Goal: Task Accomplishment & Management: Use online tool/utility

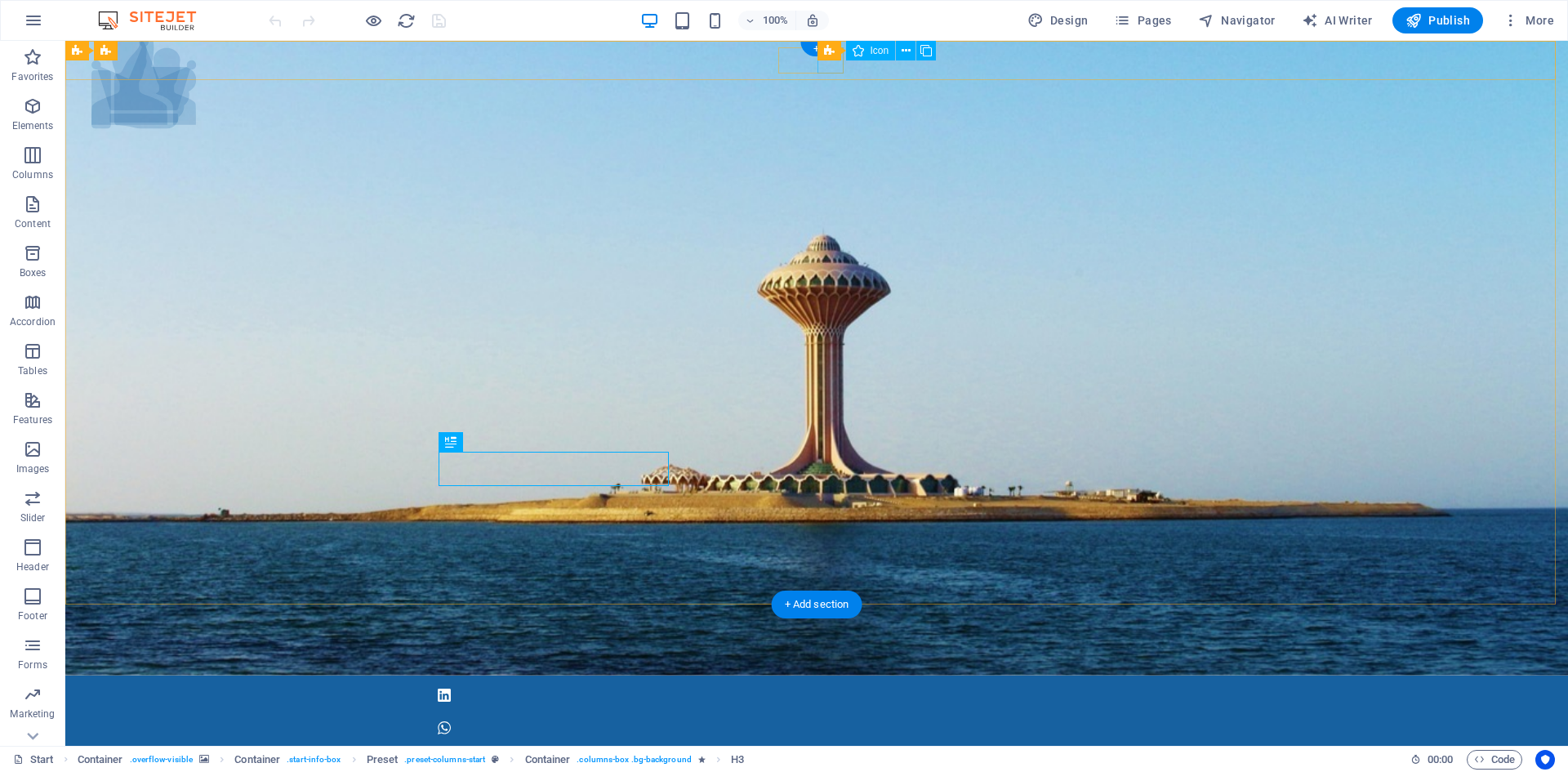
click at [831, 715] on figure at bounding box center [817, 728] width 771 height 26
select select "xMidYMid"
select select "px"
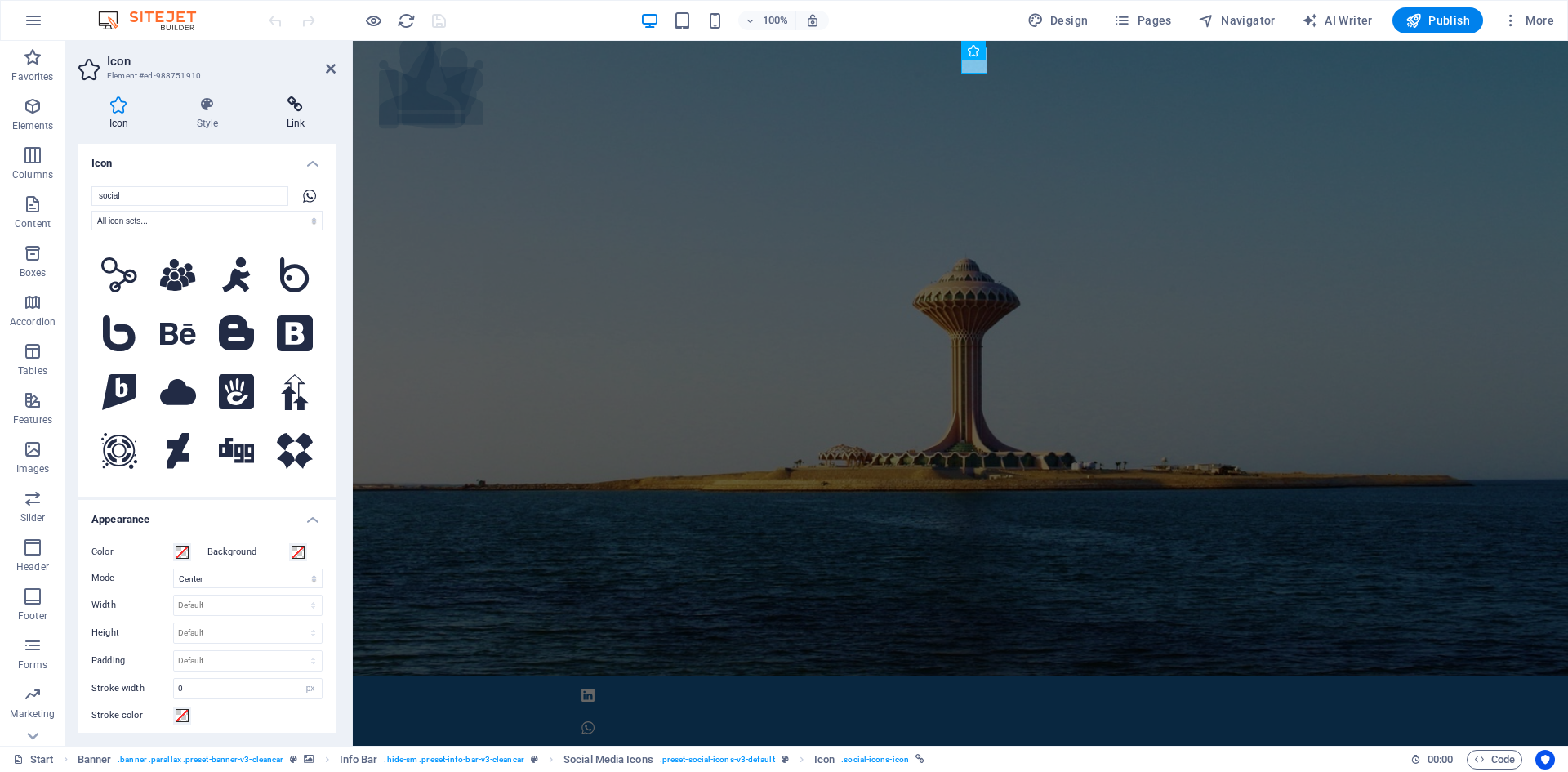
click at [296, 102] on icon at bounding box center [295, 104] width 80 height 16
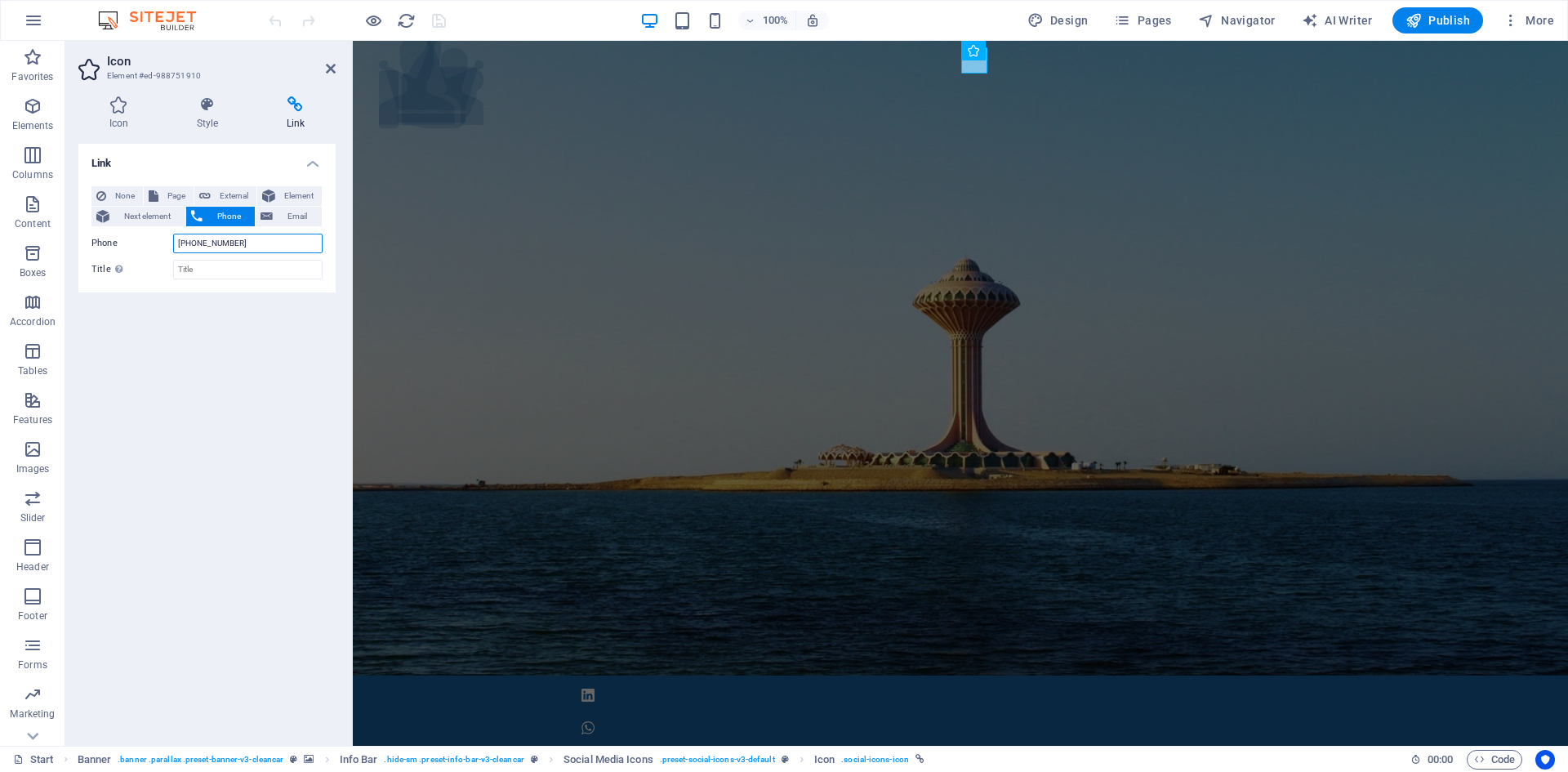
click at [273, 247] on input "+966559440644" at bounding box center [248, 243] width 149 height 20
click at [232, 195] on span "External" at bounding box center [234, 196] width 36 height 20
select select "blank"
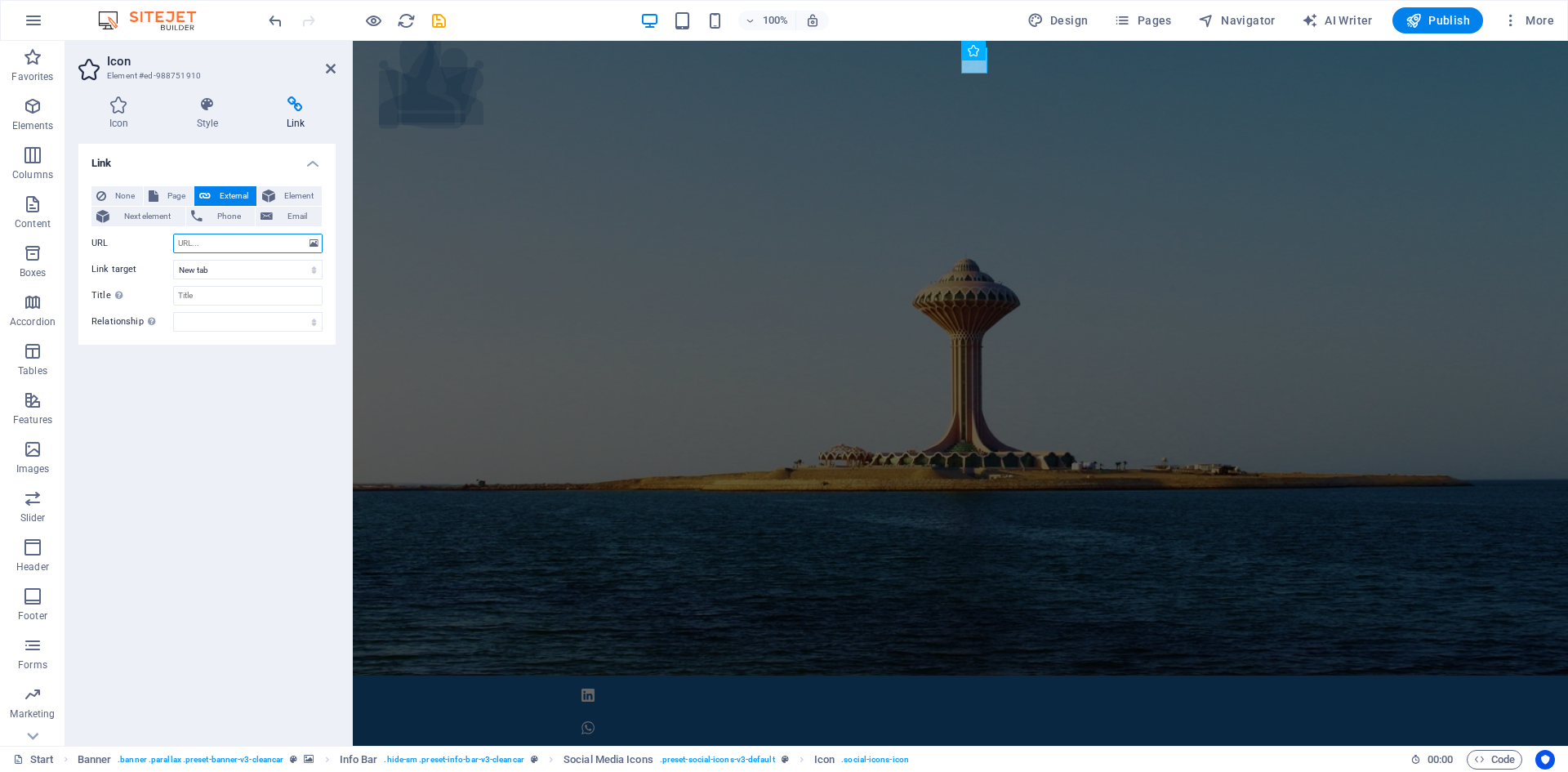
paste input "https://wa.me/yourphonenumber"
click at [246, 444] on div "Link None Page External Element Next element Phone Email Page Start Element URL…" at bounding box center [207, 438] width 257 height 589
click at [301, 243] on input "https://wa.me/yourphonenumber" at bounding box center [248, 243] width 149 height 20
drag, startPoint x: 301, startPoint y: 243, endPoint x: 231, endPoint y: 245, distance: 70.0
click at [231, 245] on input "https://wa.me/yourphonenumber" at bounding box center [248, 243] width 149 height 20
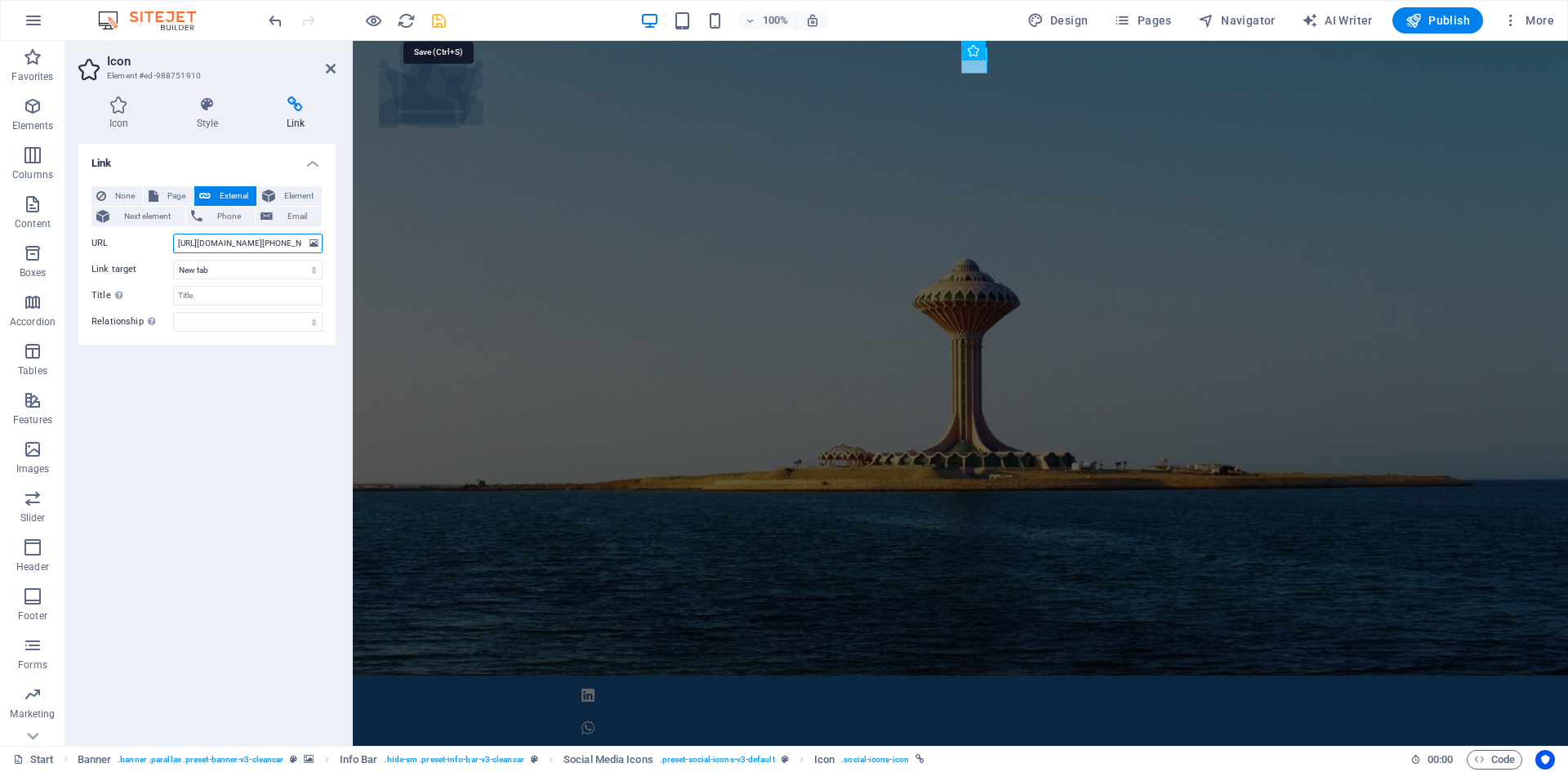
type input "[URL][DOMAIN_NAME][PHONE_NUMBER]"
click at [434, 18] on icon "save" at bounding box center [439, 21] width 19 height 19
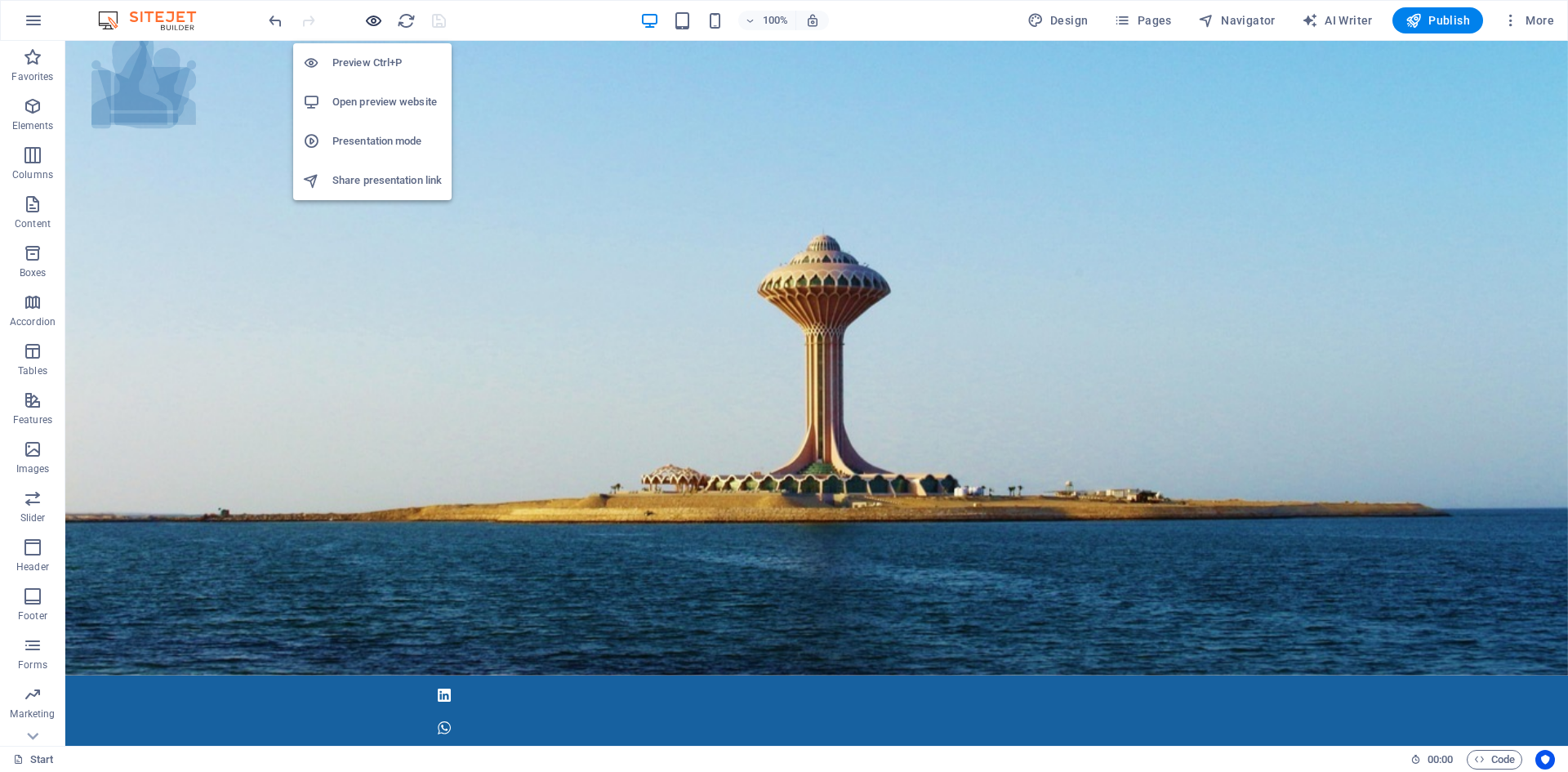
click at [370, 18] on icon "button" at bounding box center [373, 21] width 19 height 19
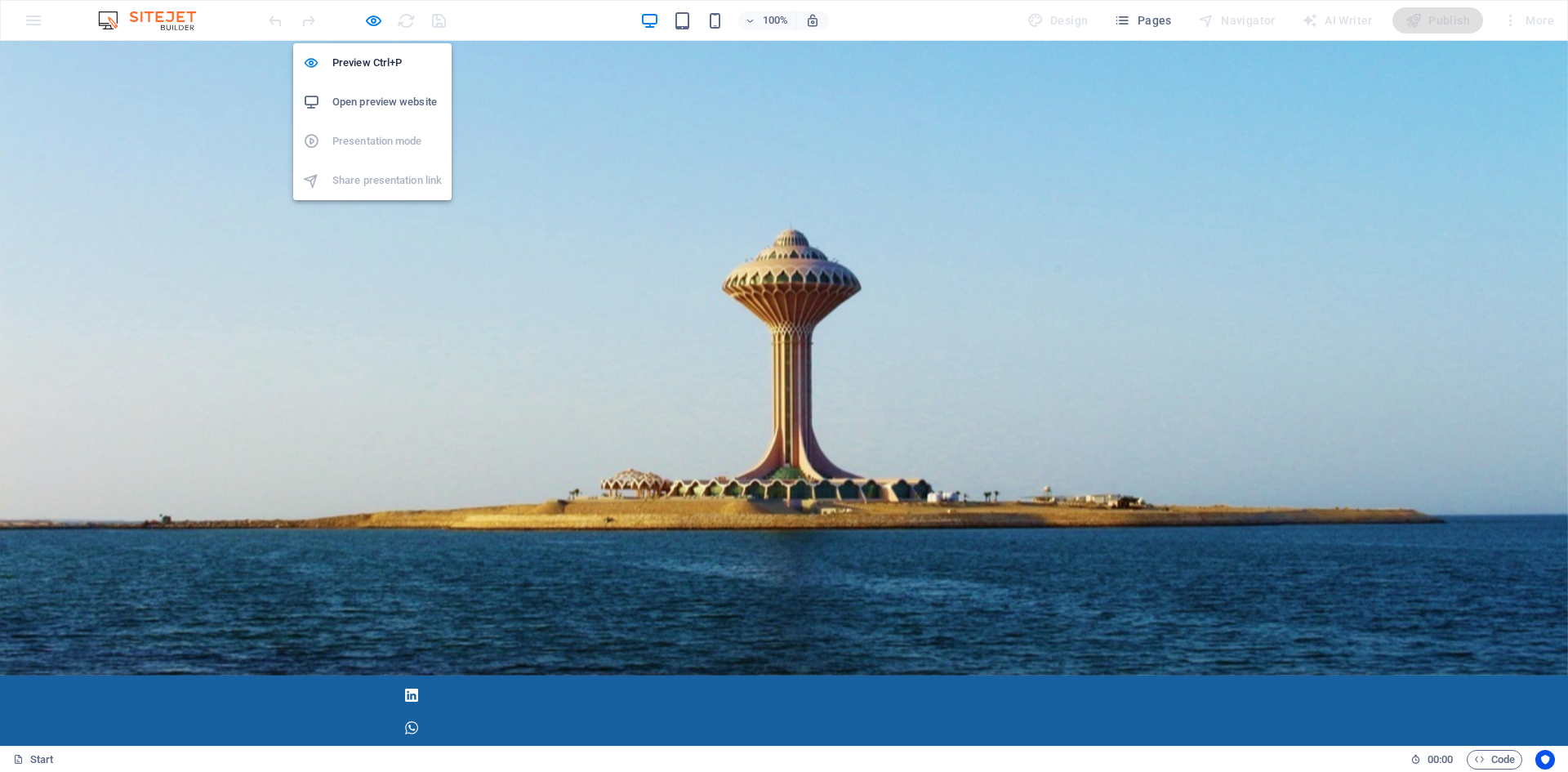
click at [372, 100] on h6 "Open preview website" at bounding box center [386, 101] width 110 height 20
click at [374, 19] on icon "button" at bounding box center [373, 21] width 19 height 19
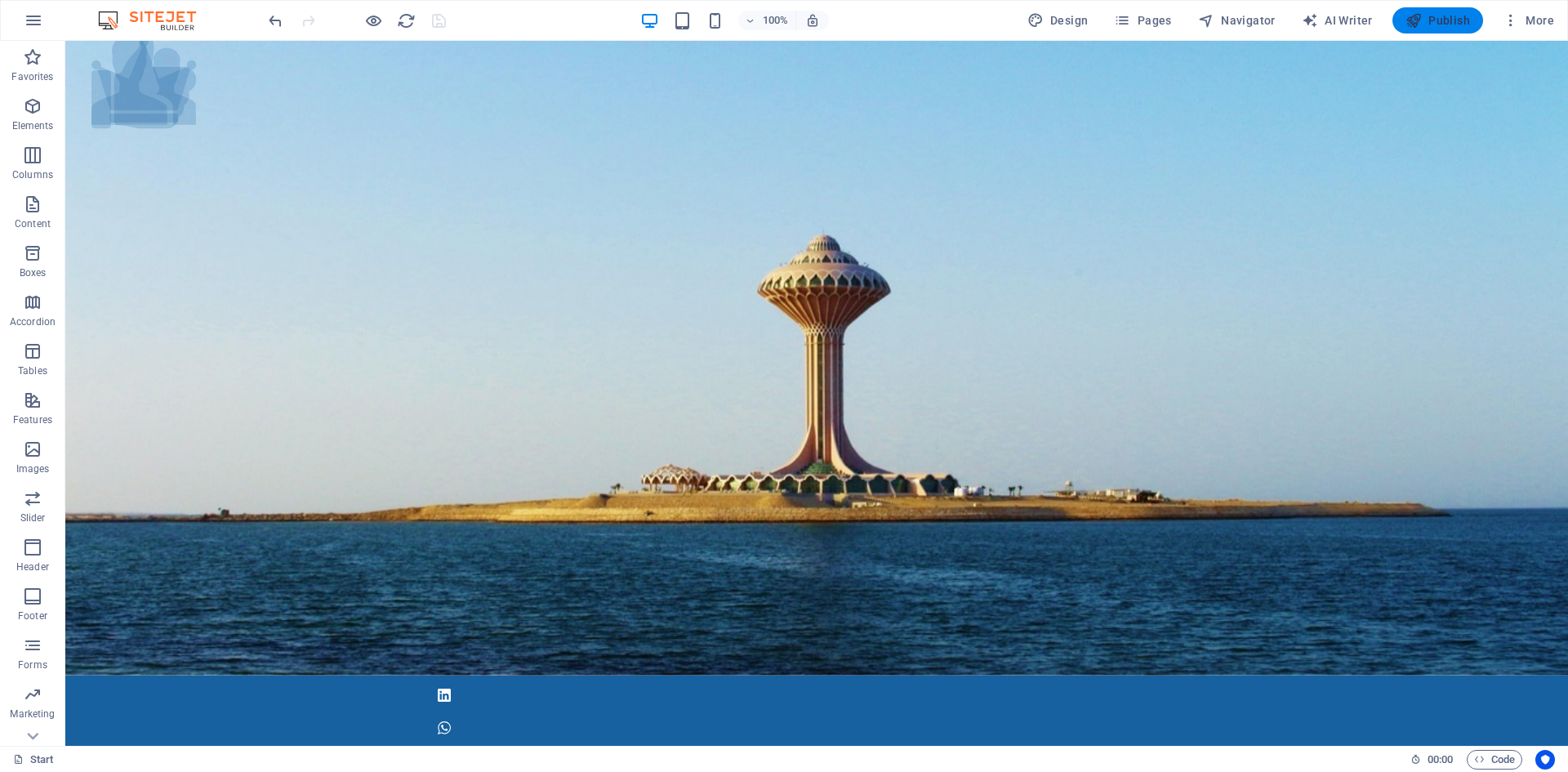
click at [1447, 26] on span "Publish" at bounding box center [1438, 20] width 65 height 16
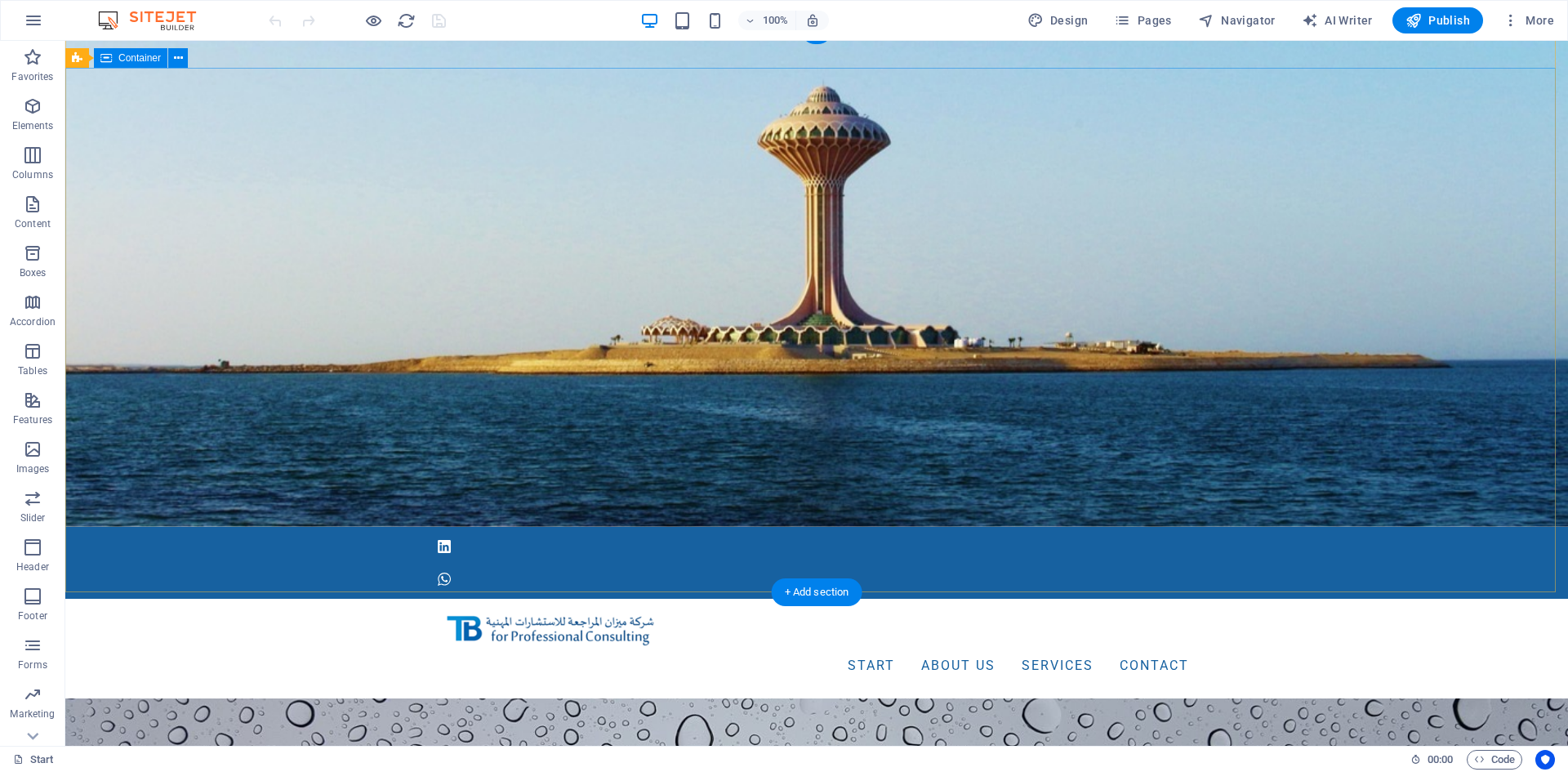
scroll to position [326, 0]
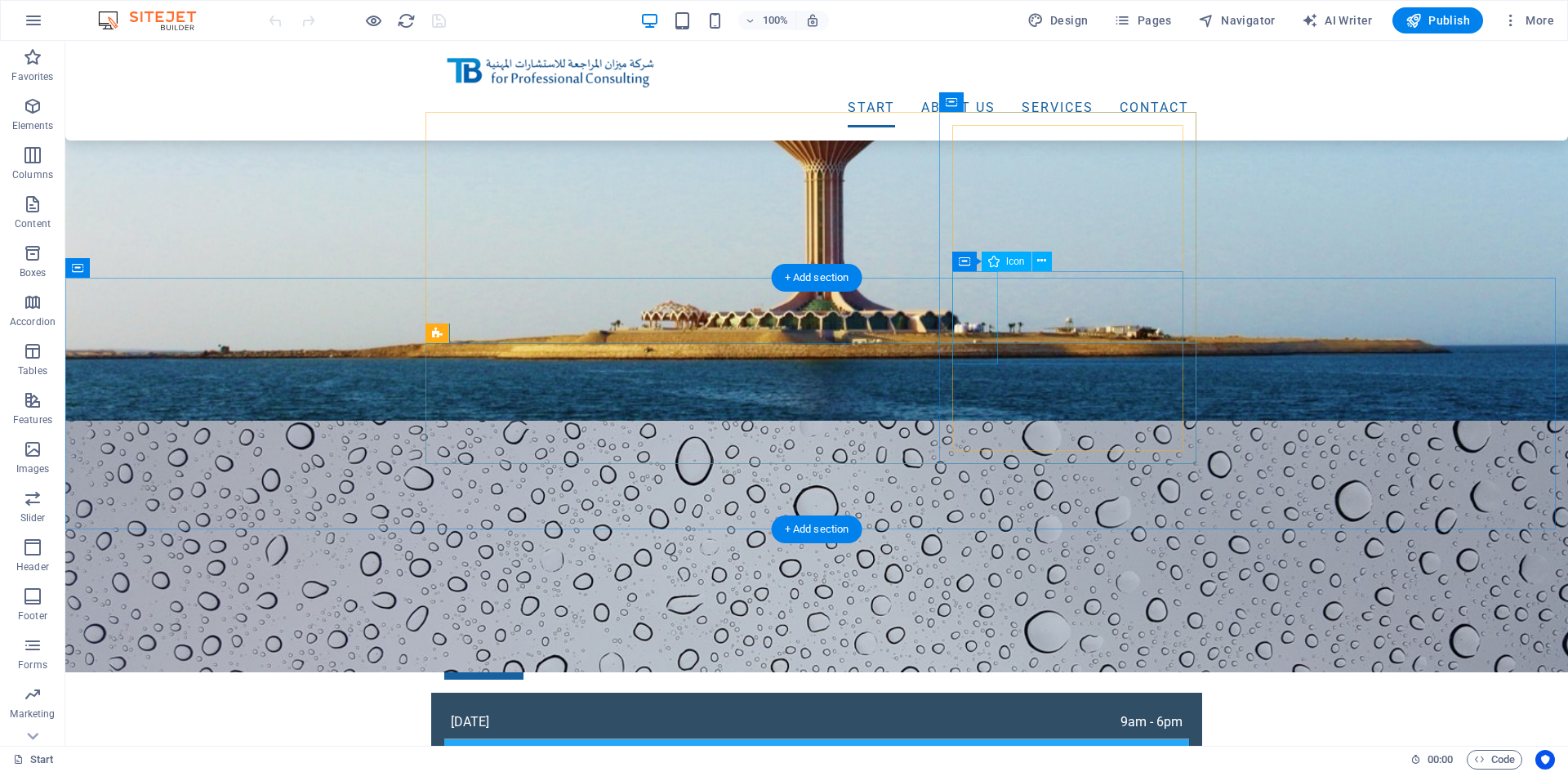
select select "xMidYMid"
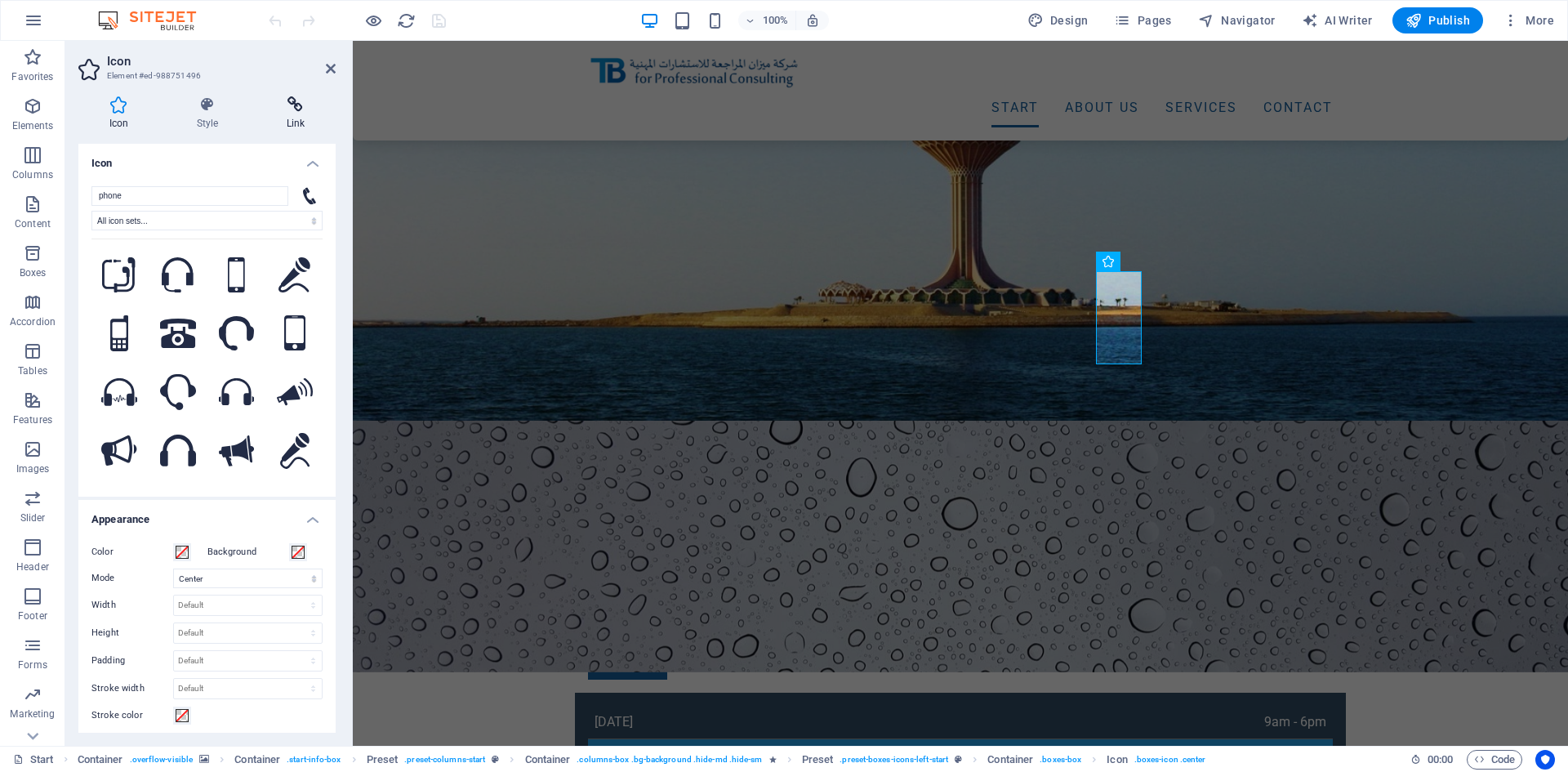
click at [301, 99] on icon at bounding box center [295, 104] width 80 height 16
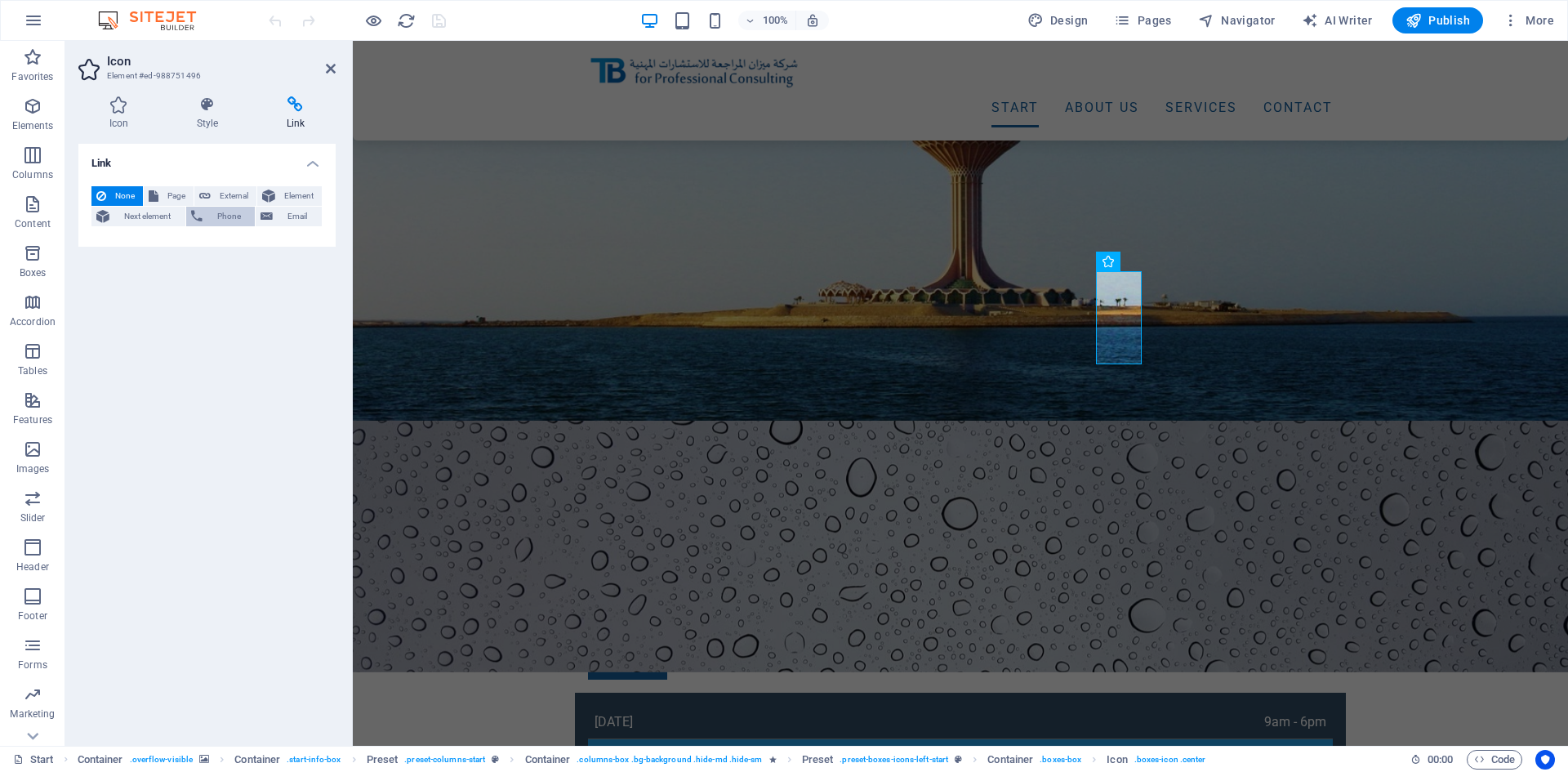
click at [219, 212] on span "Phone" at bounding box center [229, 216] width 43 height 20
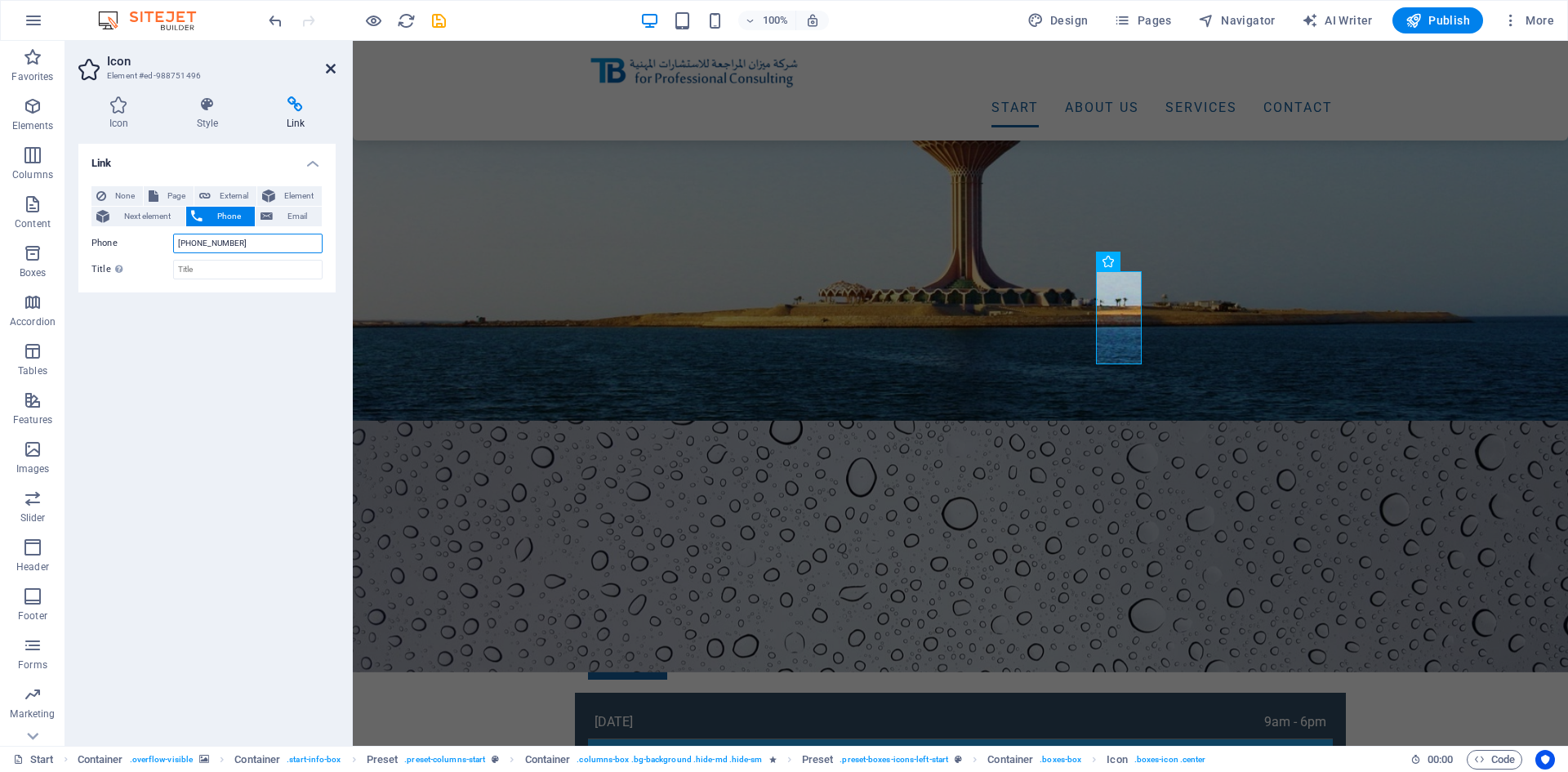
type input "+966559440644"
click at [332, 67] on icon at bounding box center [331, 68] width 9 height 13
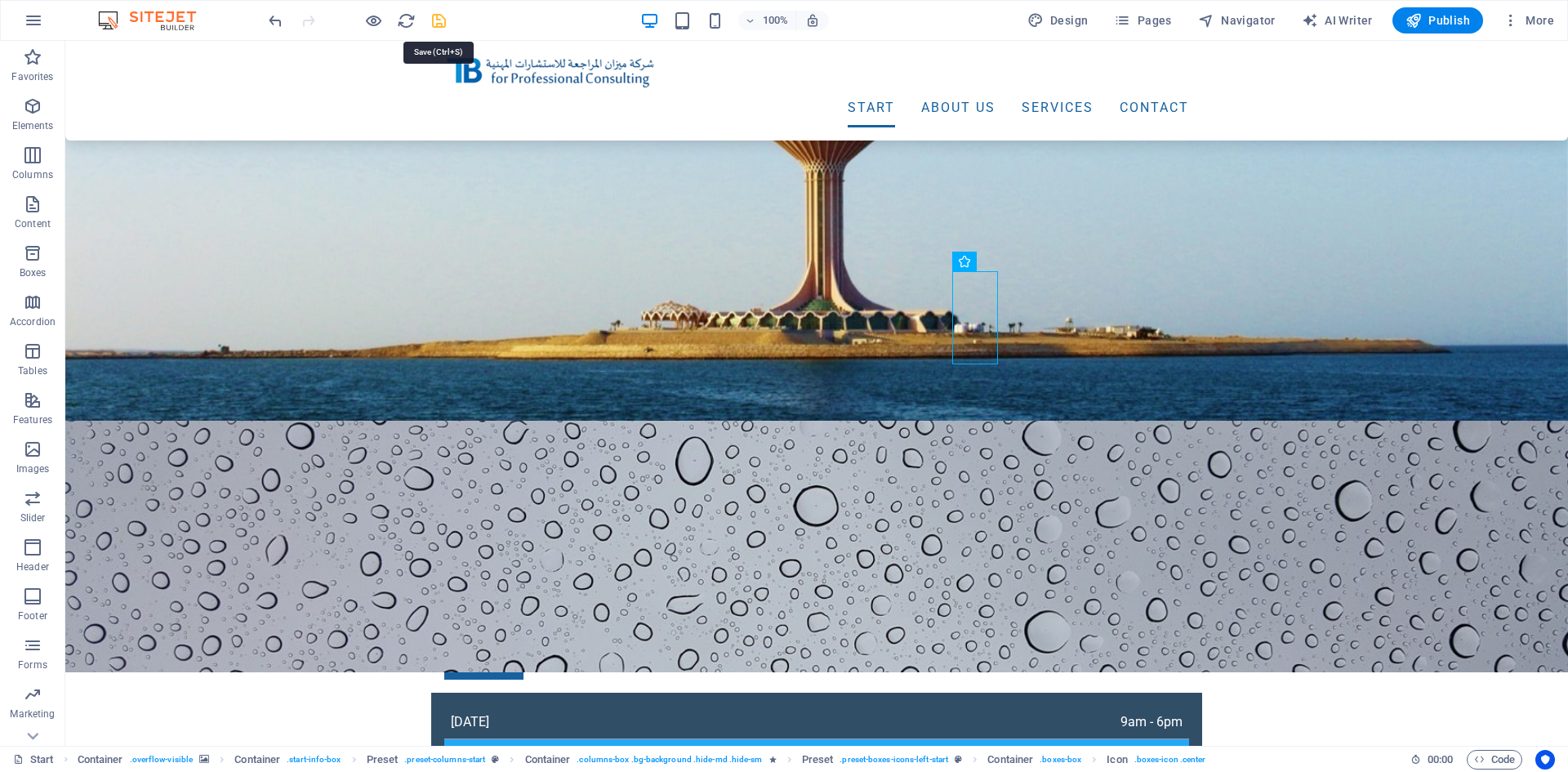
click at [435, 25] on icon "save" at bounding box center [439, 21] width 19 height 19
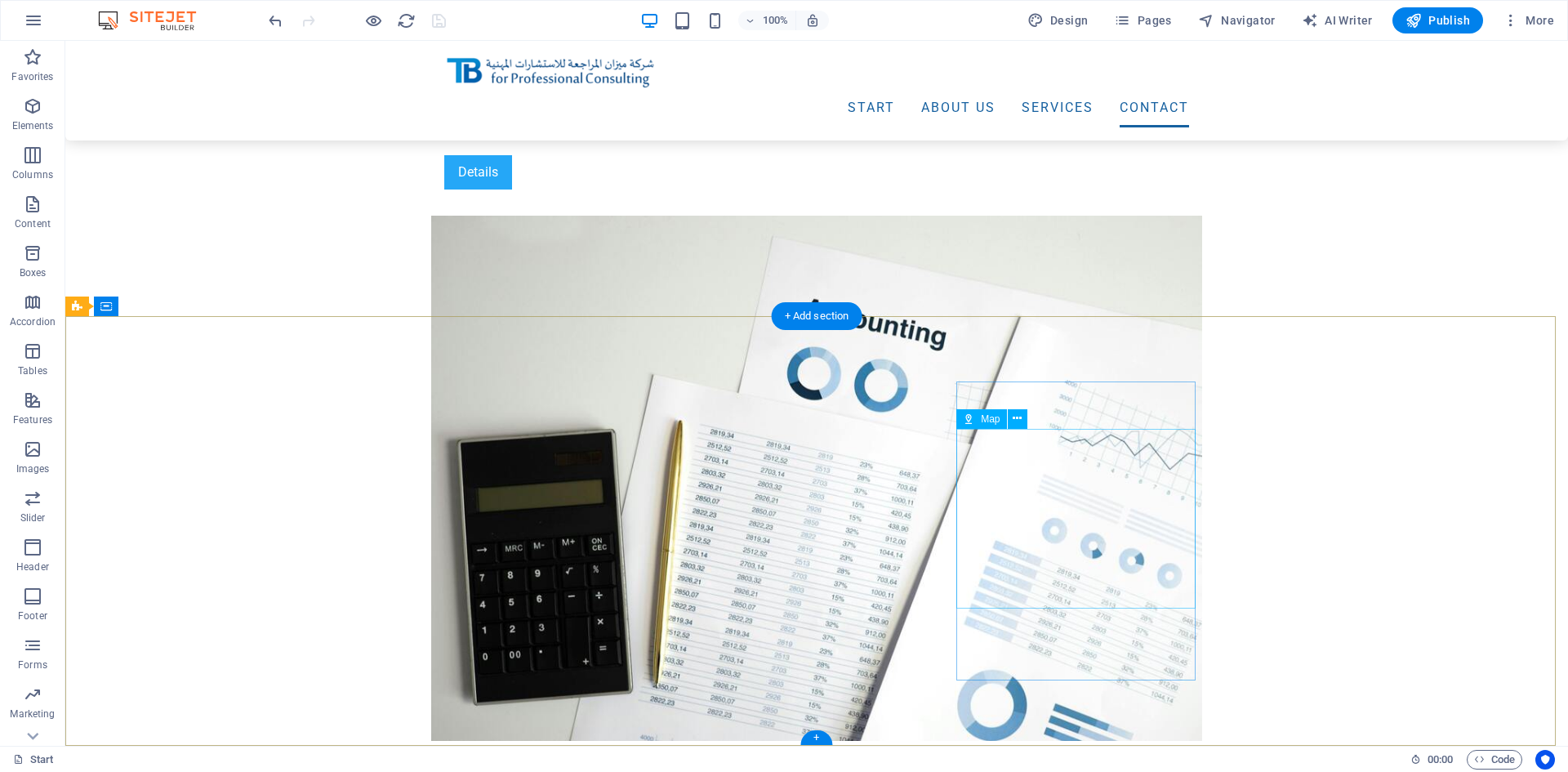
scroll to position [4086, 0]
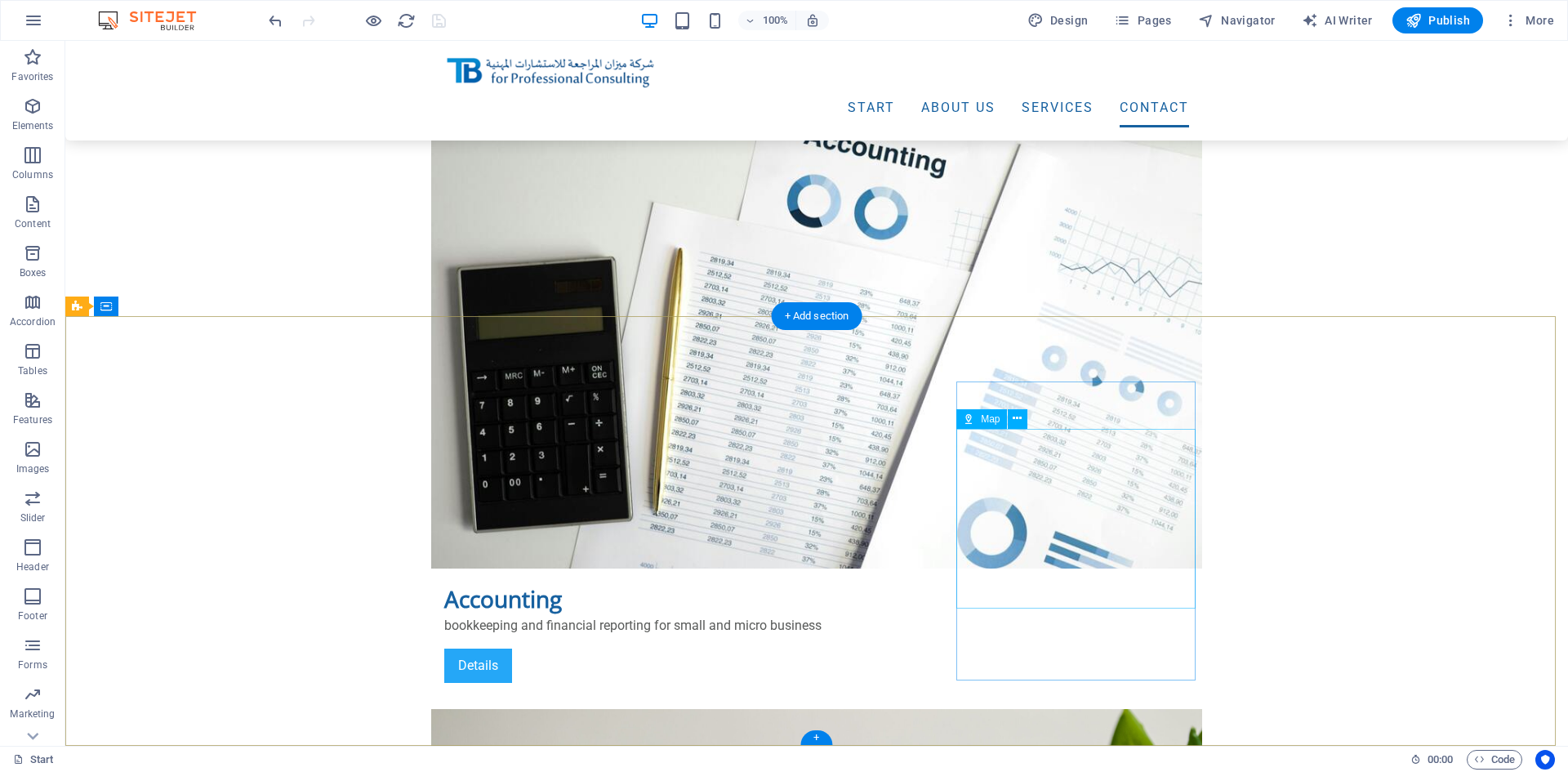
select select "1"
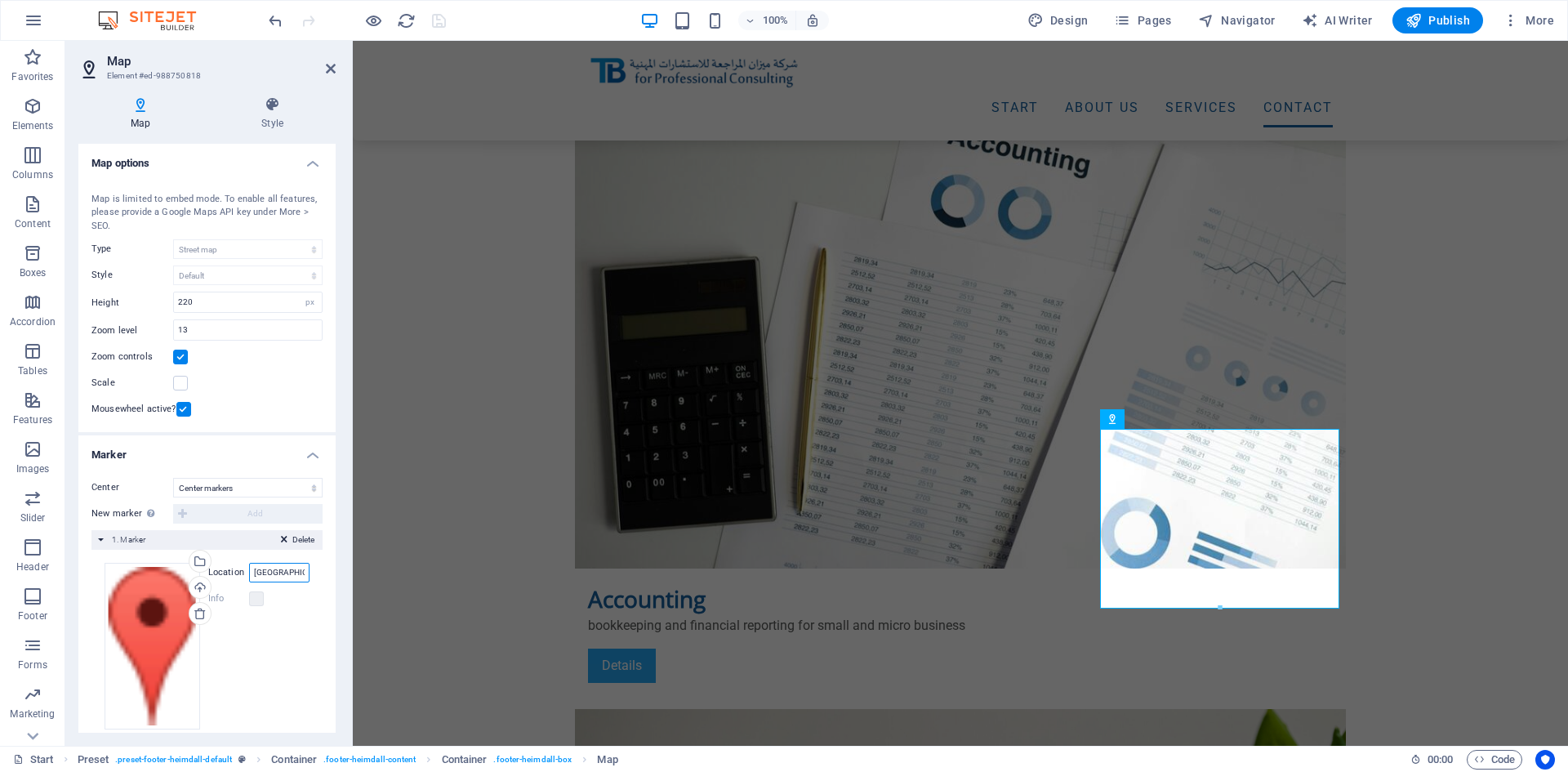
click at [278, 573] on input "Khobar Gate Tower" at bounding box center [279, 572] width 60 height 20
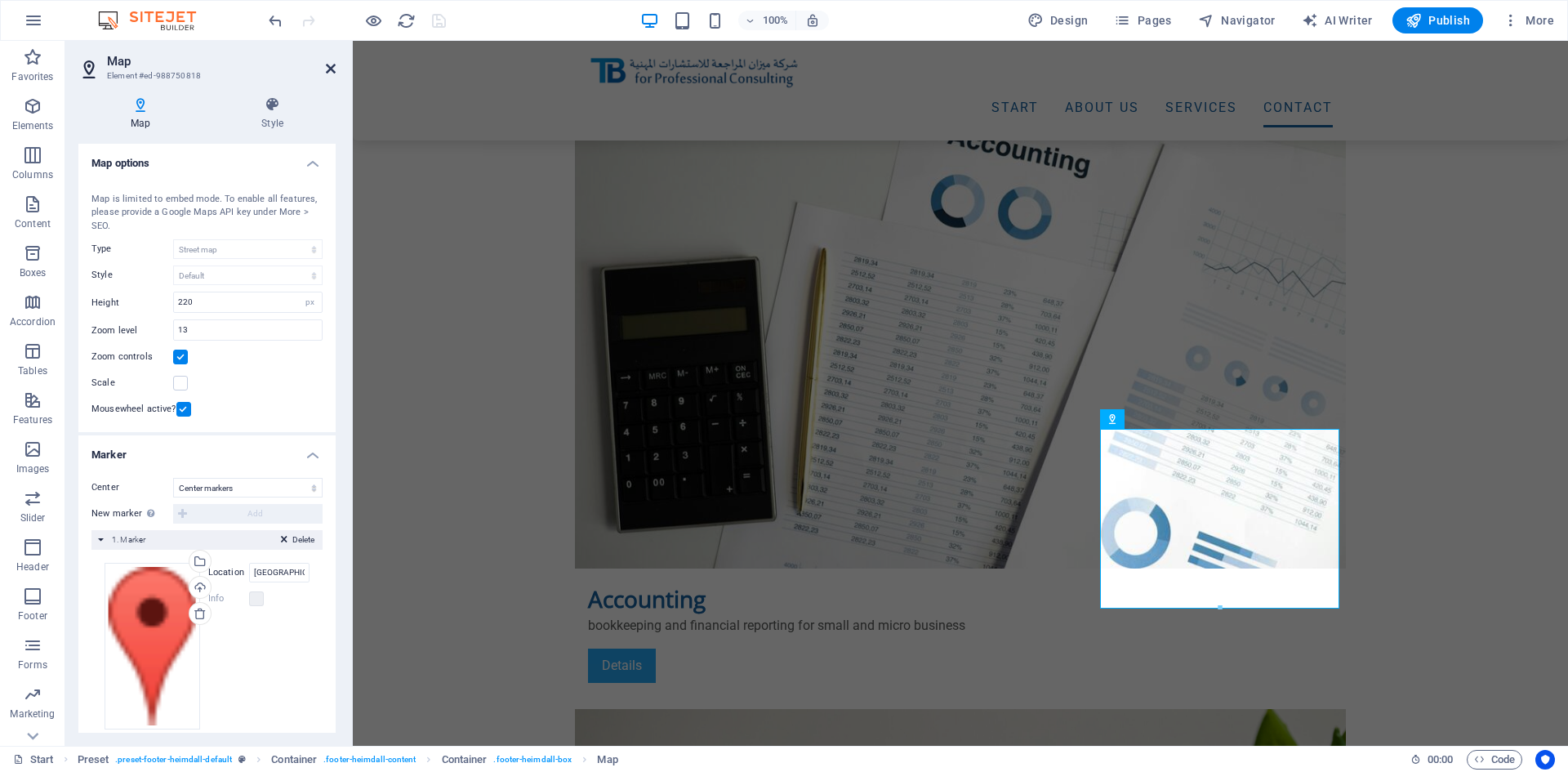
click at [334, 70] on icon at bounding box center [331, 68] width 9 height 13
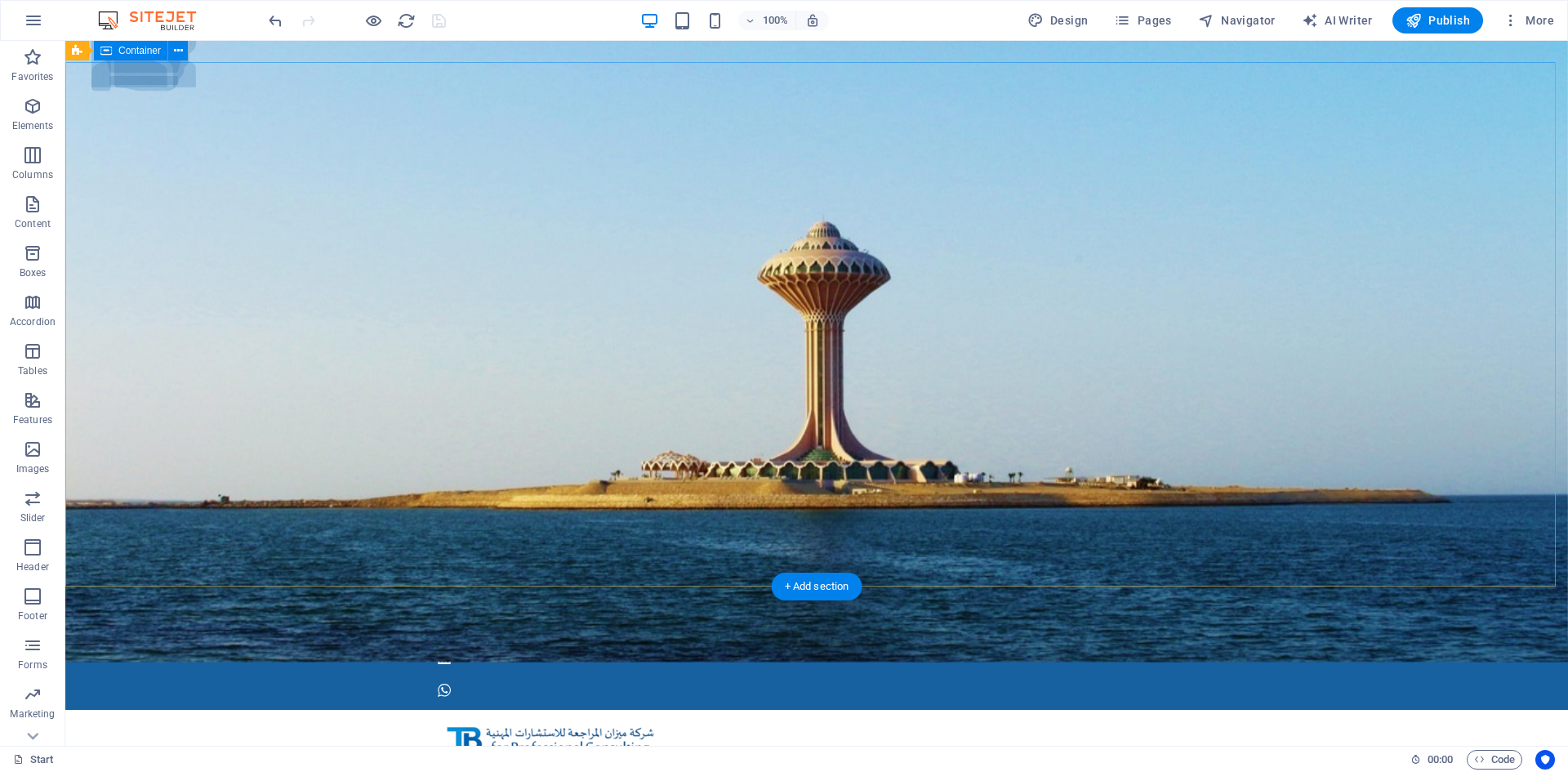
scroll to position [0, 0]
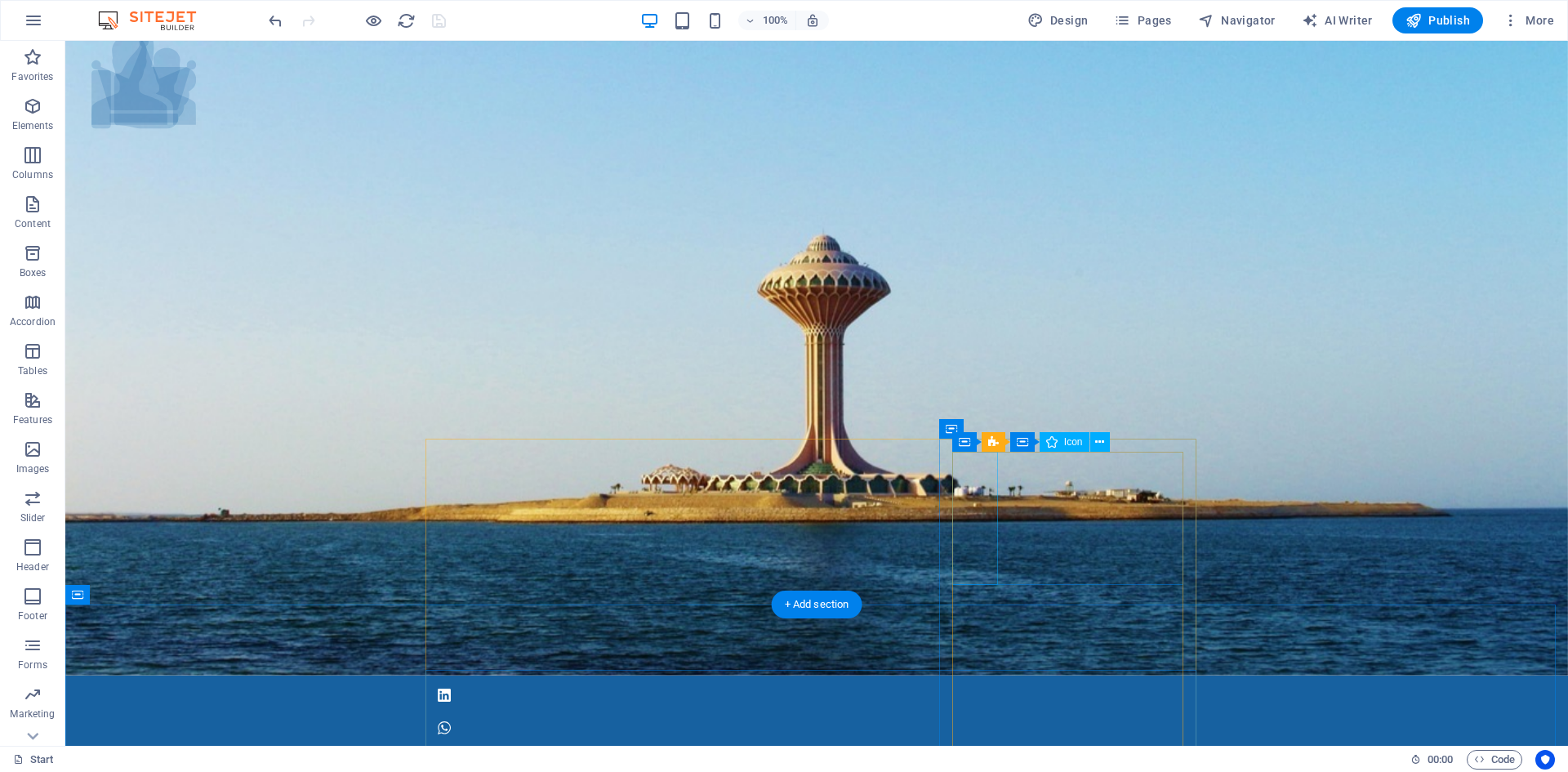
select select "xMidYMid"
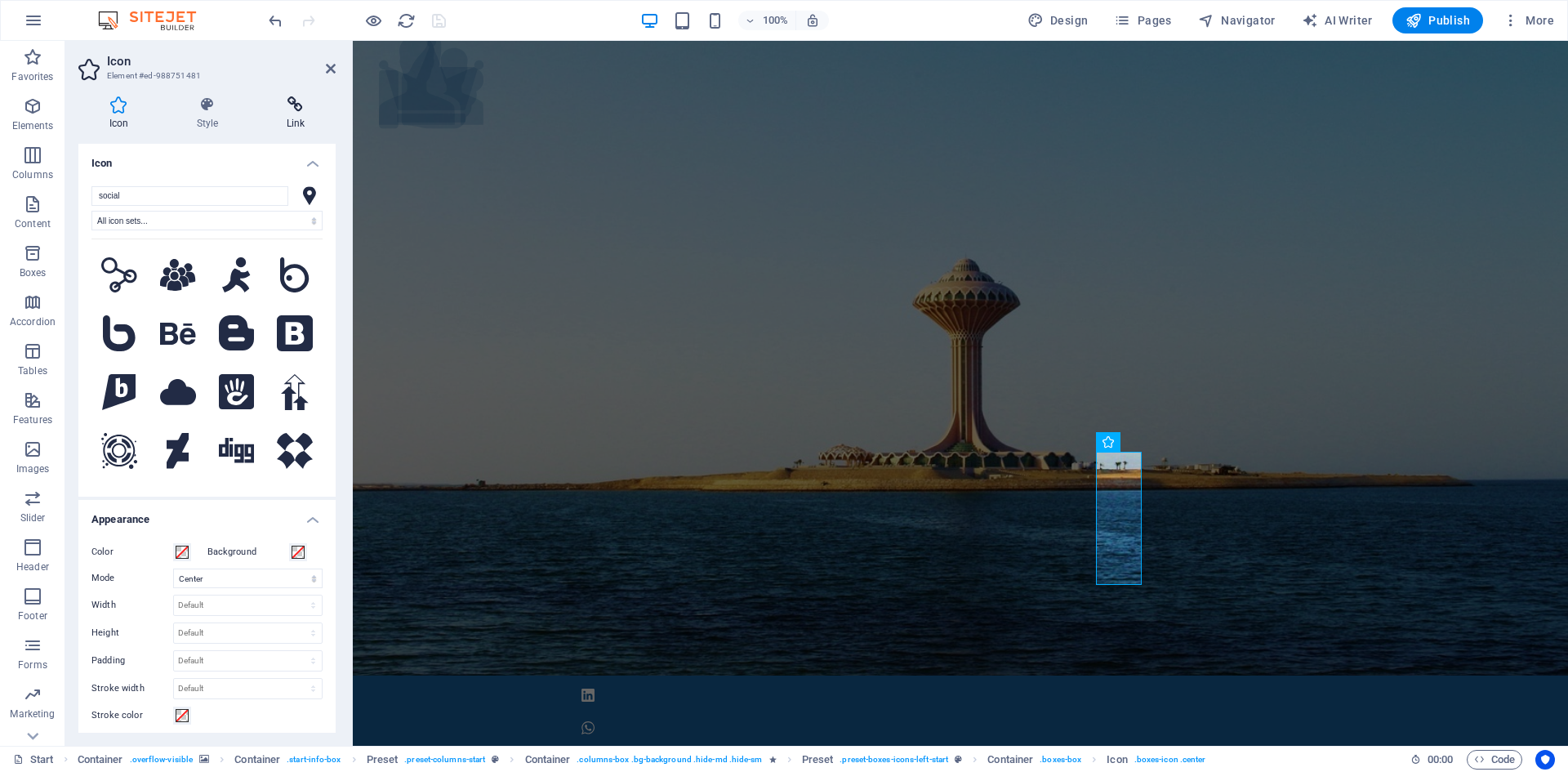
click at [301, 104] on icon at bounding box center [295, 104] width 80 height 16
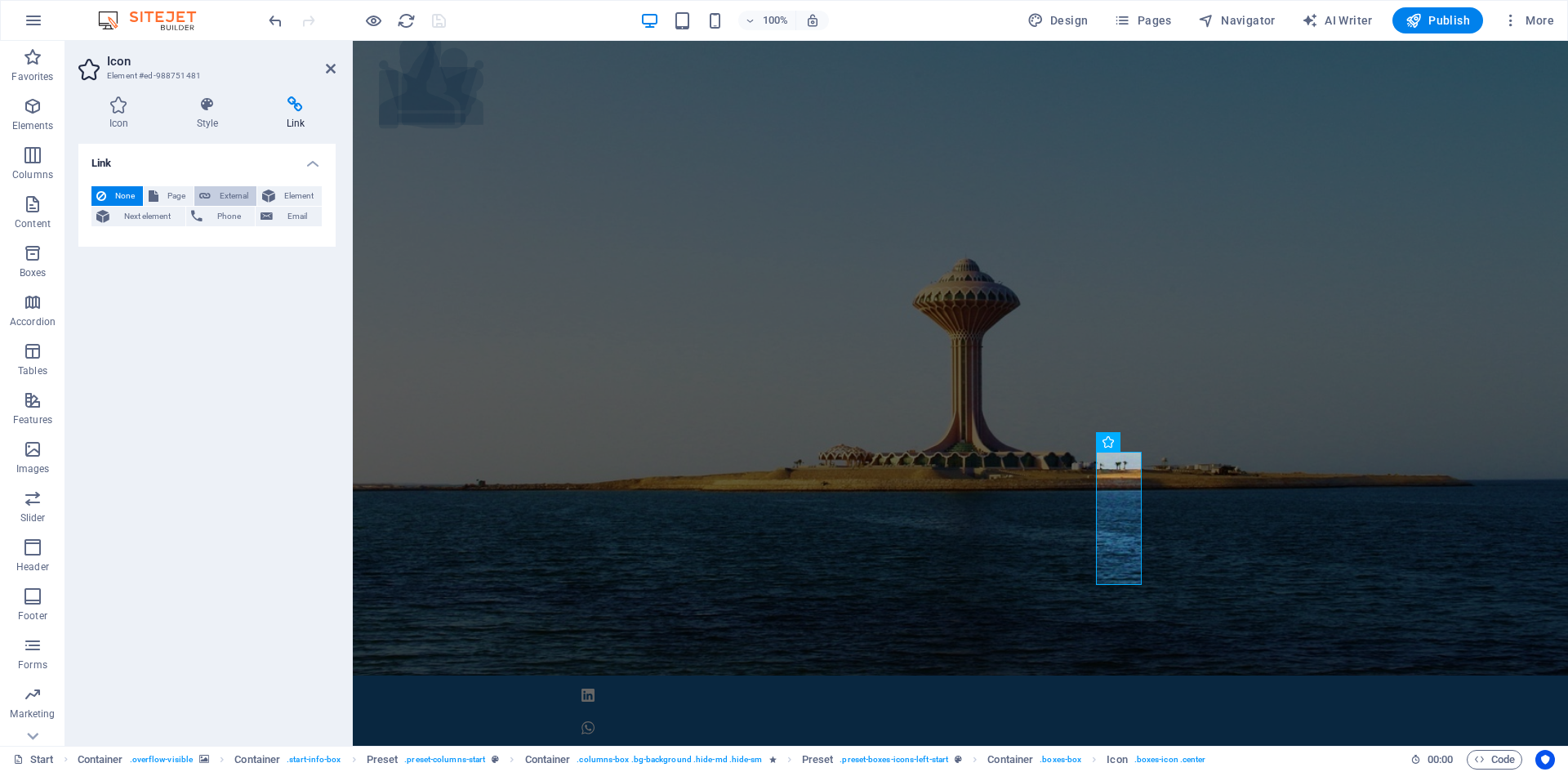
click at [231, 195] on span "External" at bounding box center [234, 196] width 36 height 20
select select "blank"
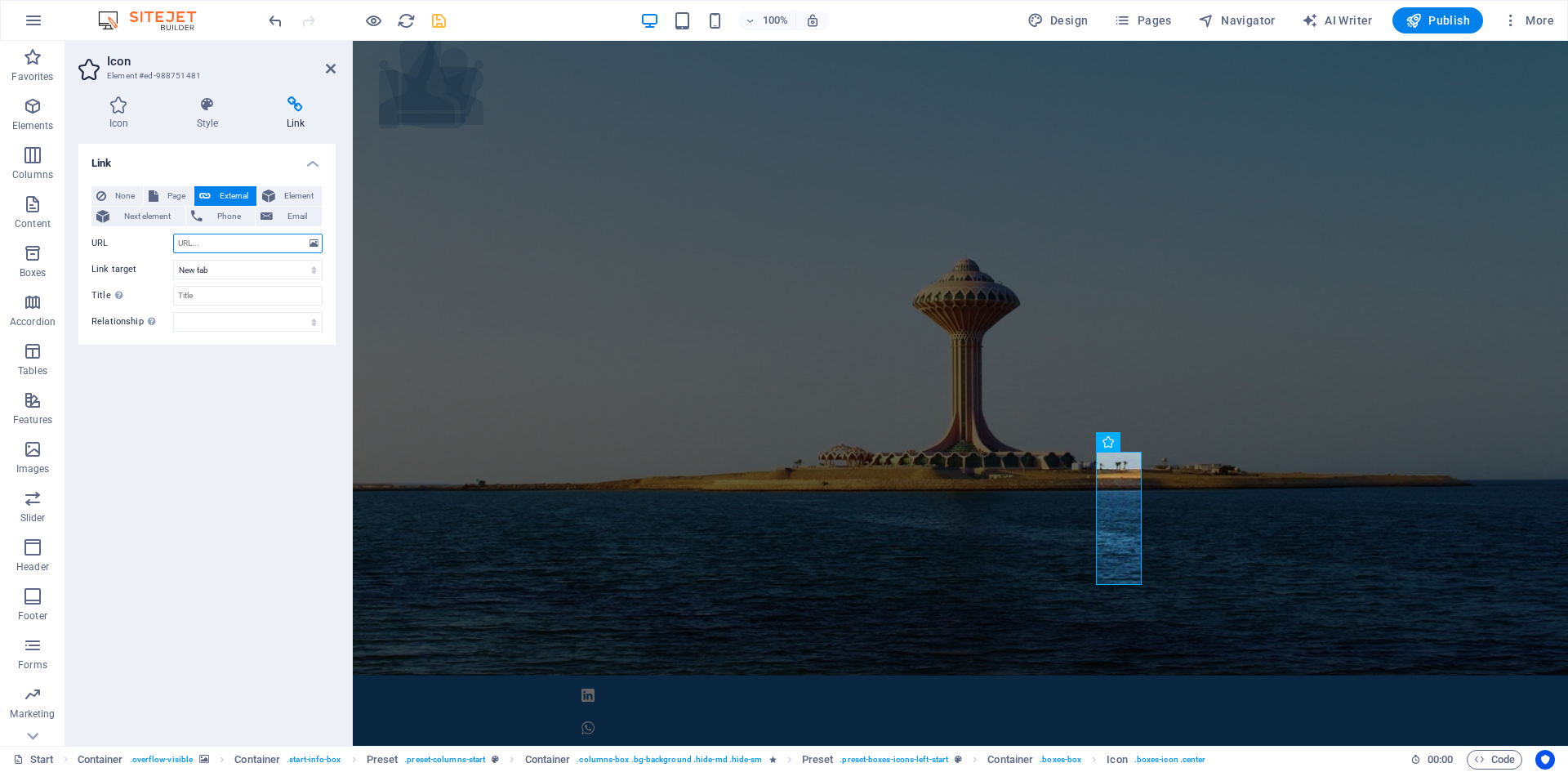
paste input "https://maps.app.goo.gl/LS8ka4mGxNoC7dM8A"
type input "https://maps.app.goo.gl/LS8ka4mGxNoC7dM8A"
click at [437, 20] on icon "save" at bounding box center [439, 21] width 19 height 19
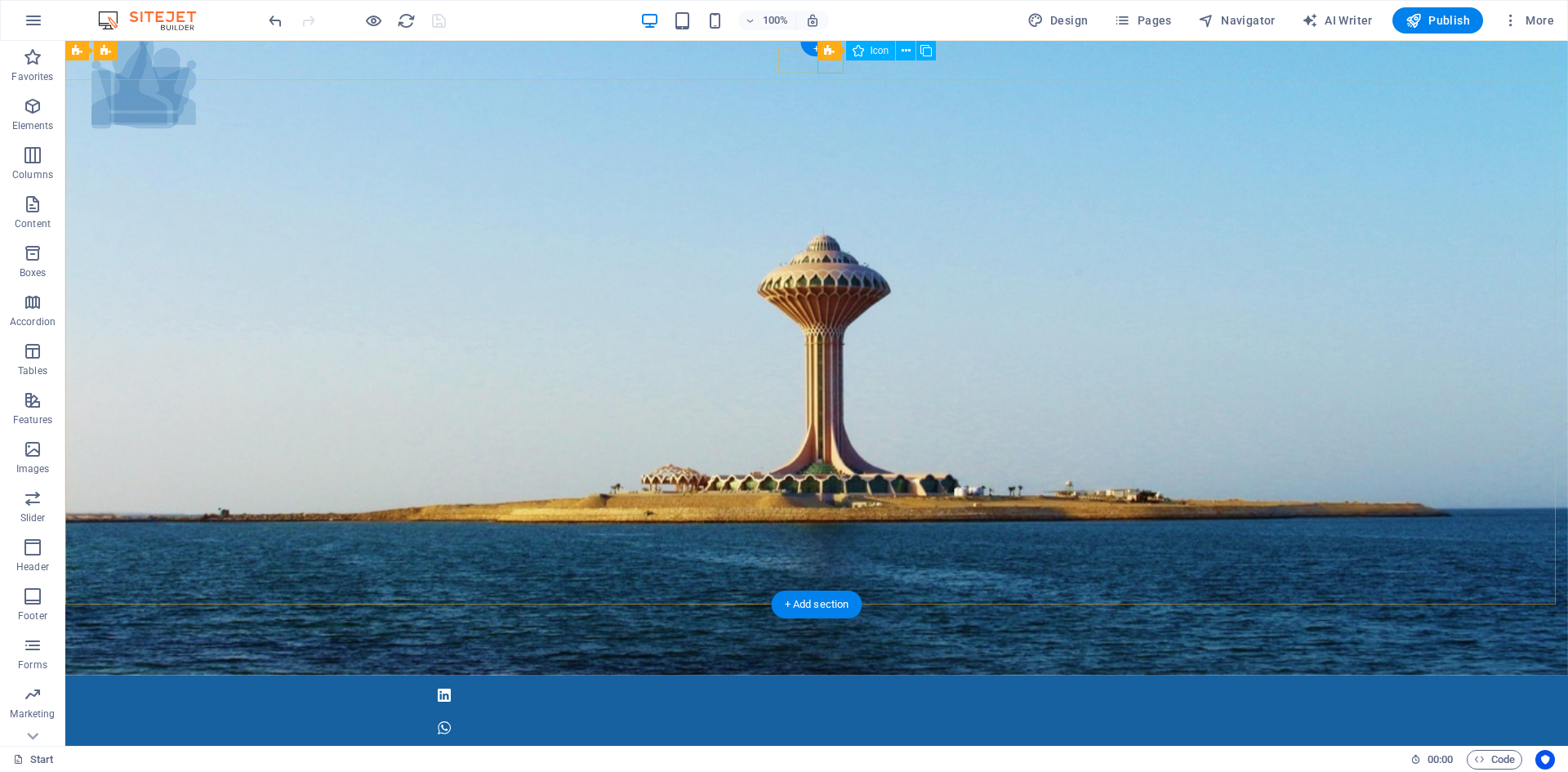
click at [832, 715] on figure at bounding box center [817, 728] width 771 height 26
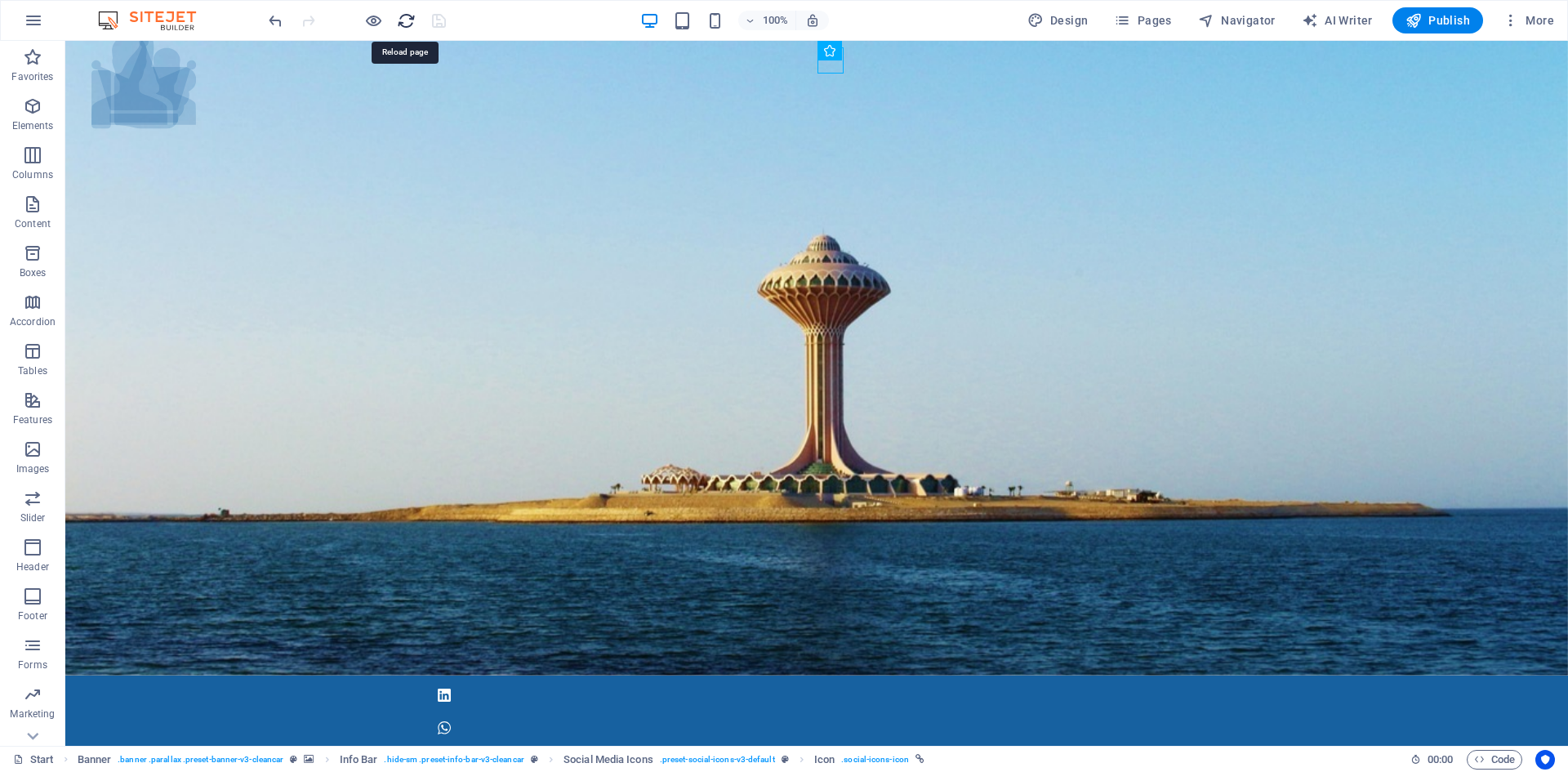
click at [402, 23] on icon "reload" at bounding box center [406, 21] width 19 height 19
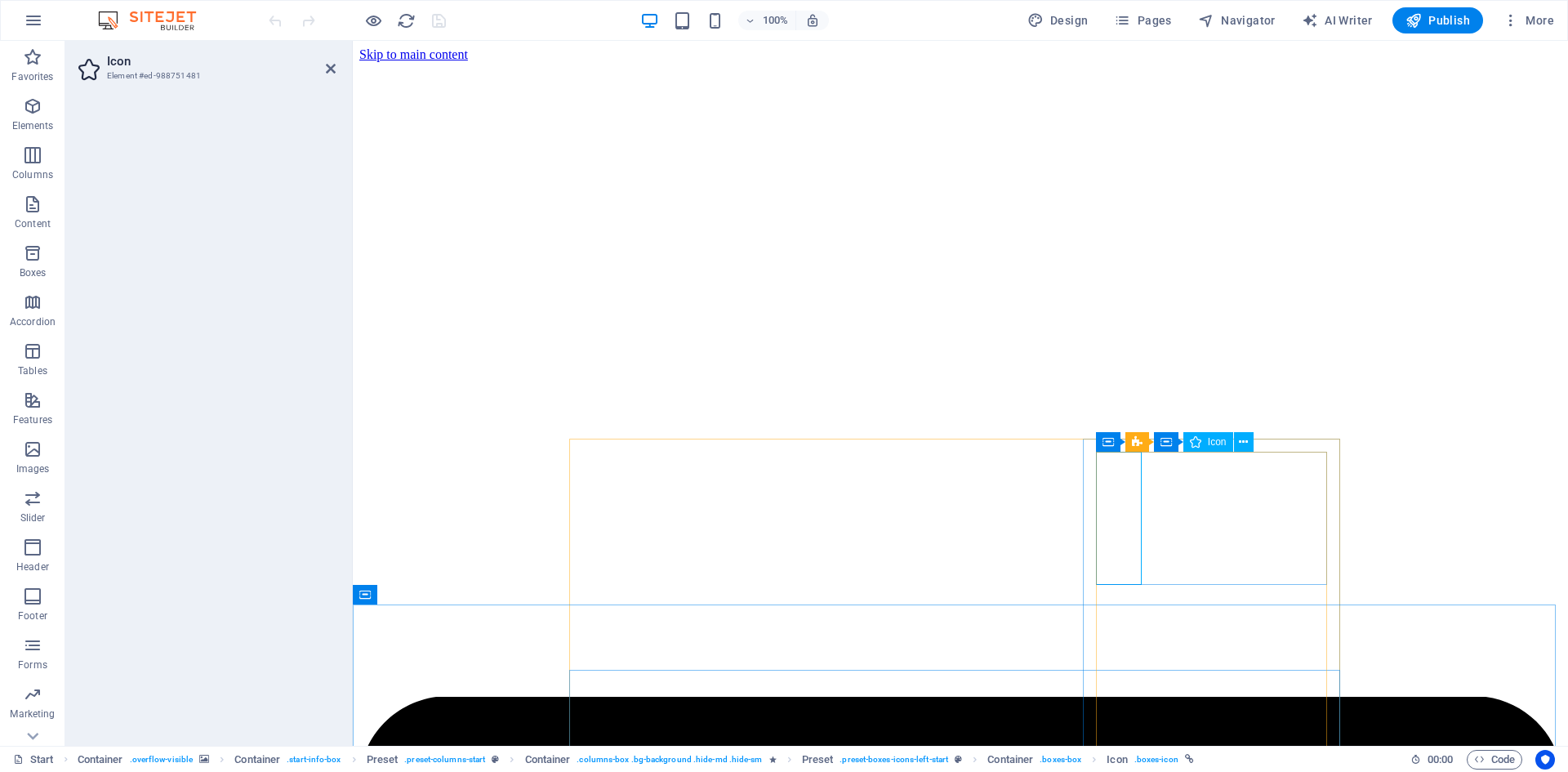
click at [327, 66] on icon at bounding box center [331, 68] width 9 height 13
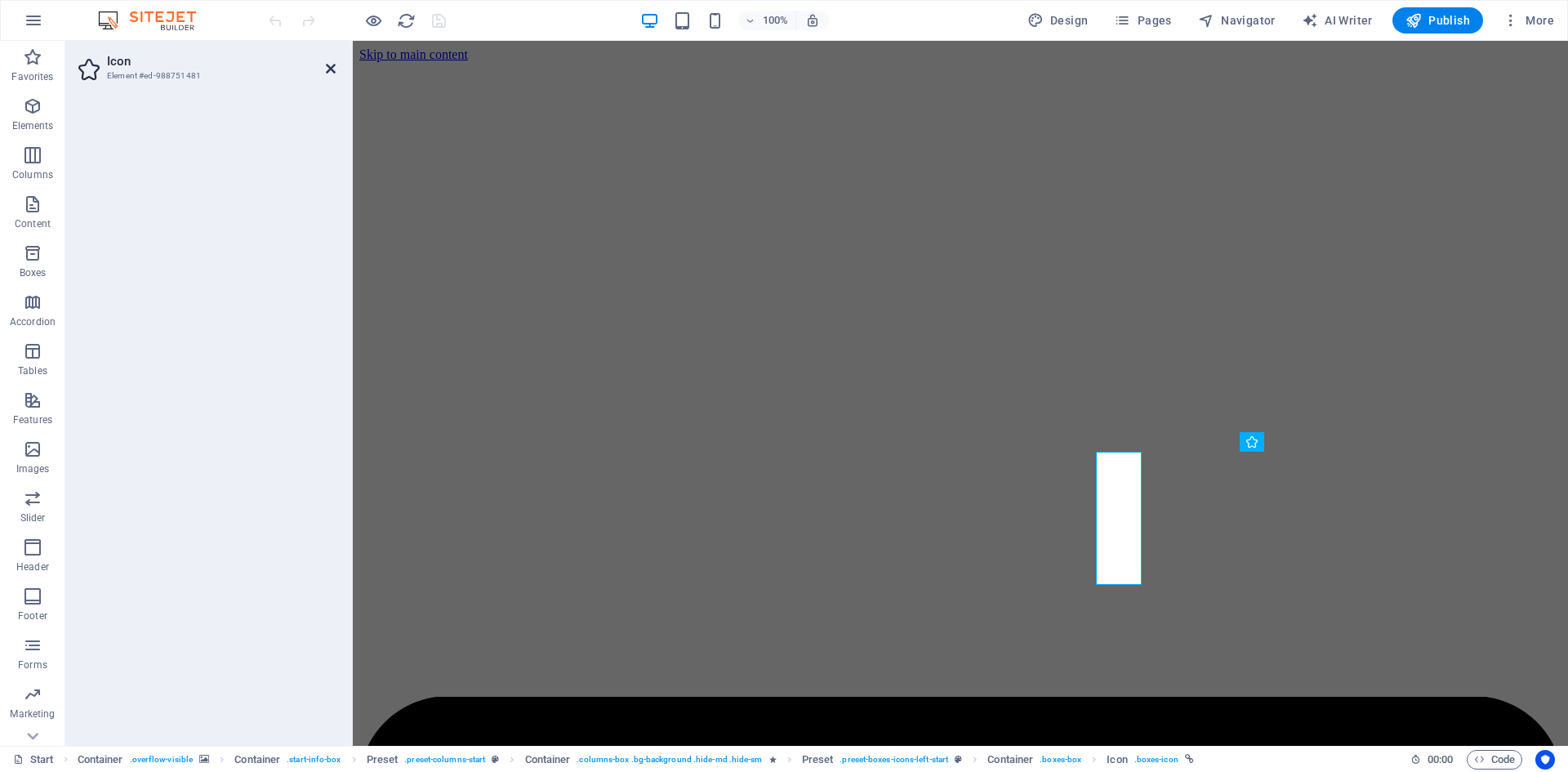
click at [330, 68] on icon at bounding box center [331, 68] width 9 height 13
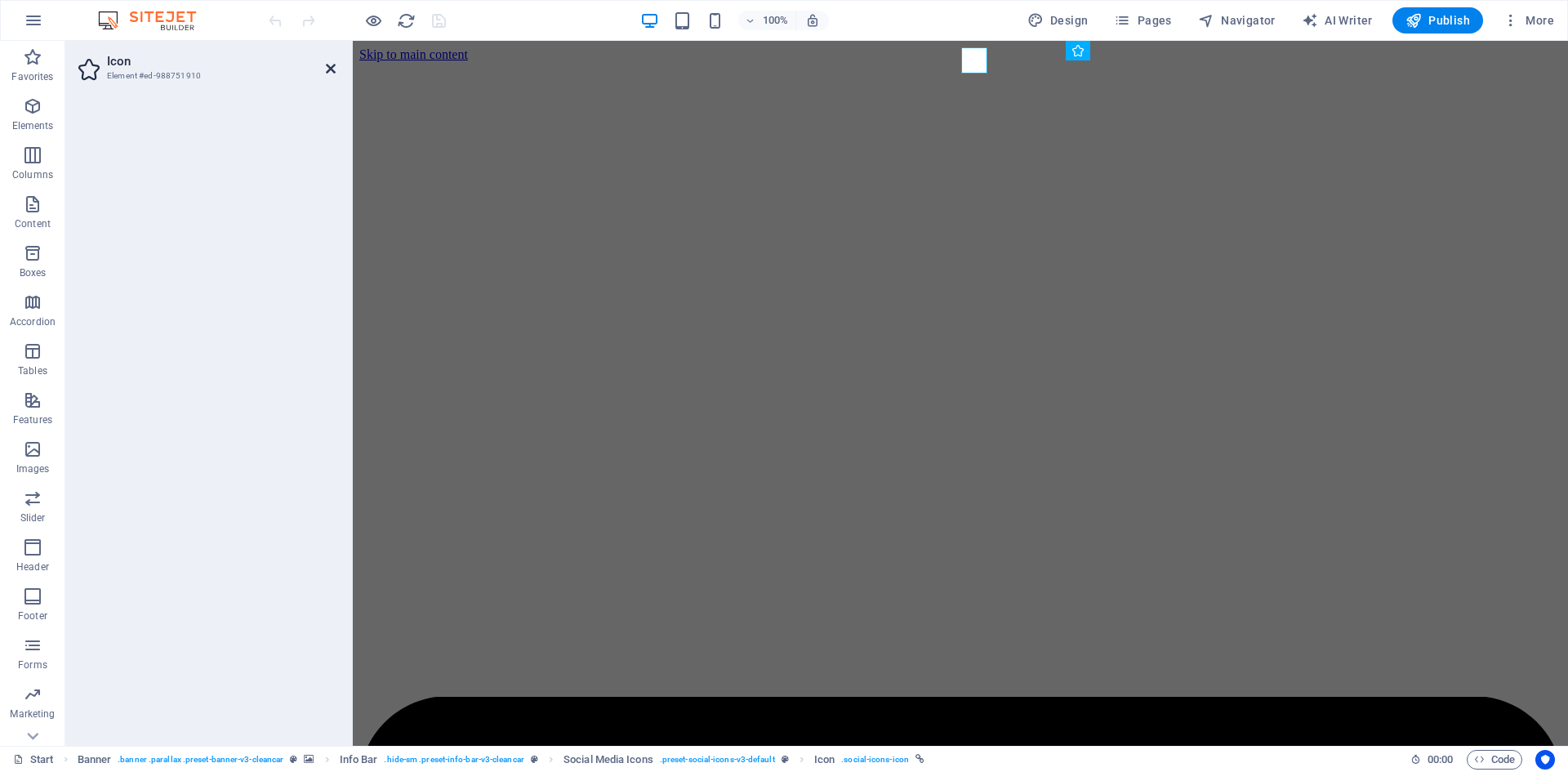
click at [335, 66] on icon at bounding box center [331, 68] width 9 height 13
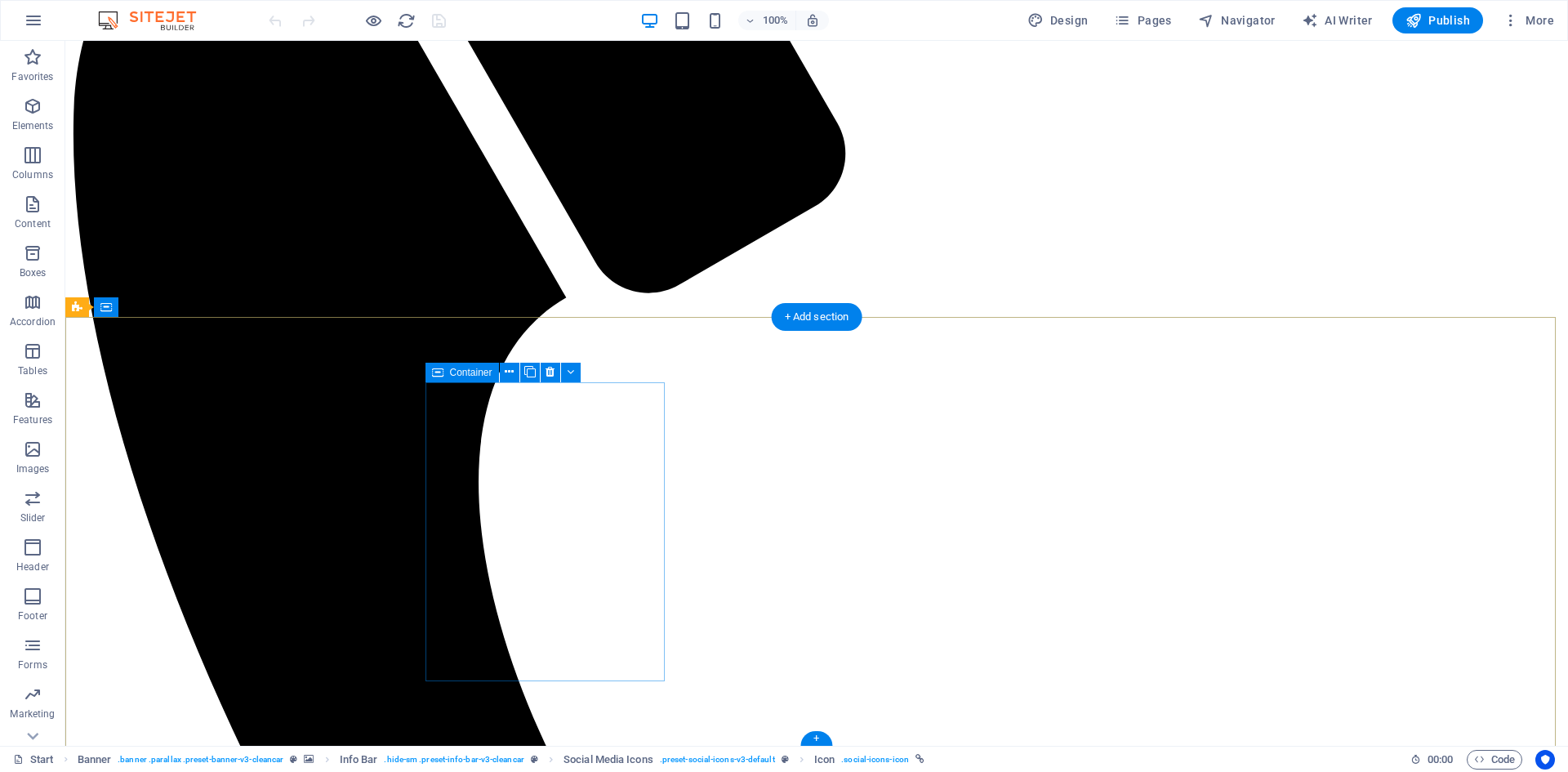
scroll to position [4086, 0]
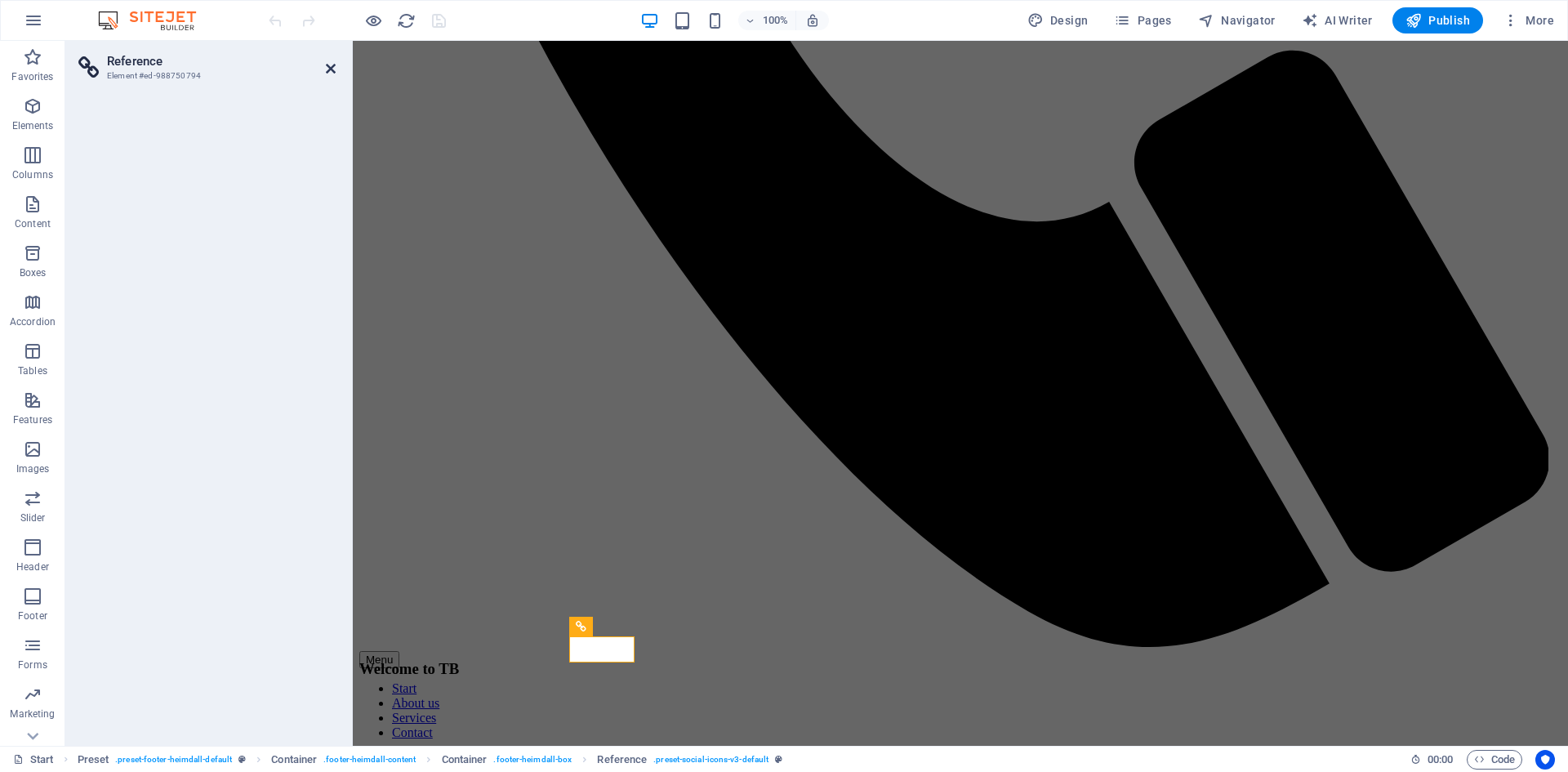
click at [335, 69] on icon at bounding box center [331, 68] width 9 height 13
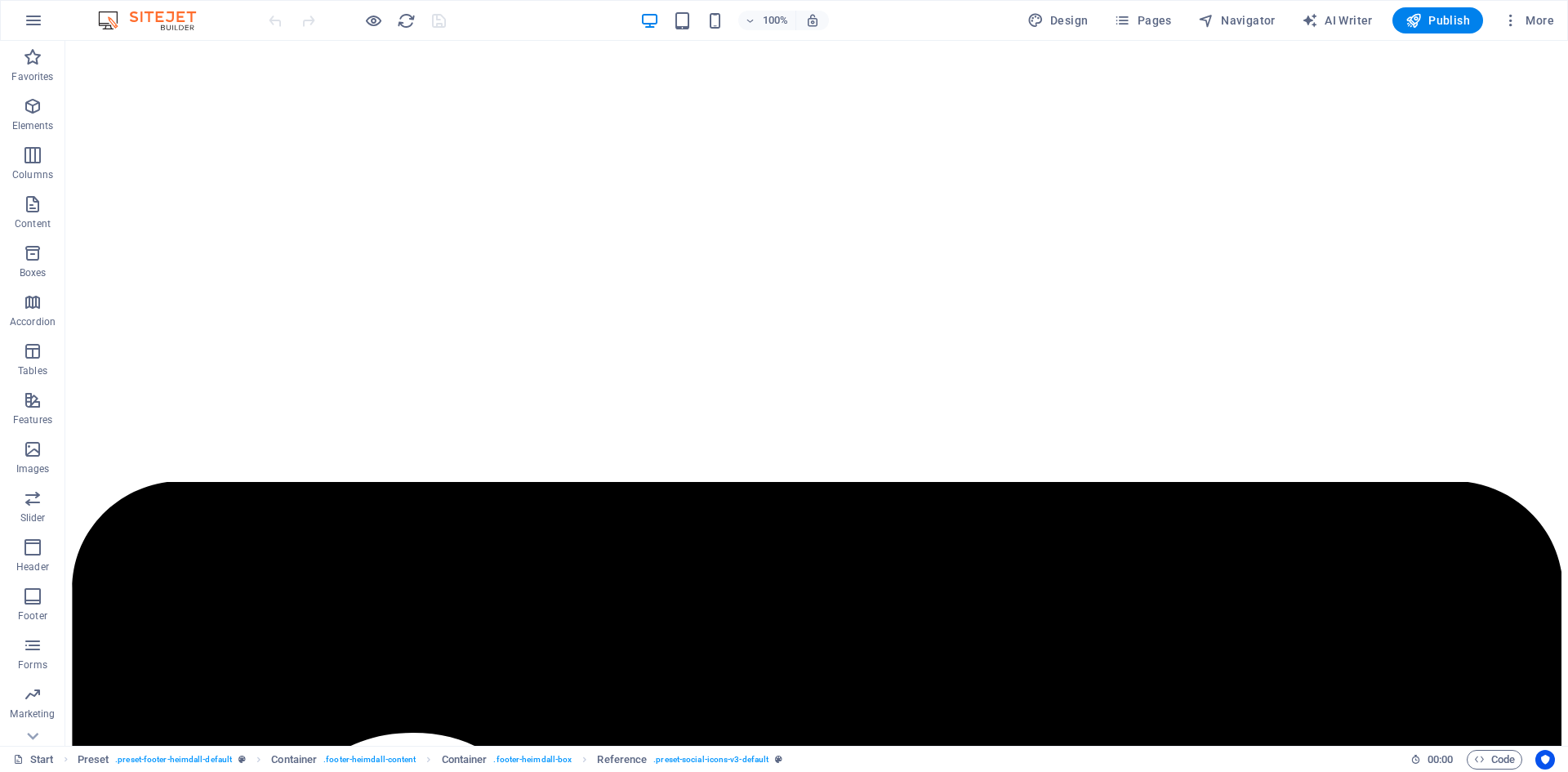
scroll to position [0, 0]
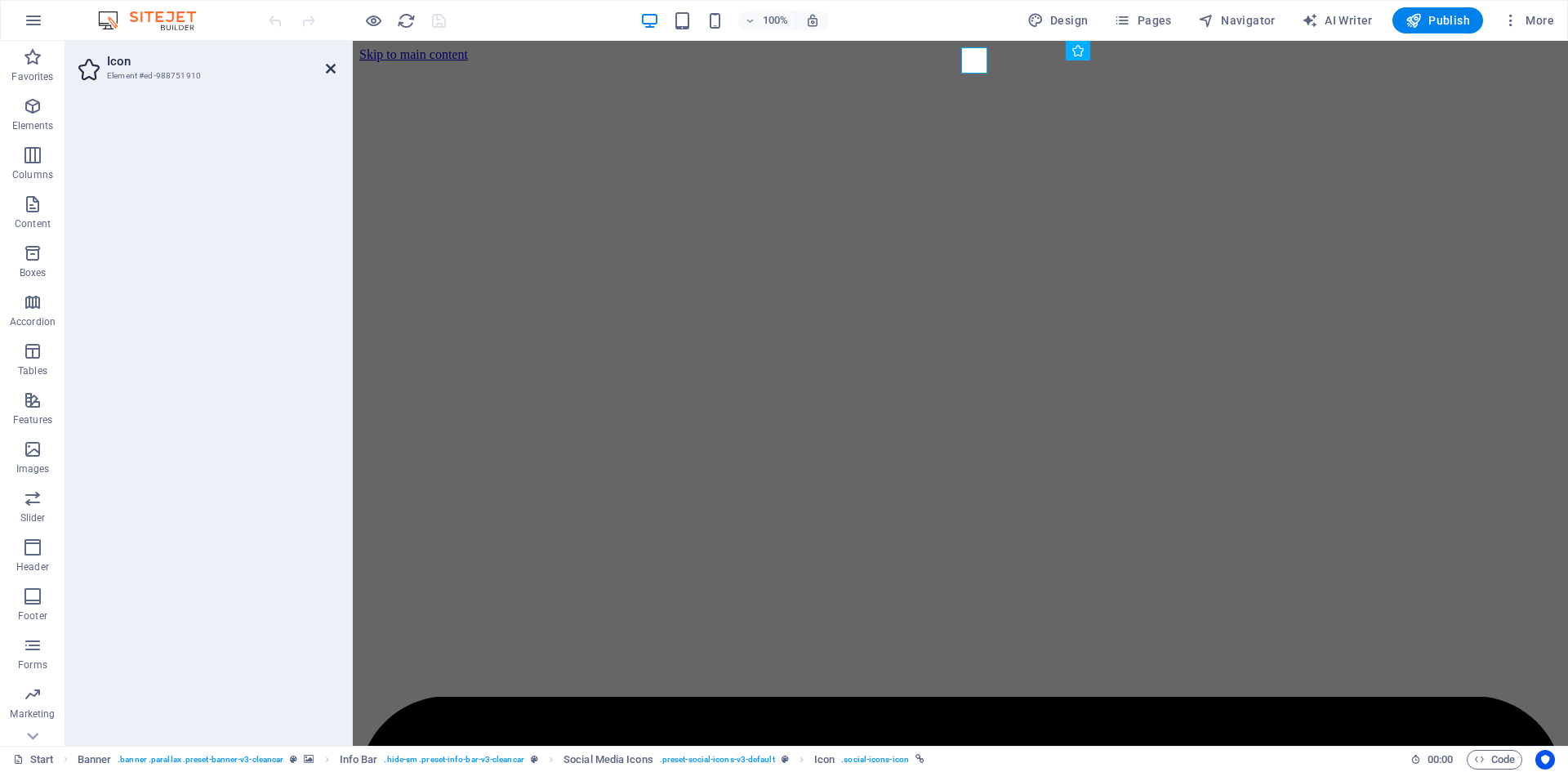
click at [331, 67] on icon at bounding box center [331, 68] width 9 height 13
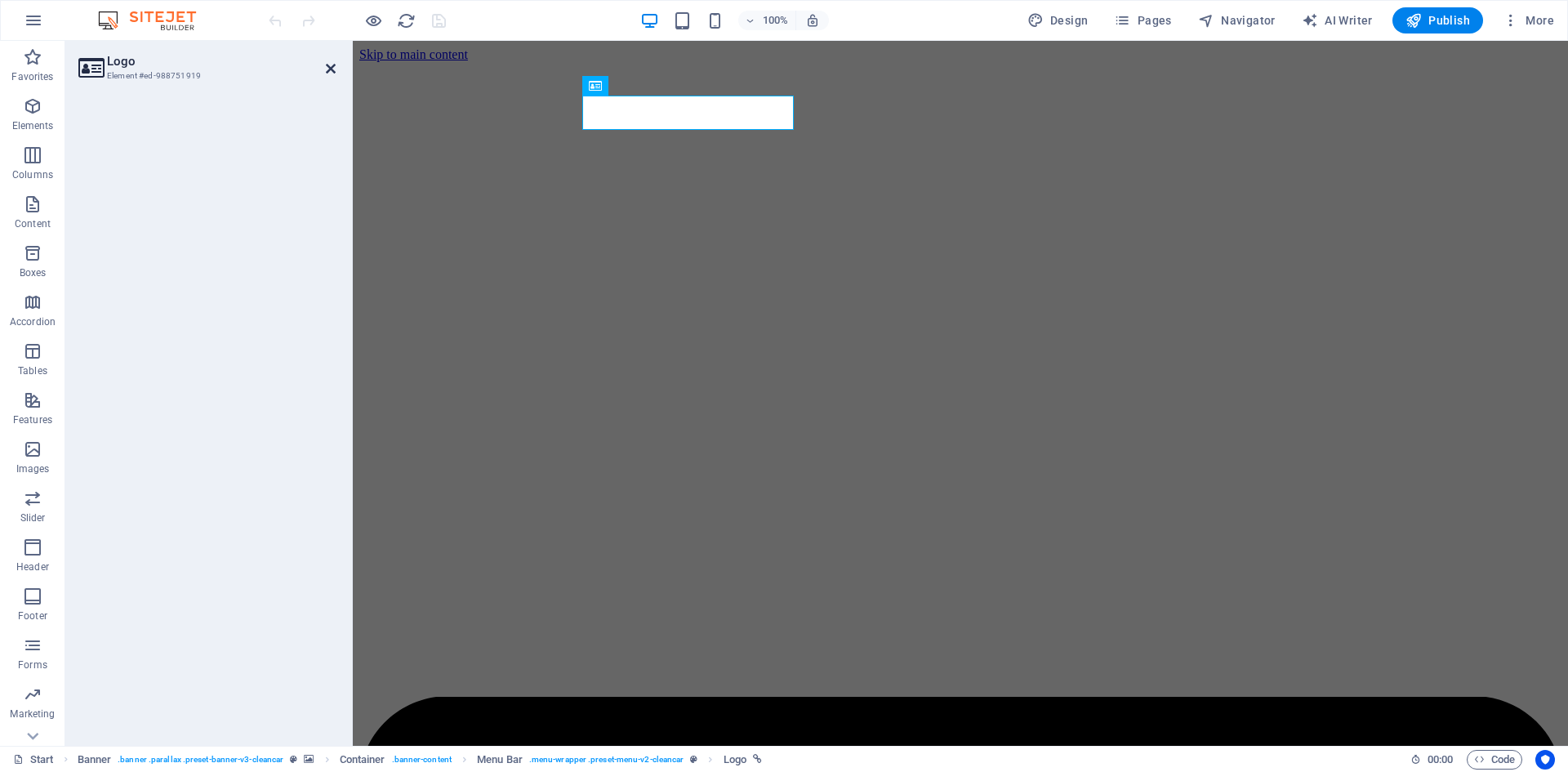
click at [332, 68] on icon at bounding box center [331, 68] width 9 height 13
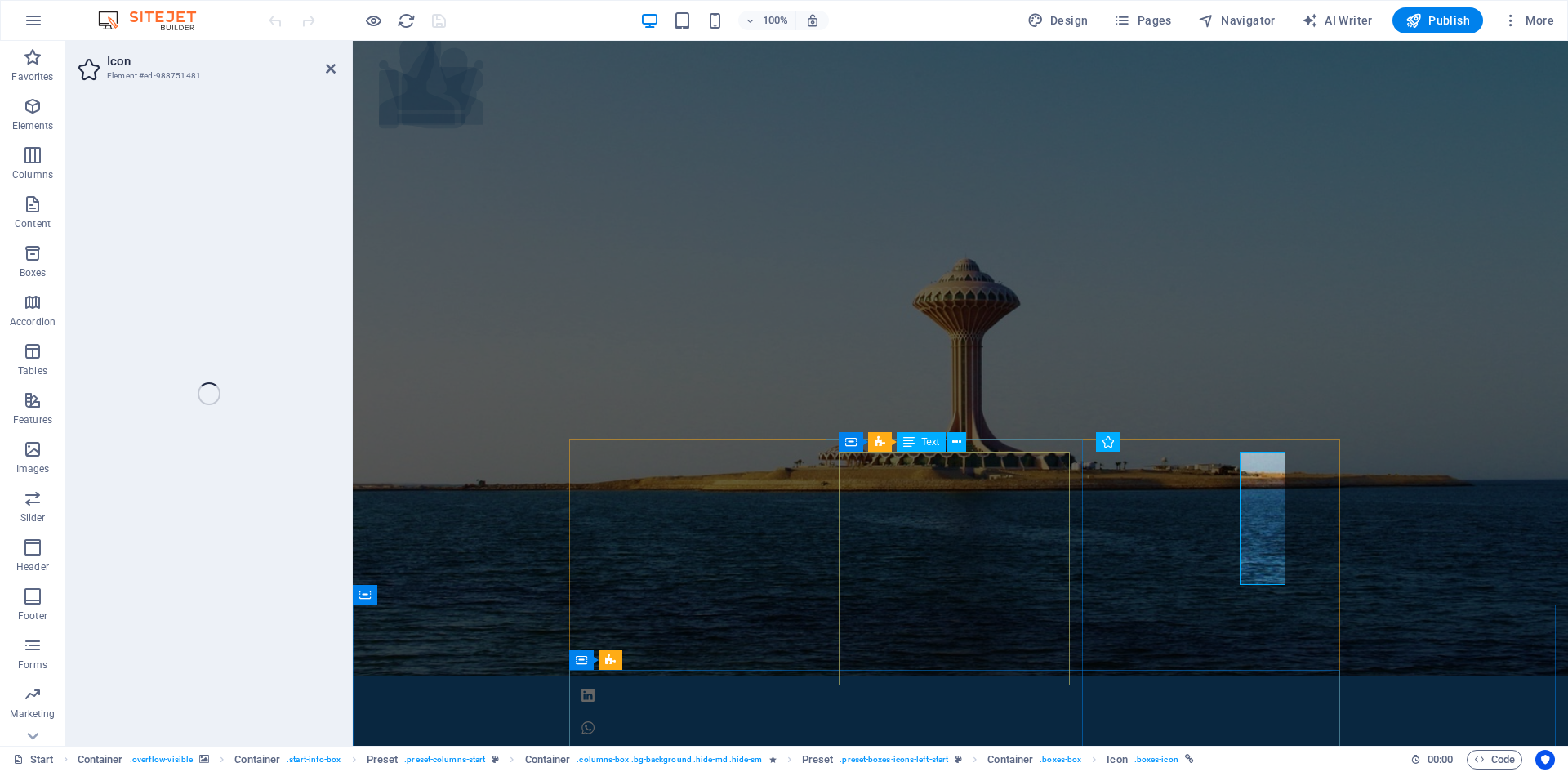
select select "xMidYMid"
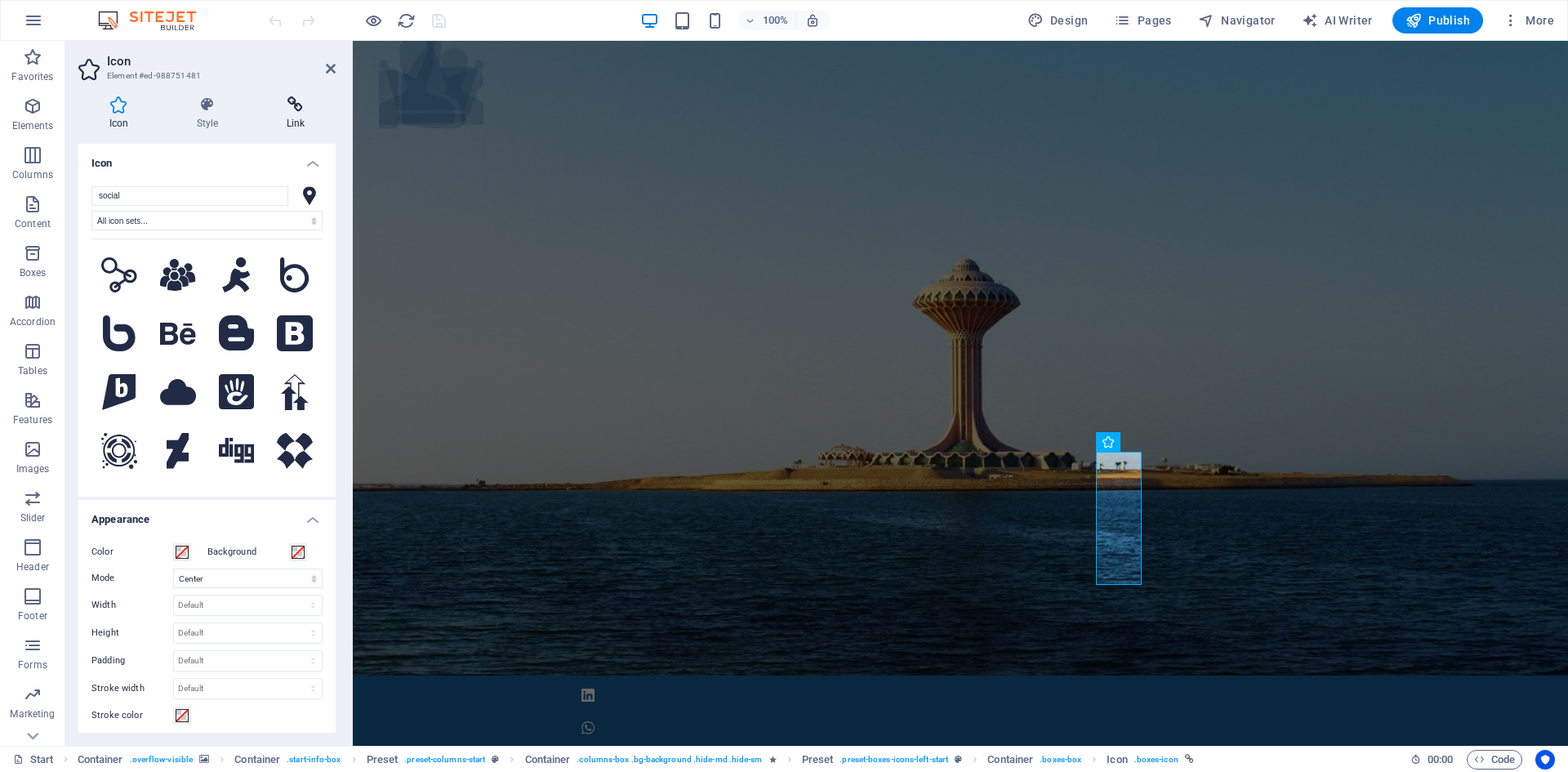
click at [293, 98] on icon at bounding box center [295, 104] width 80 height 16
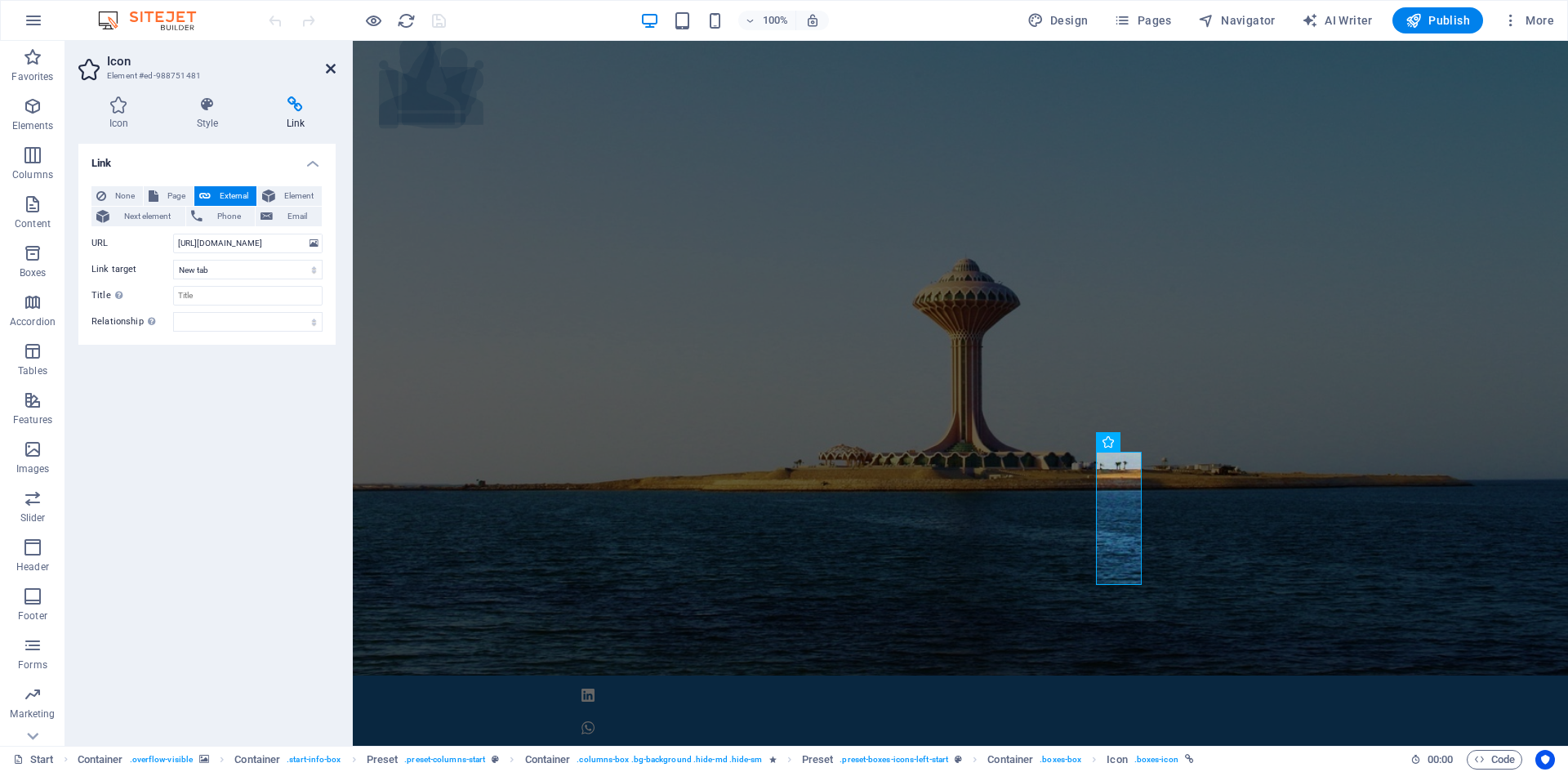
drag, startPoint x: 332, startPoint y: 71, endPoint x: 266, endPoint y: 31, distance: 77.2
click at [332, 71] on icon at bounding box center [331, 68] width 9 height 13
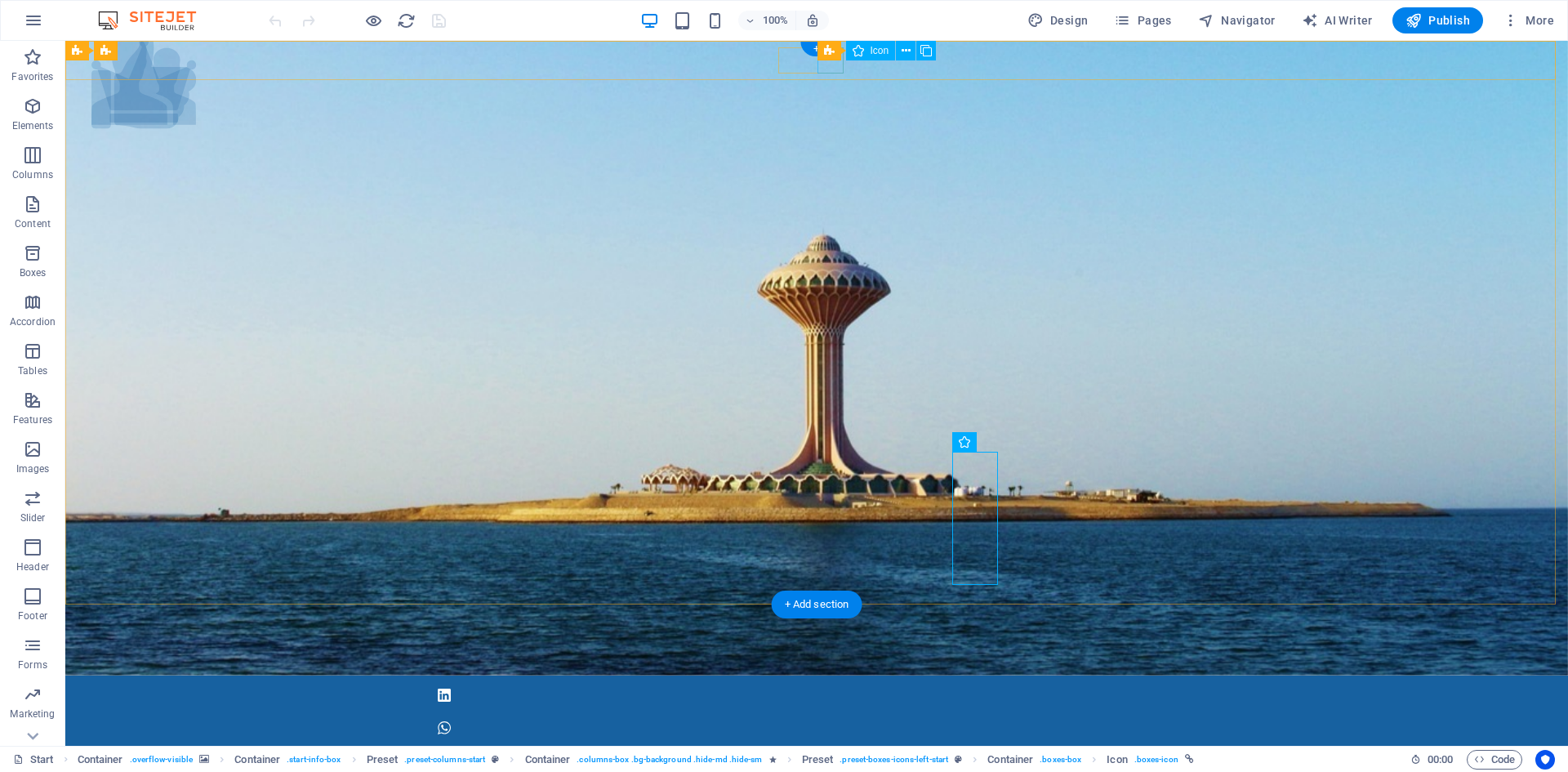
click at [836, 715] on figure at bounding box center [817, 728] width 771 height 26
select select "xMidYMid"
select select "px"
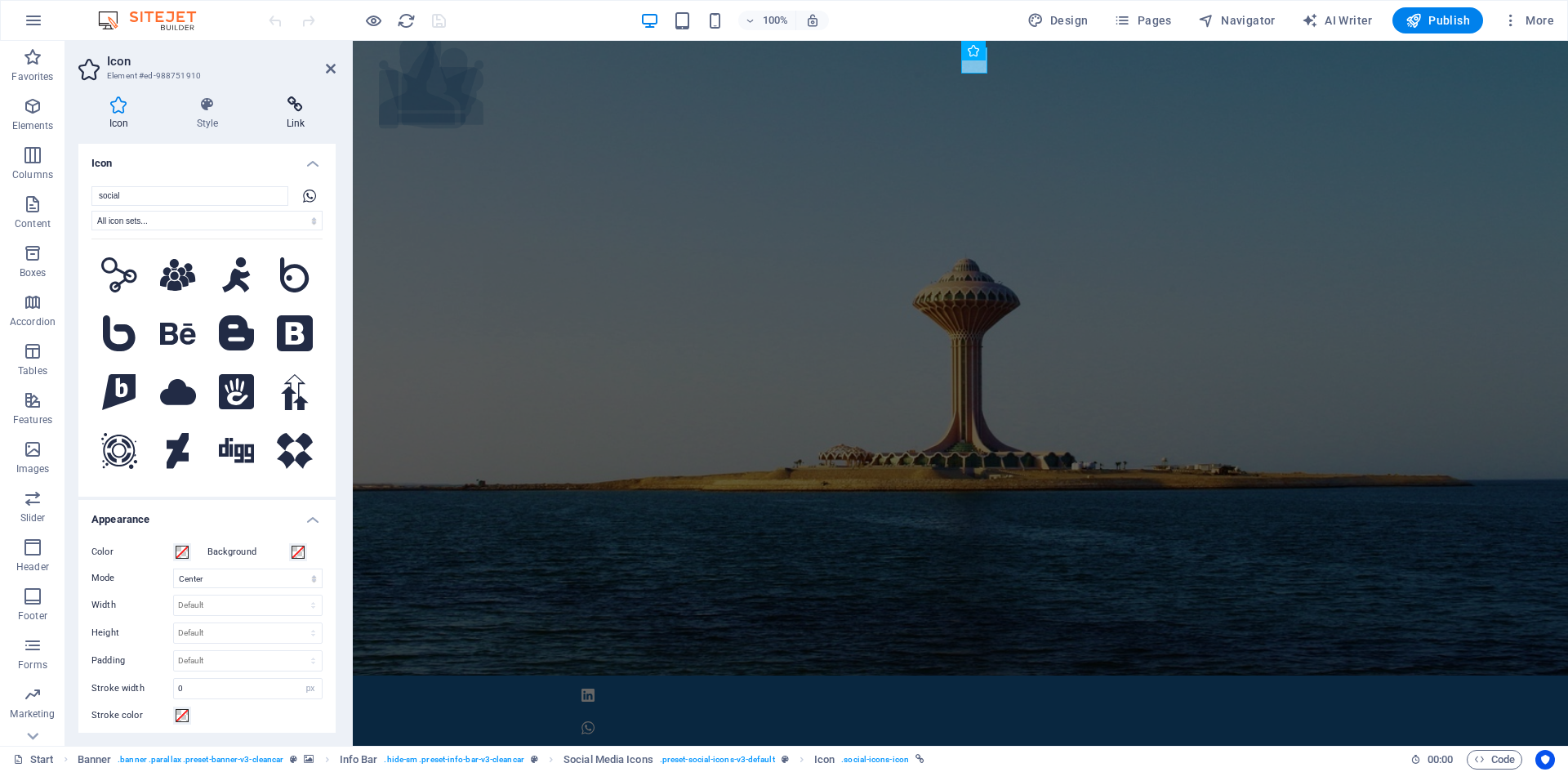
click at [288, 104] on icon at bounding box center [295, 104] width 80 height 16
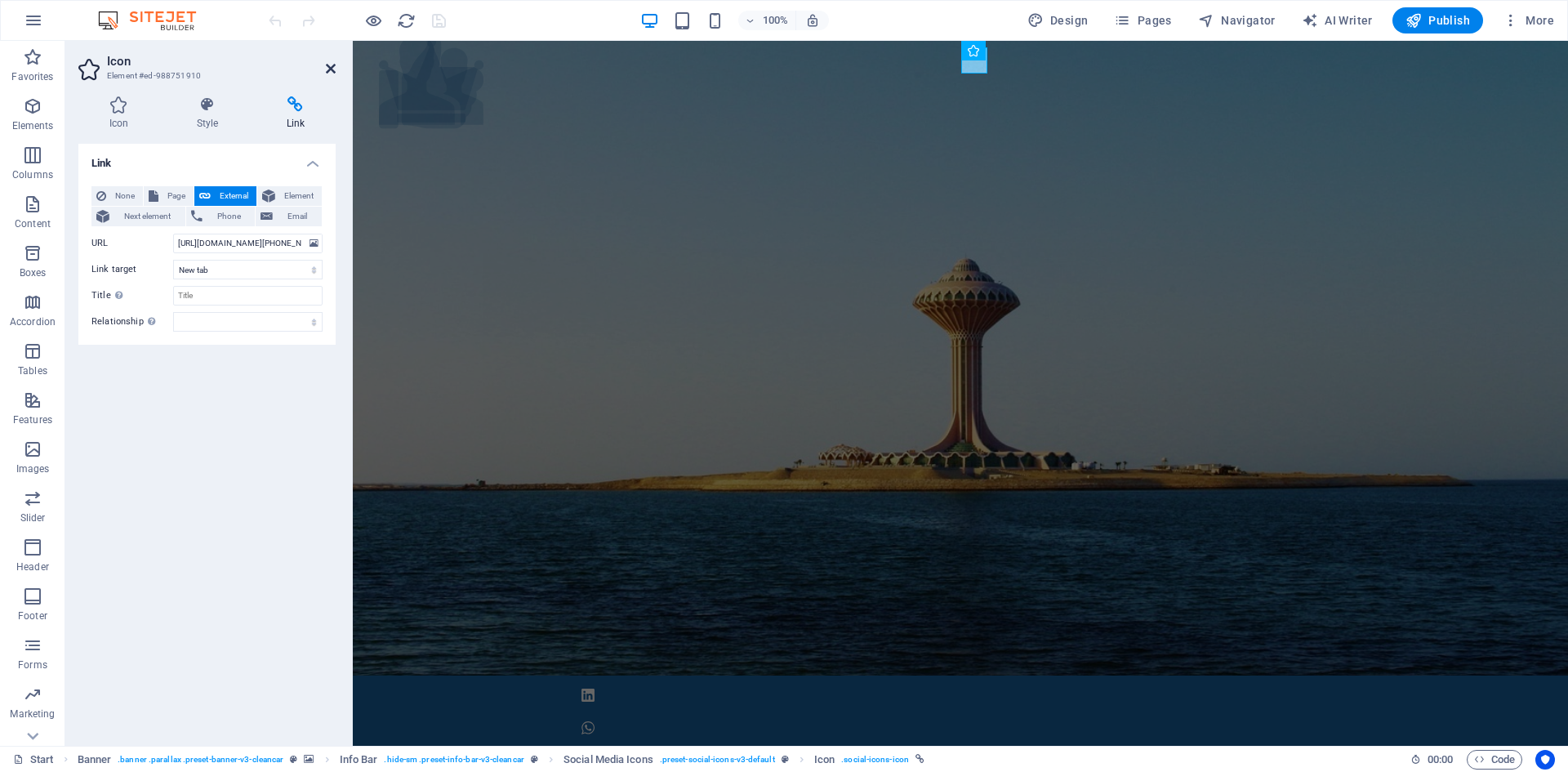
click at [332, 67] on icon at bounding box center [331, 68] width 9 height 13
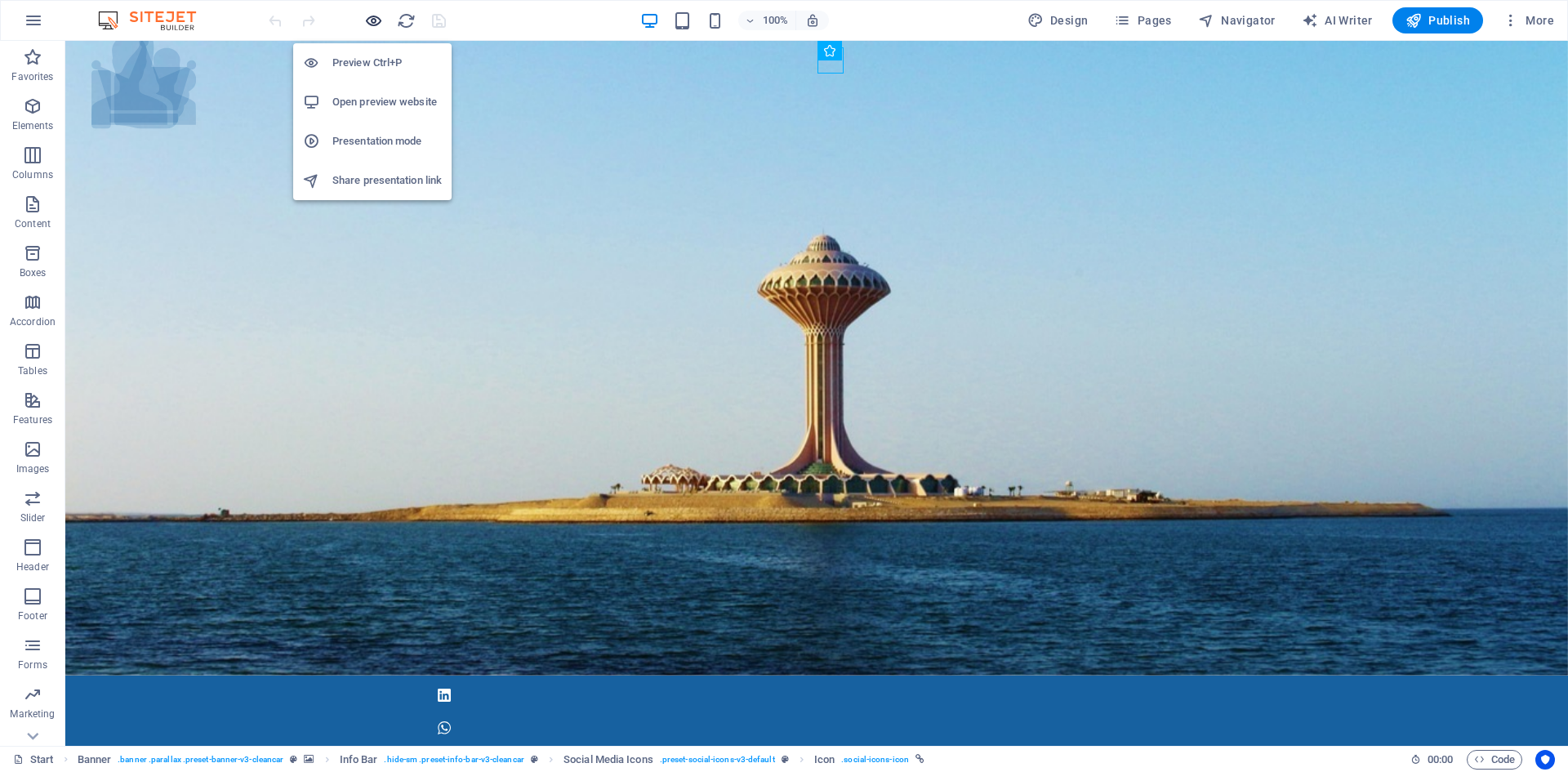
click at [375, 19] on icon "button" at bounding box center [373, 21] width 19 height 19
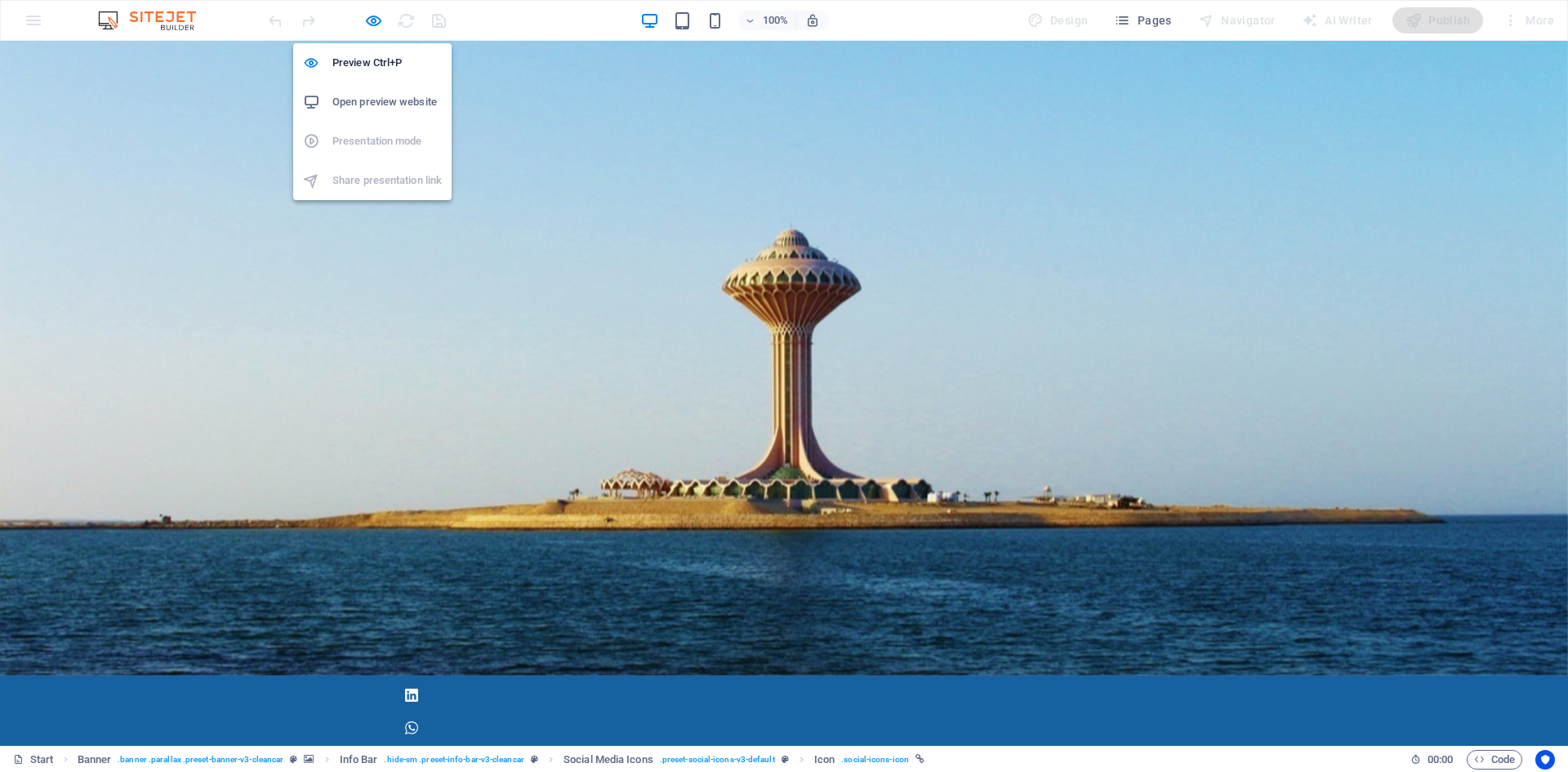
click at [367, 95] on h6 "Open preview website" at bounding box center [386, 101] width 110 height 20
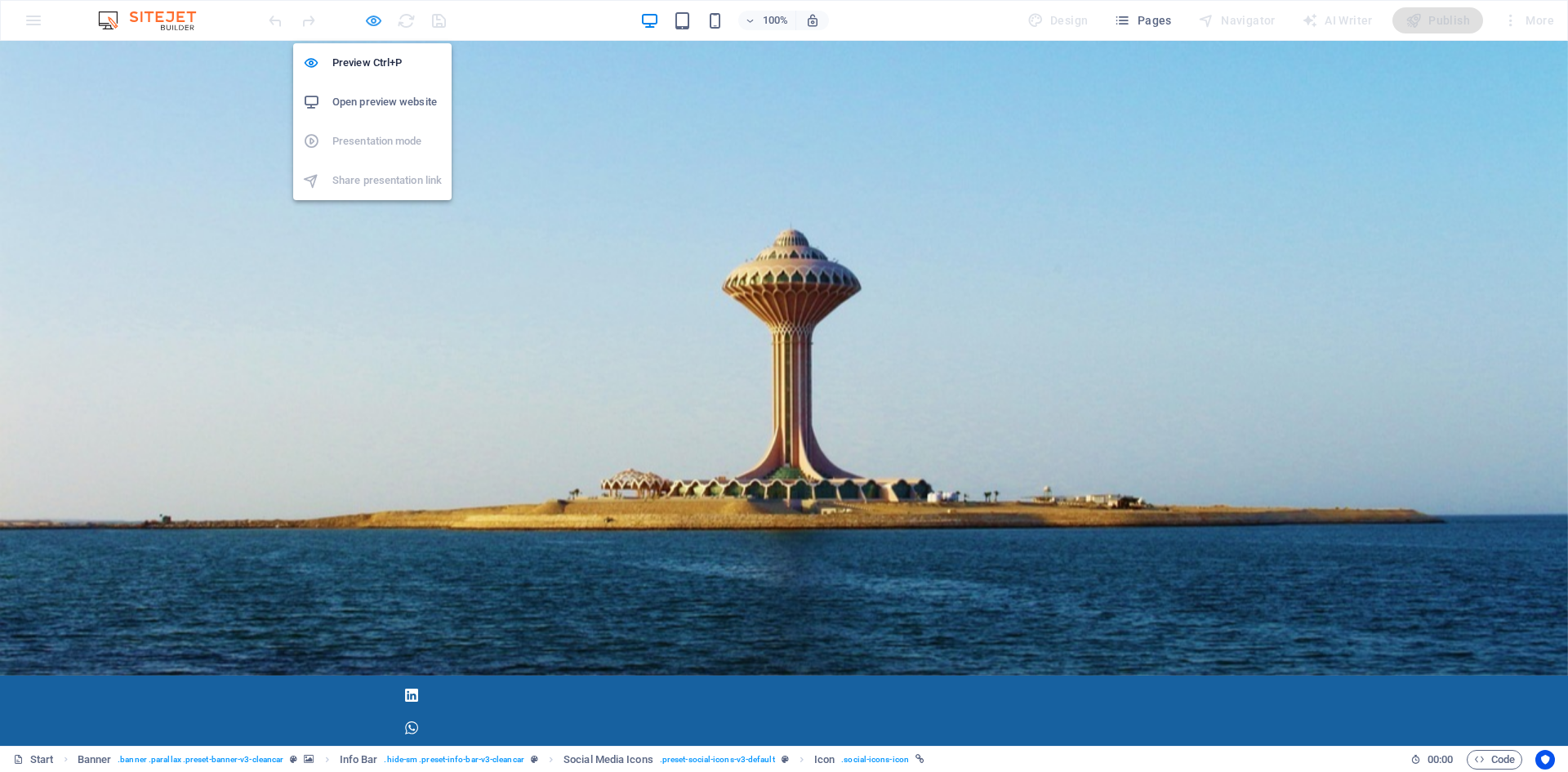
click at [372, 24] on icon "button" at bounding box center [373, 21] width 19 height 19
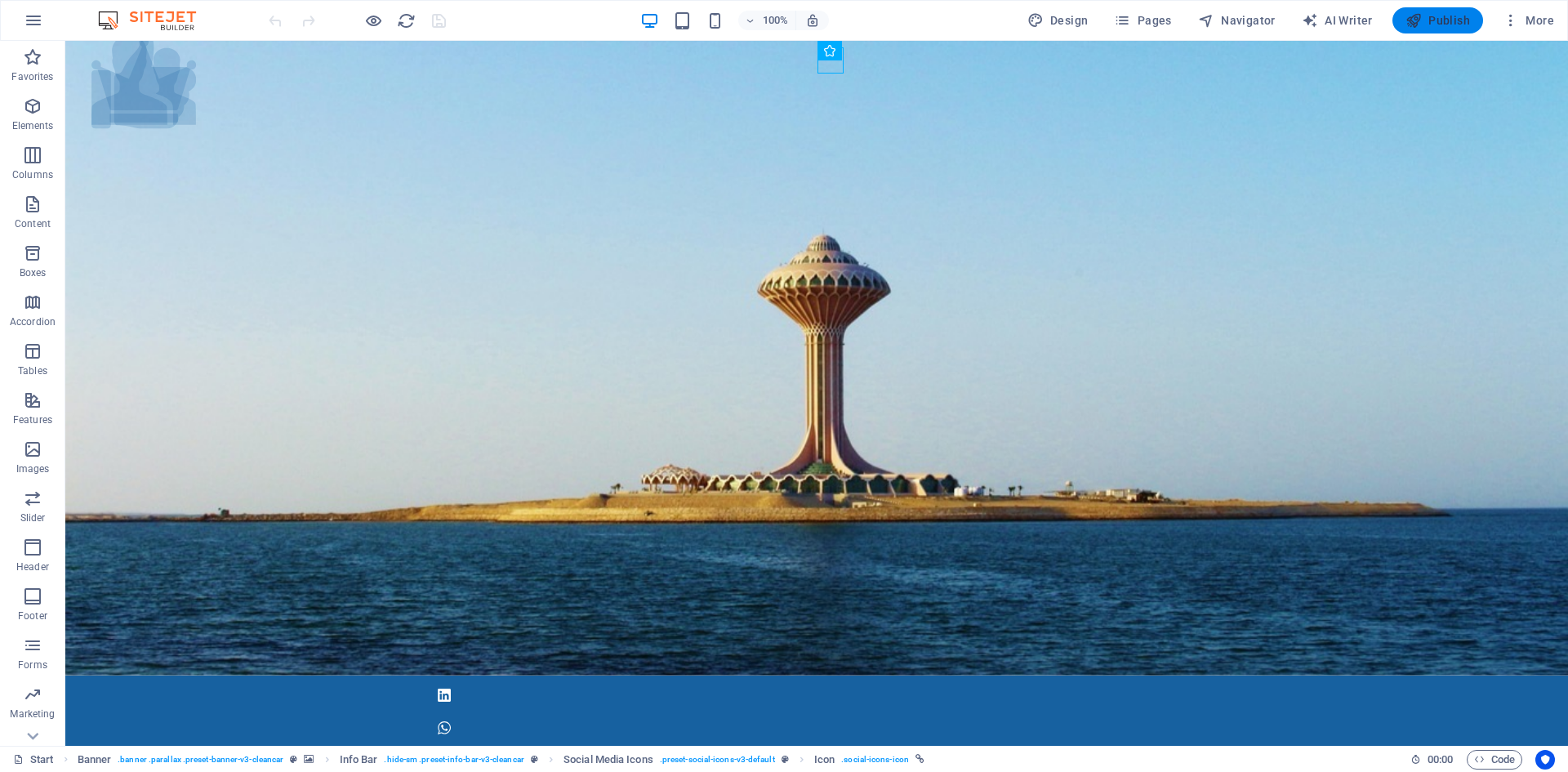
click at [1461, 20] on span "Publish" at bounding box center [1438, 20] width 65 height 16
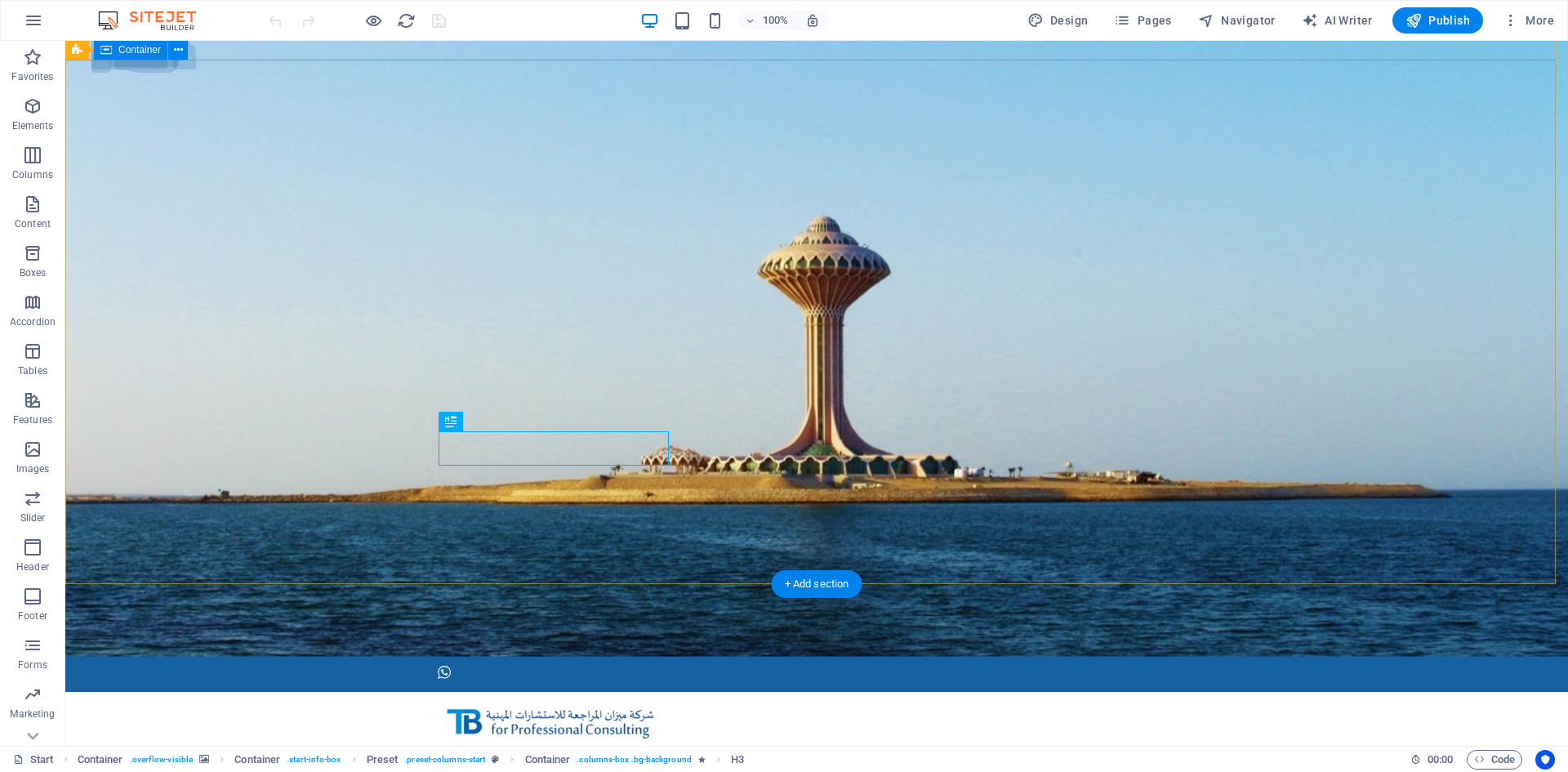
scroll to position [82, 0]
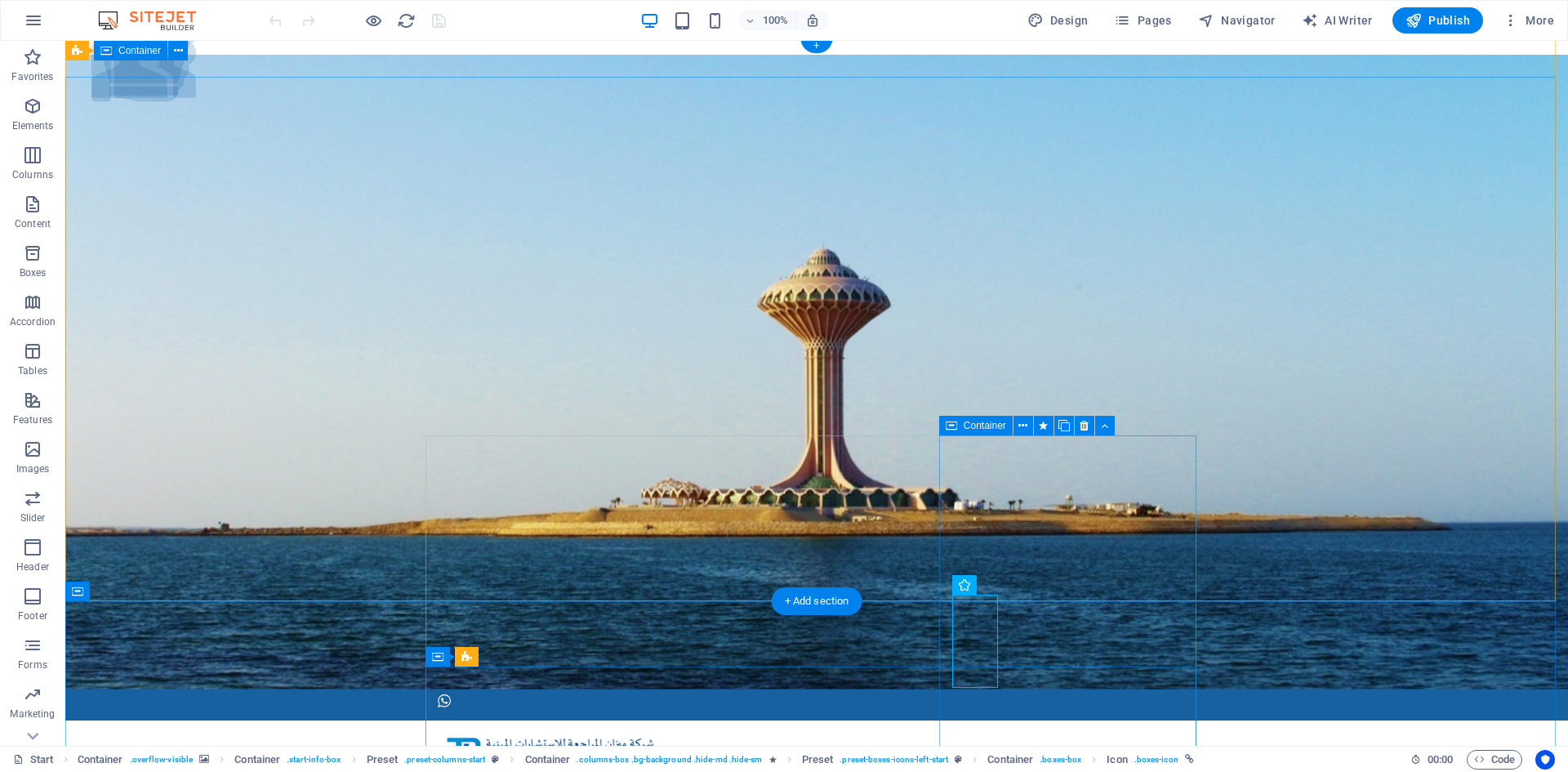
scroll to position [0, 0]
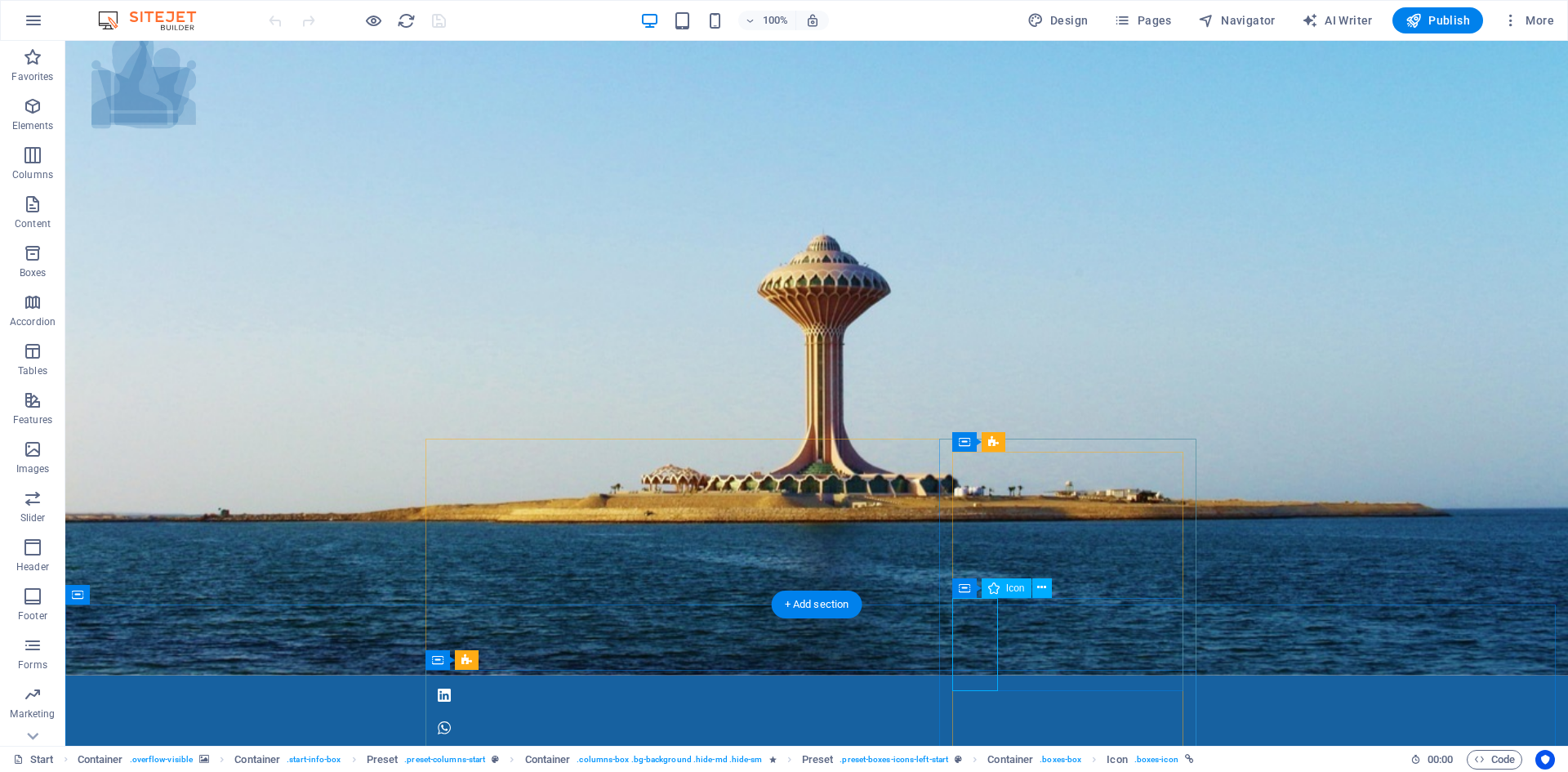
select select "xMidYMid"
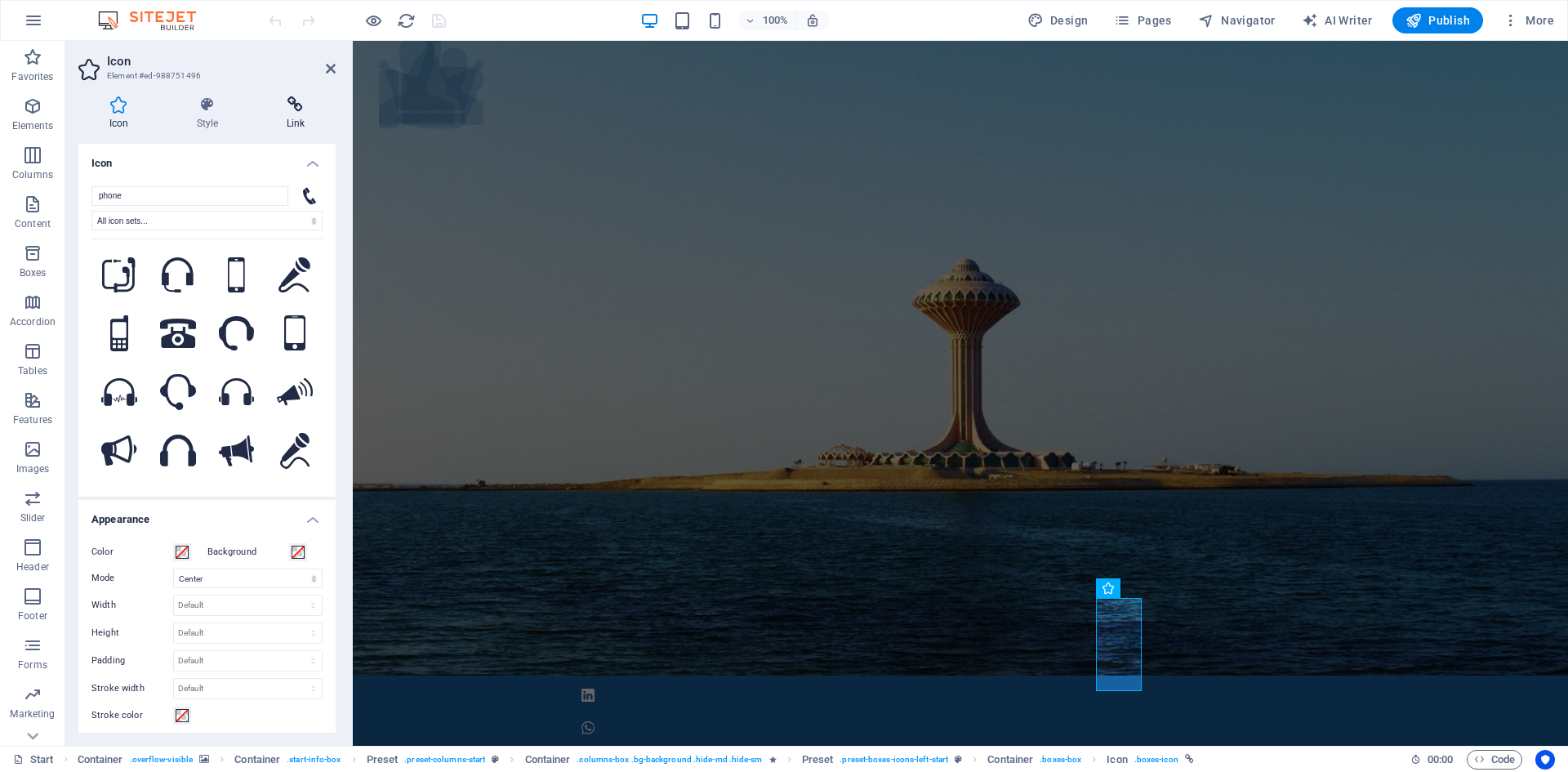
click at [307, 107] on icon at bounding box center [295, 104] width 80 height 16
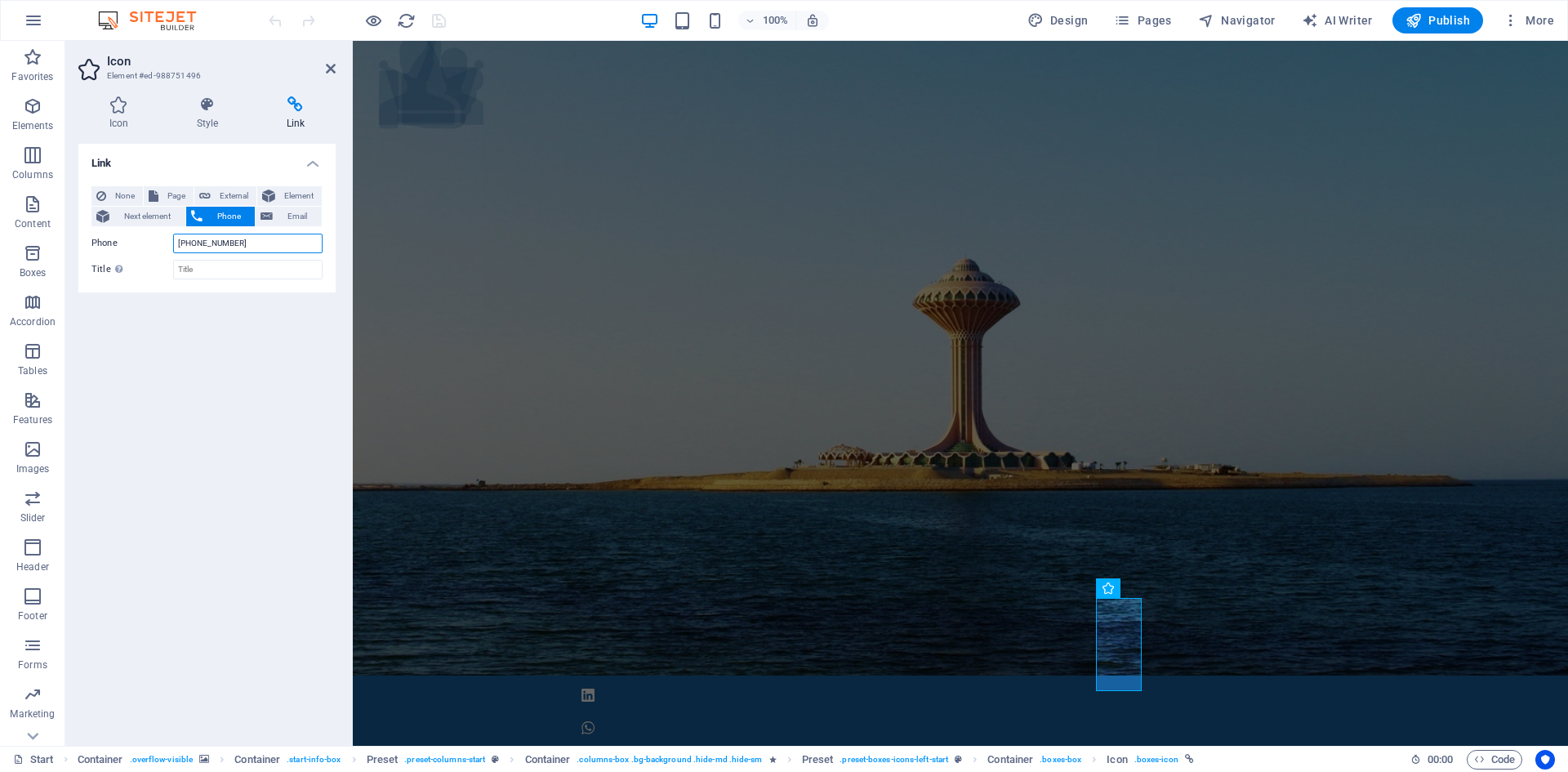
click at [259, 243] on input "+966559440644" at bounding box center [248, 243] width 149 height 20
click at [254, 242] on input "+966559440644" at bounding box center [248, 243] width 149 height 20
click at [233, 265] on input "Title Additional link description, should not be the same as the link text. The…" at bounding box center [248, 269] width 149 height 20
click at [335, 68] on icon at bounding box center [331, 68] width 9 height 13
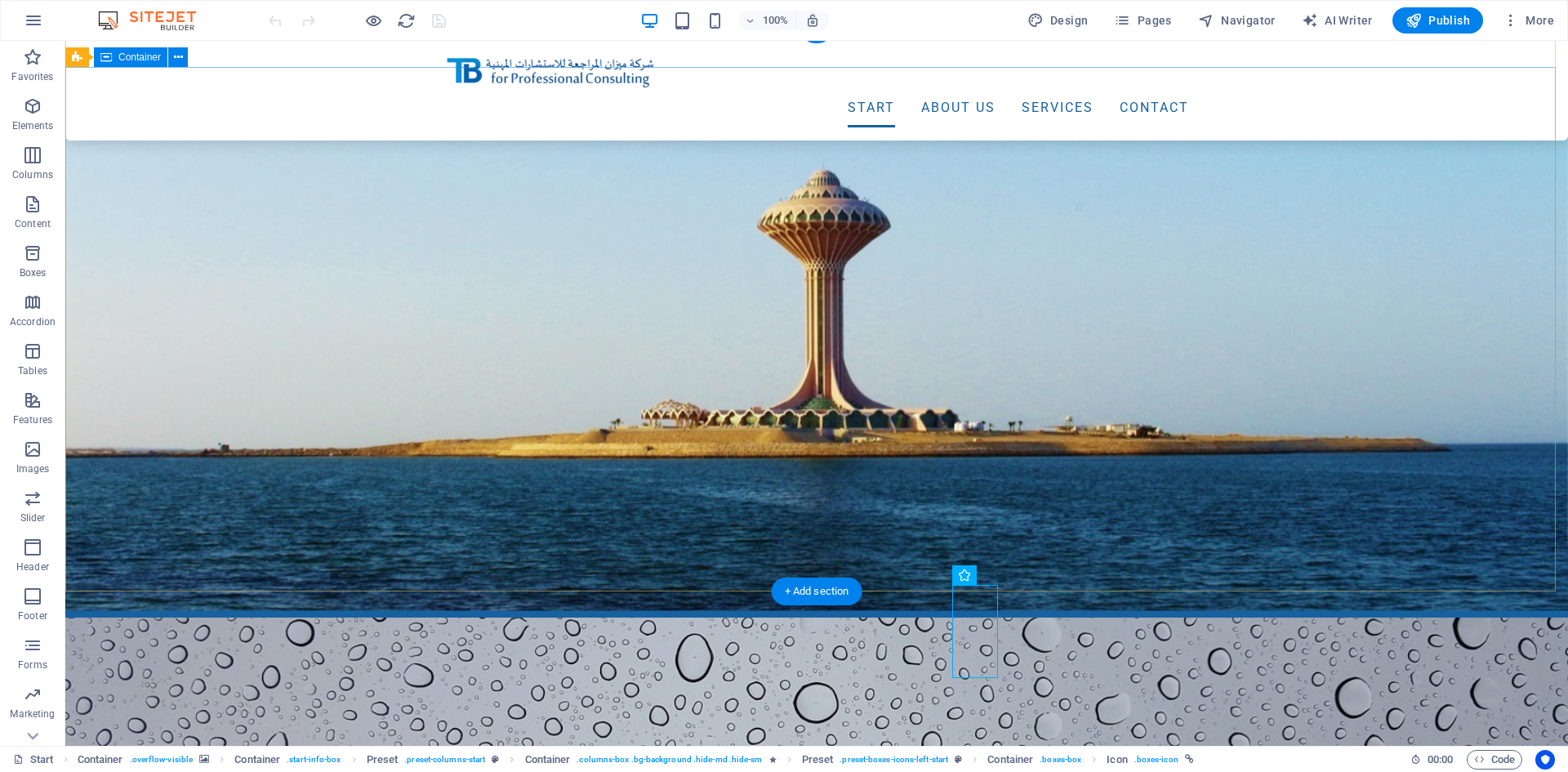
scroll to position [245, 0]
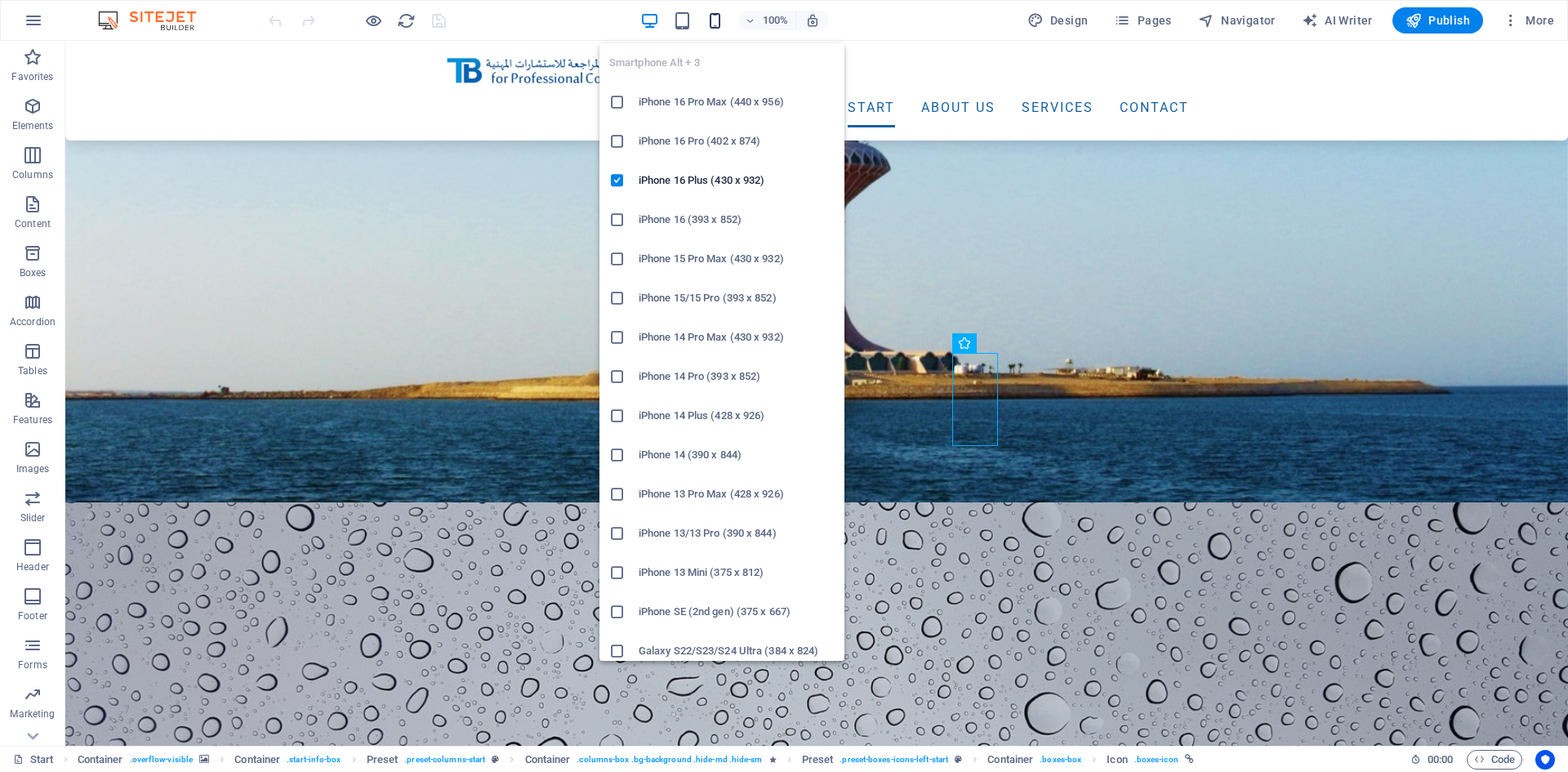
click at [717, 15] on icon "button" at bounding box center [716, 21] width 19 height 19
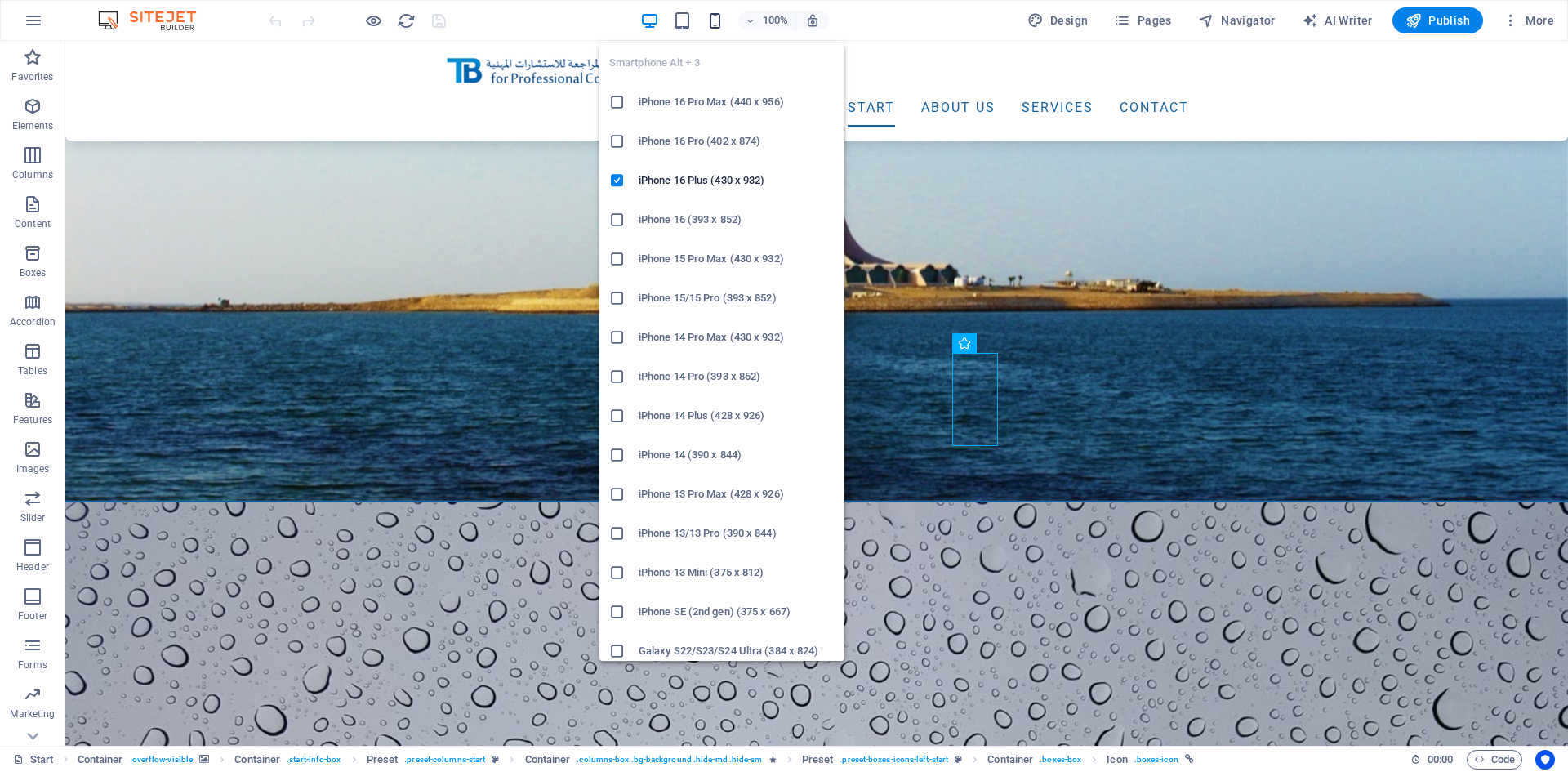
scroll to position [852, 0]
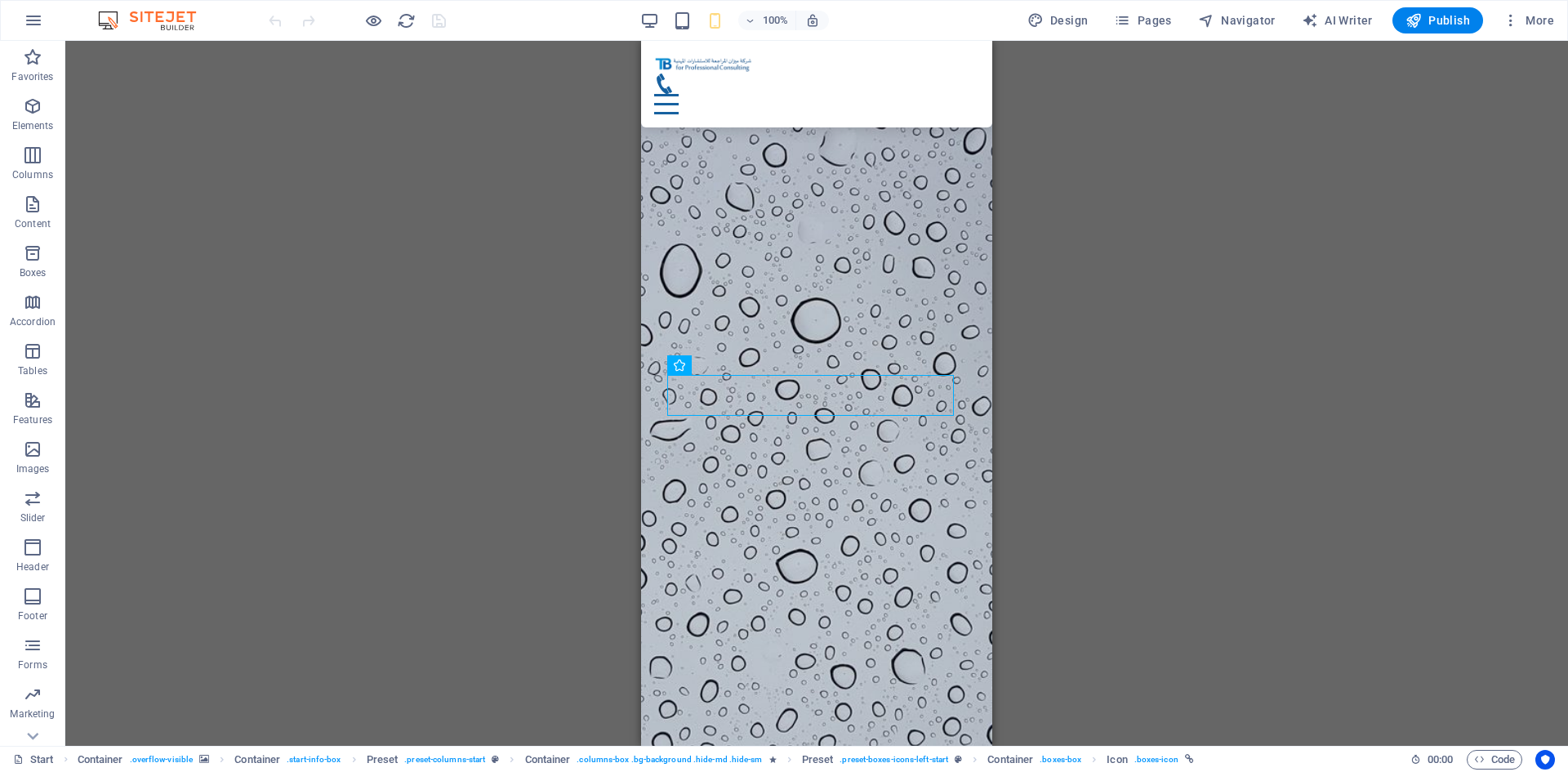
click at [1124, 195] on div "H3 Container Container Container Preset Container Text Container Container Pres…" at bounding box center [817, 394] width 1503 height 705
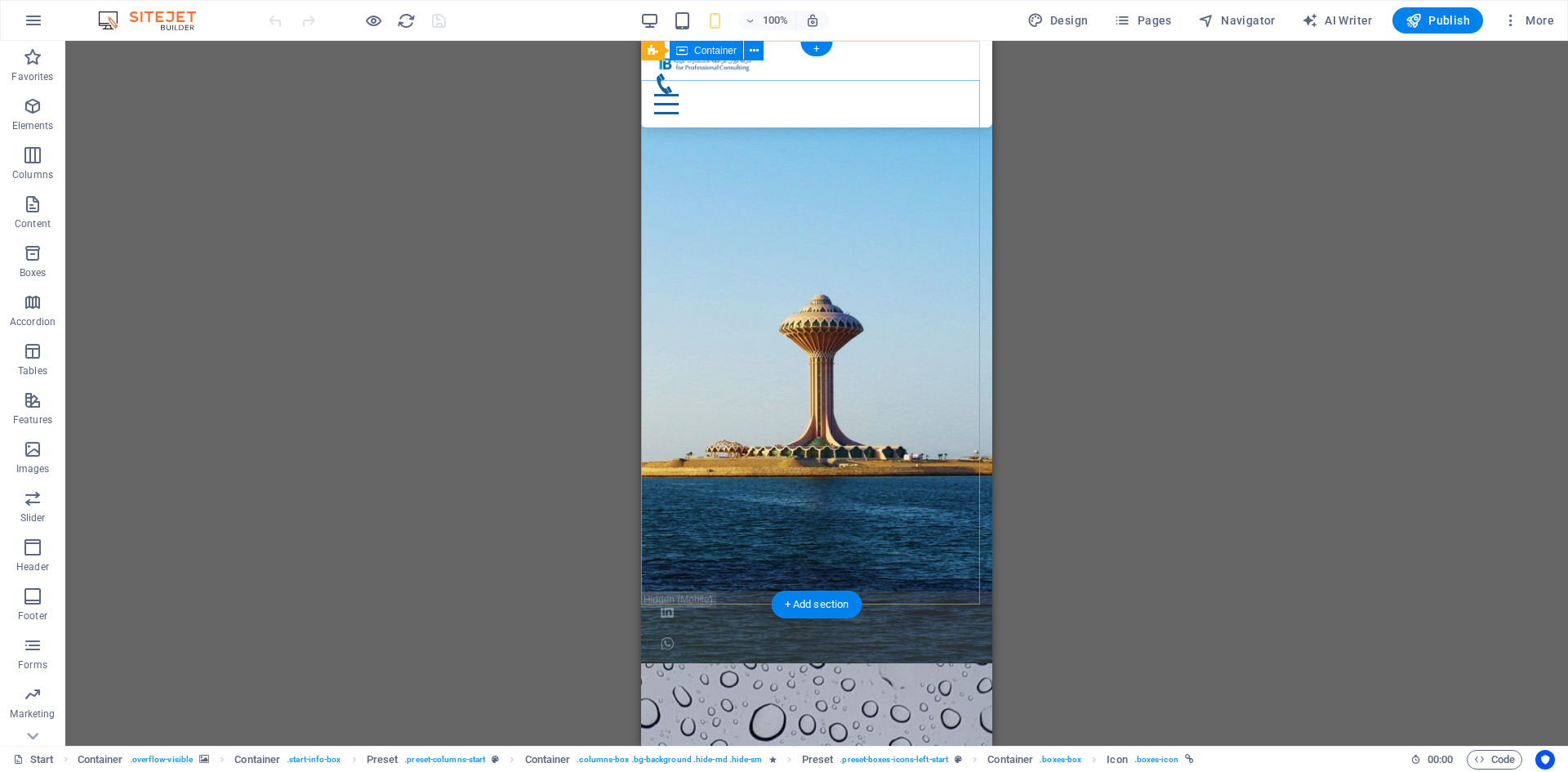
scroll to position [0, 0]
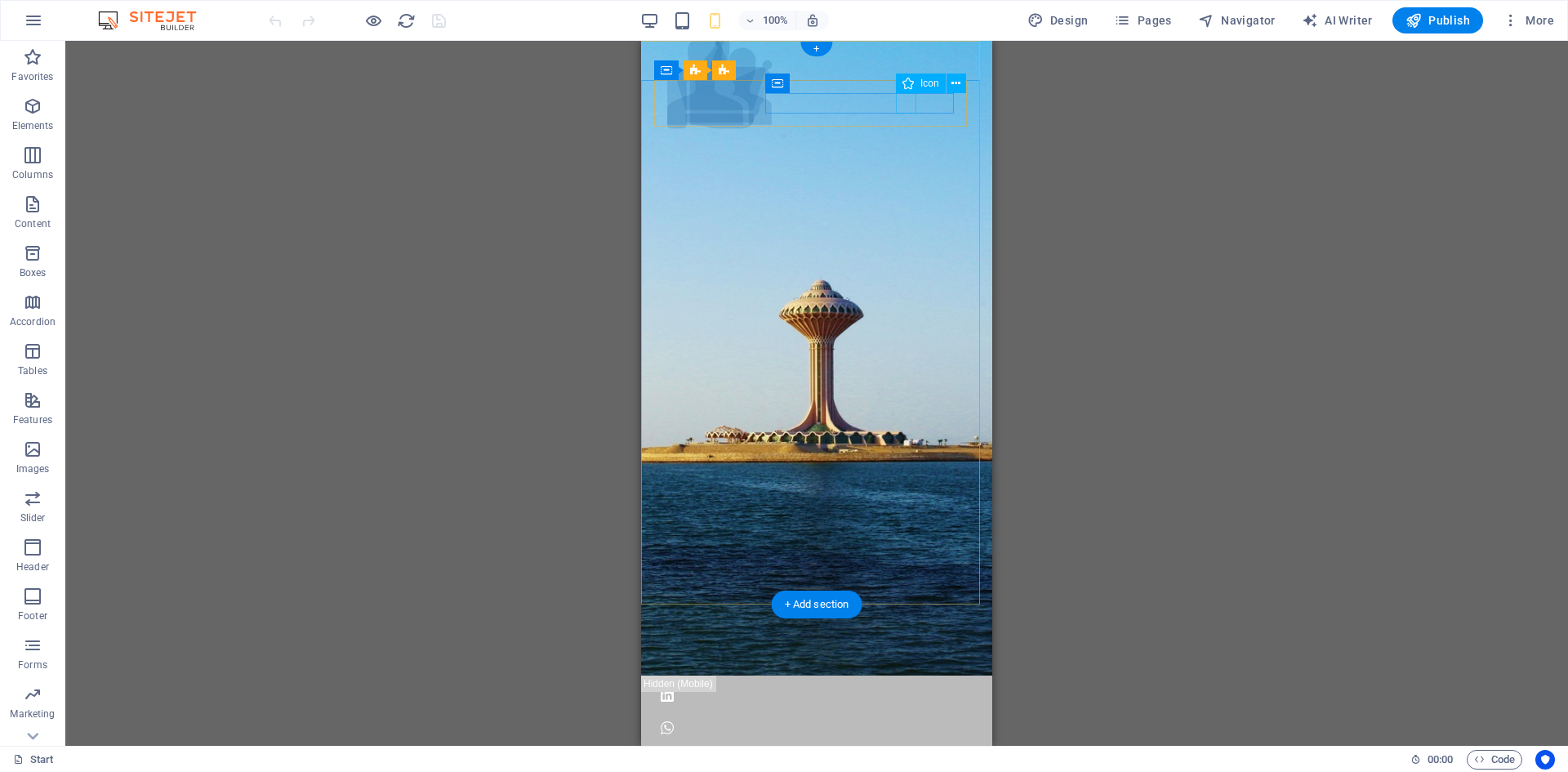
select select "xMidYMid"
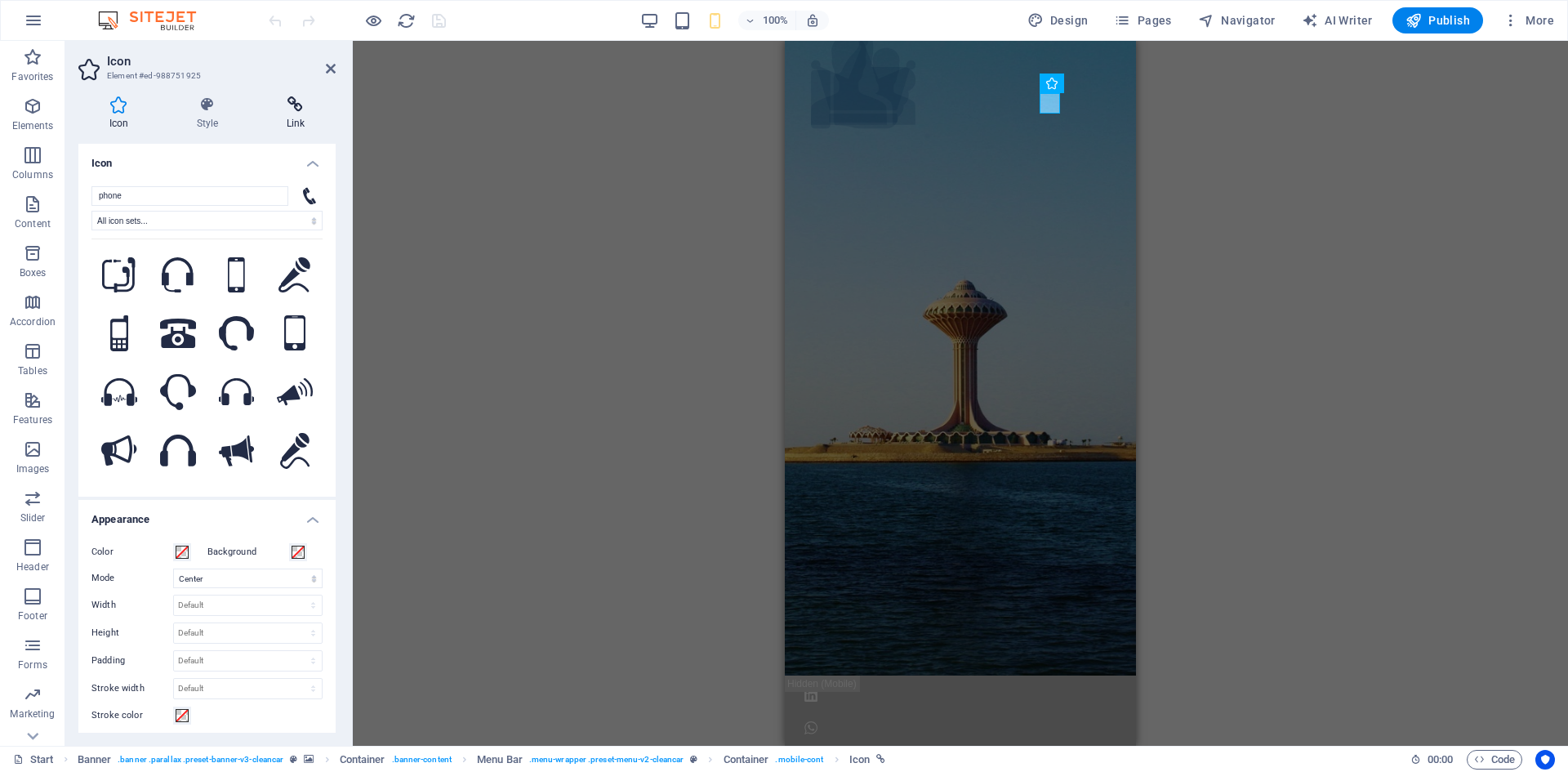
click at [295, 106] on icon at bounding box center [295, 104] width 80 height 16
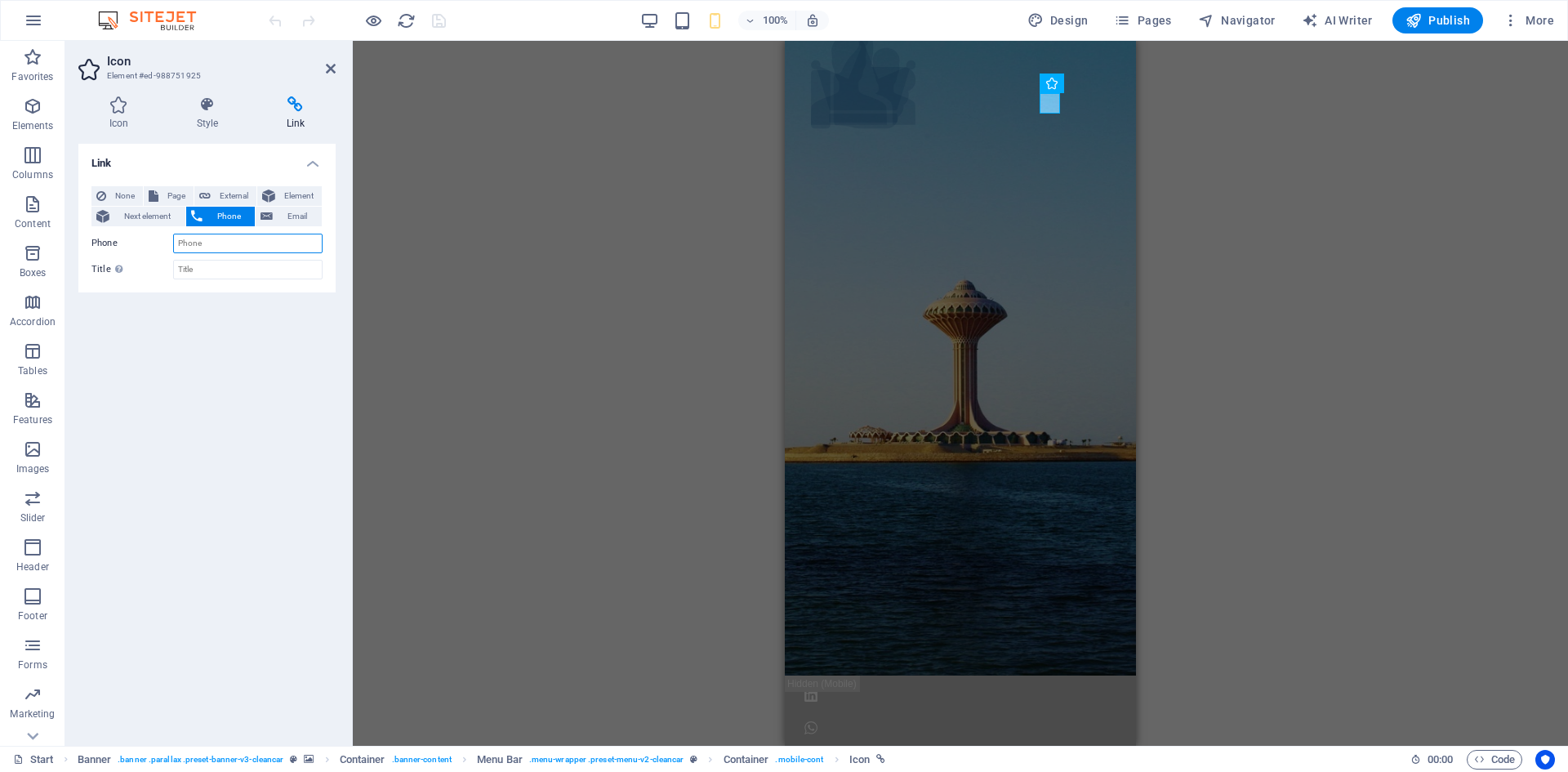
click at [231, 245] on input "Phone" at bounding box center [248, 243] width 149 height 20
type input "+966559440644"
click at [443, 22] on icon "save" at bounding box center [439, 21] width 19 height 19
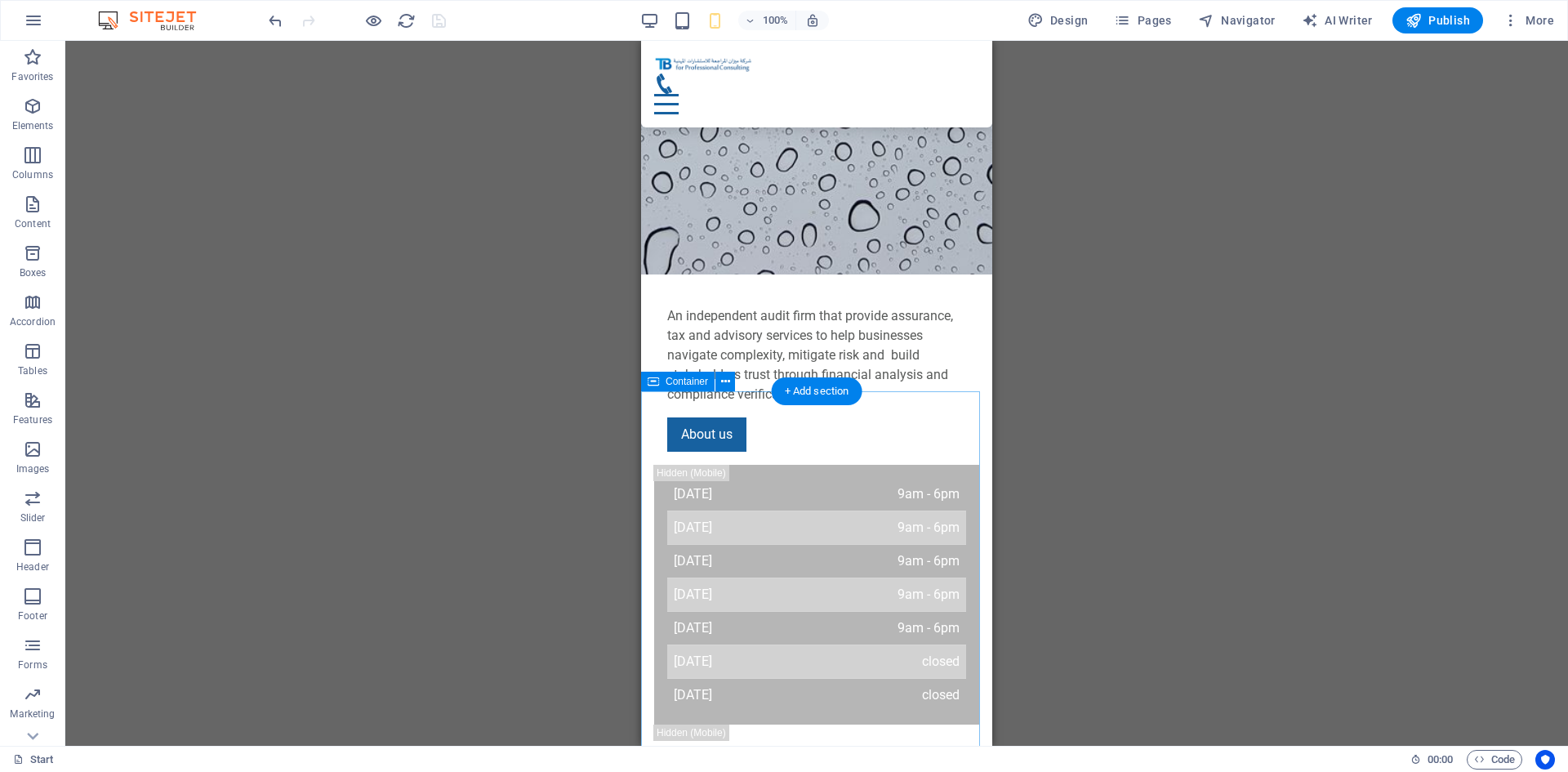
scroll to position [1634, 0]
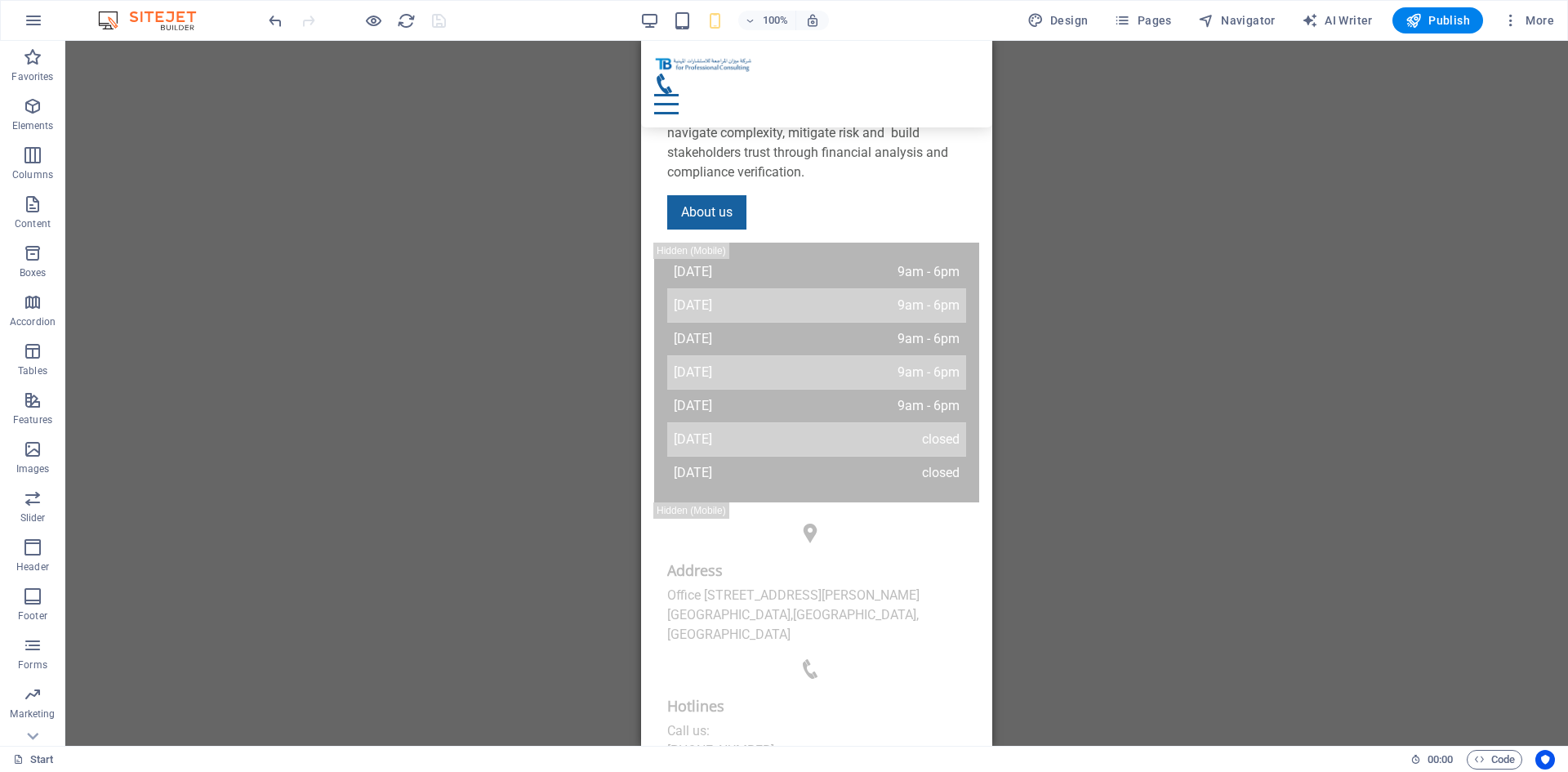
click at [1240, 326] on div "H3 Container Container Container Container Container Preset Container Preset Co…" at bounding box center [817, 394] width 1503 height 705
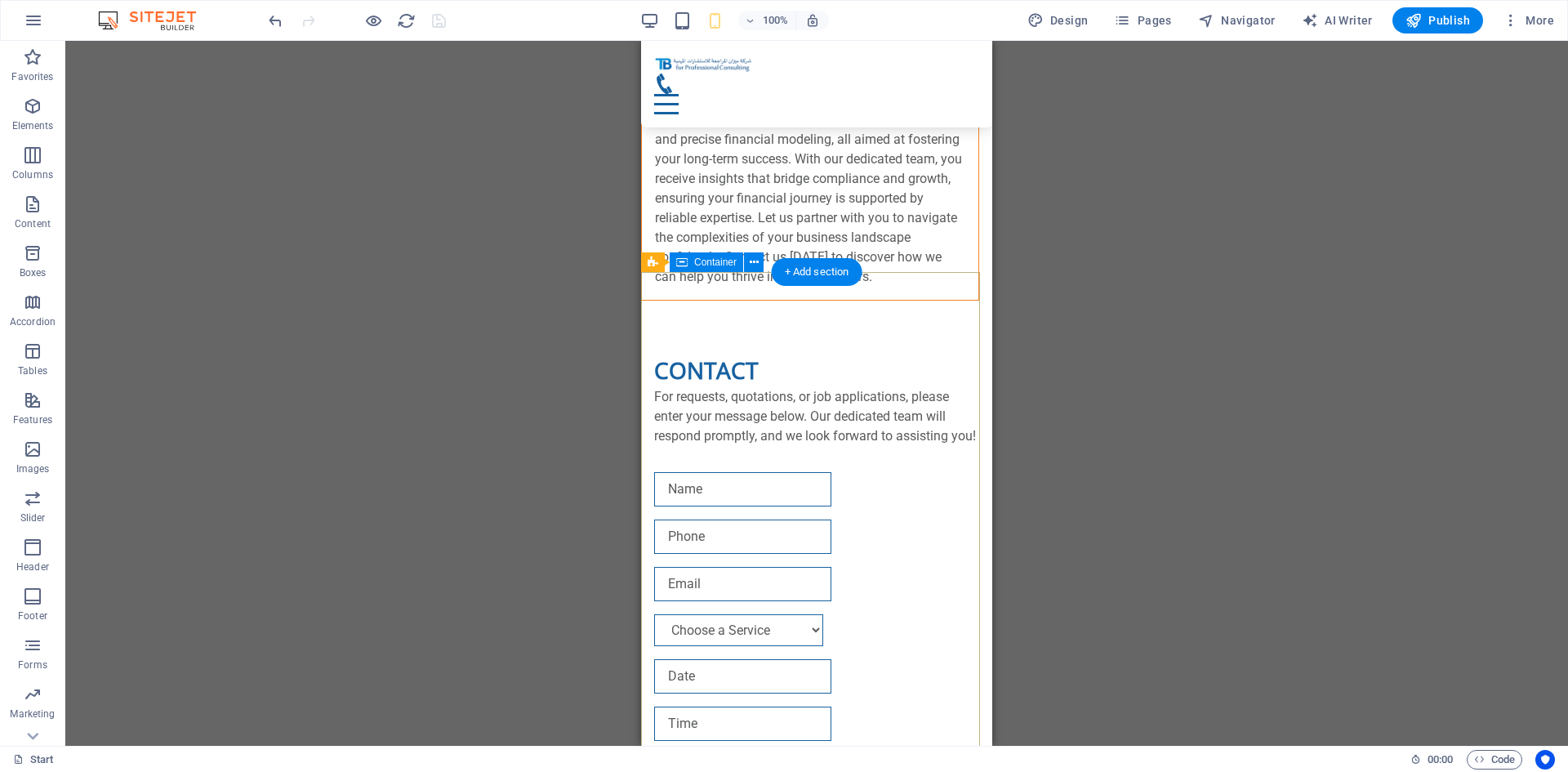
scroll to position [7515, 0]
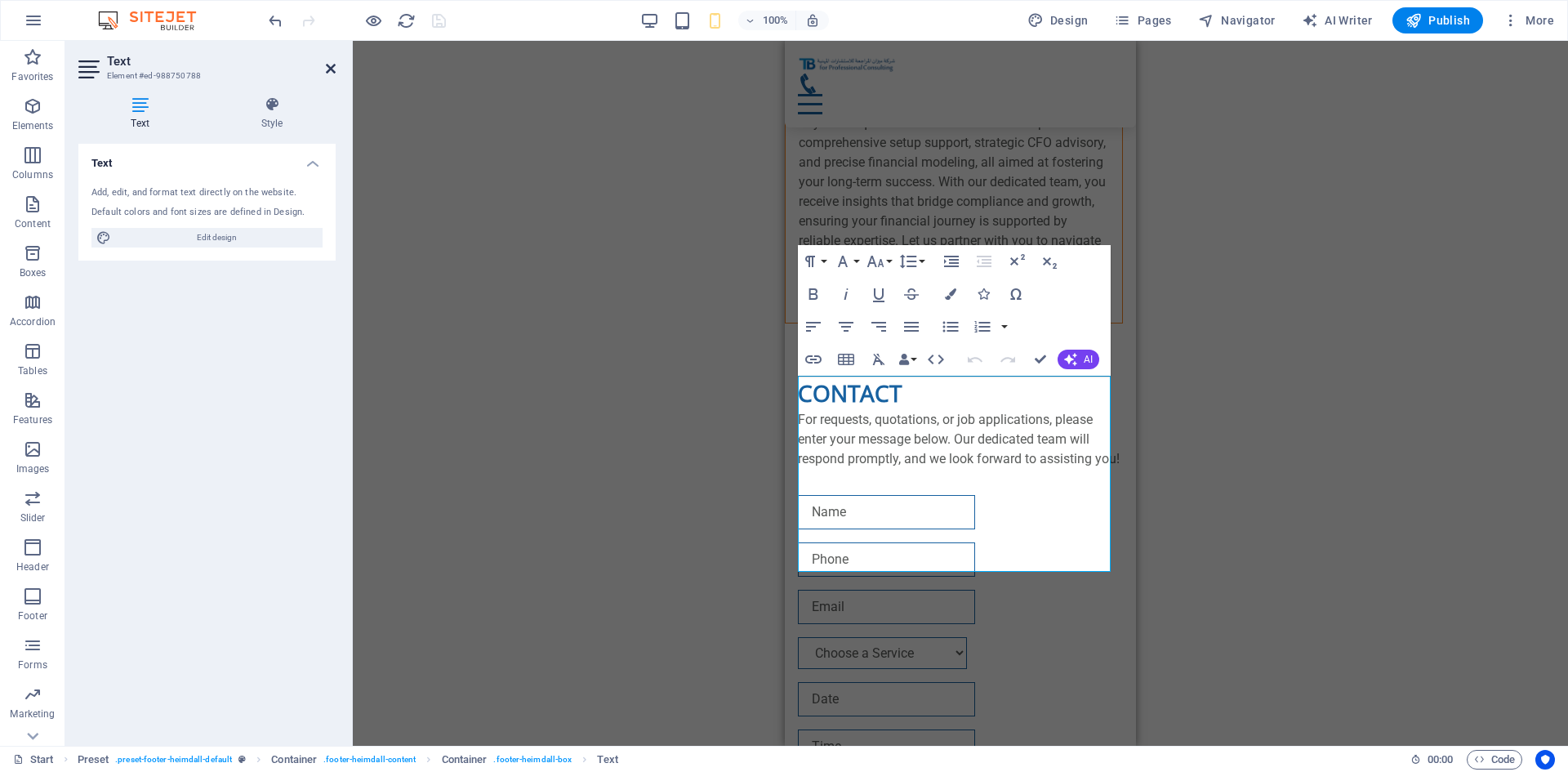
click at [329, 67] on icon at bounding box center [331, 68] width 9 height 13
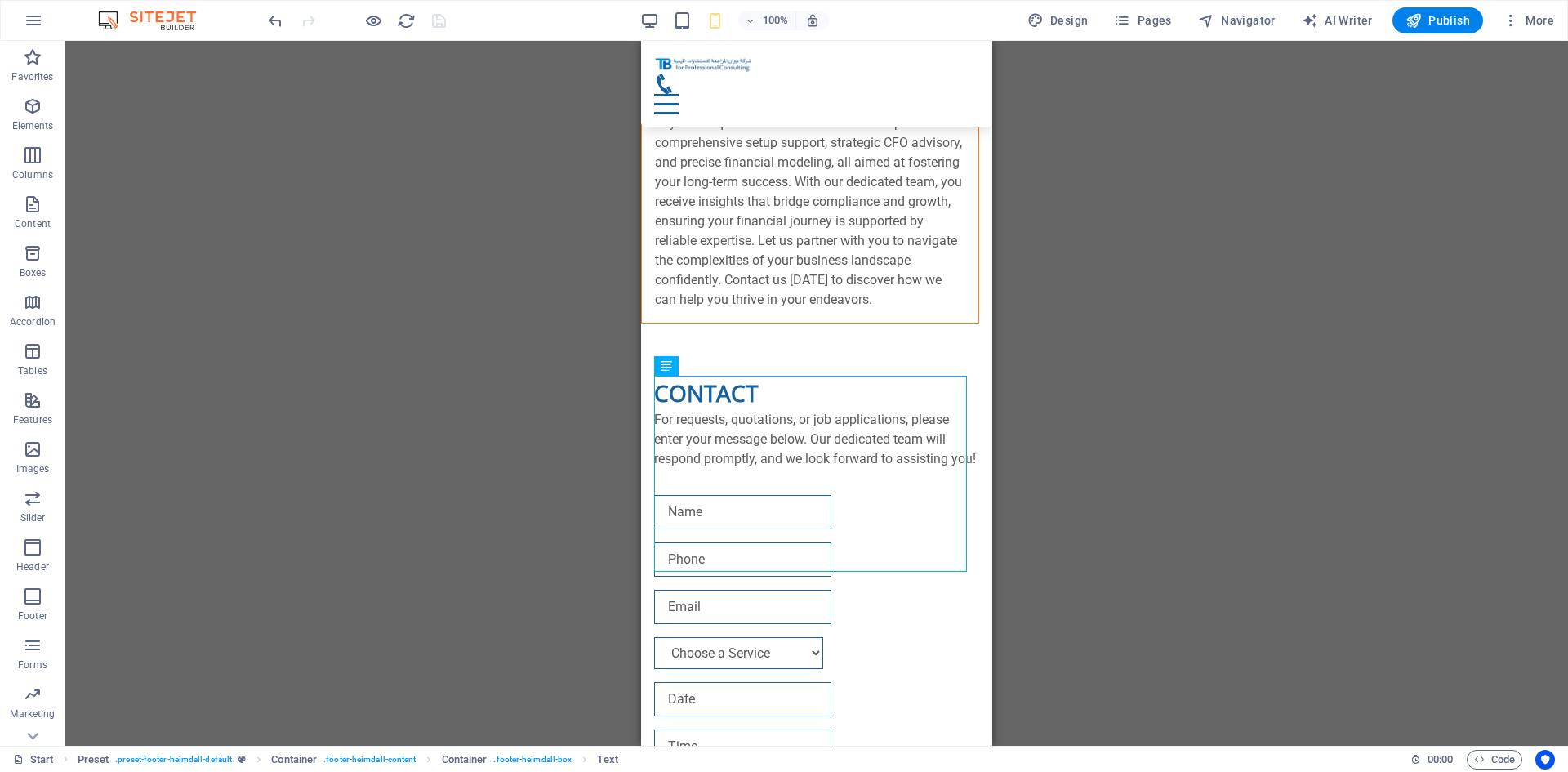
click at [1123, 424] on div "Drag here to replace the existing content. Press “Ctrl” if you want to create a…" at bounding box center [817, 394] width 1503 height 705
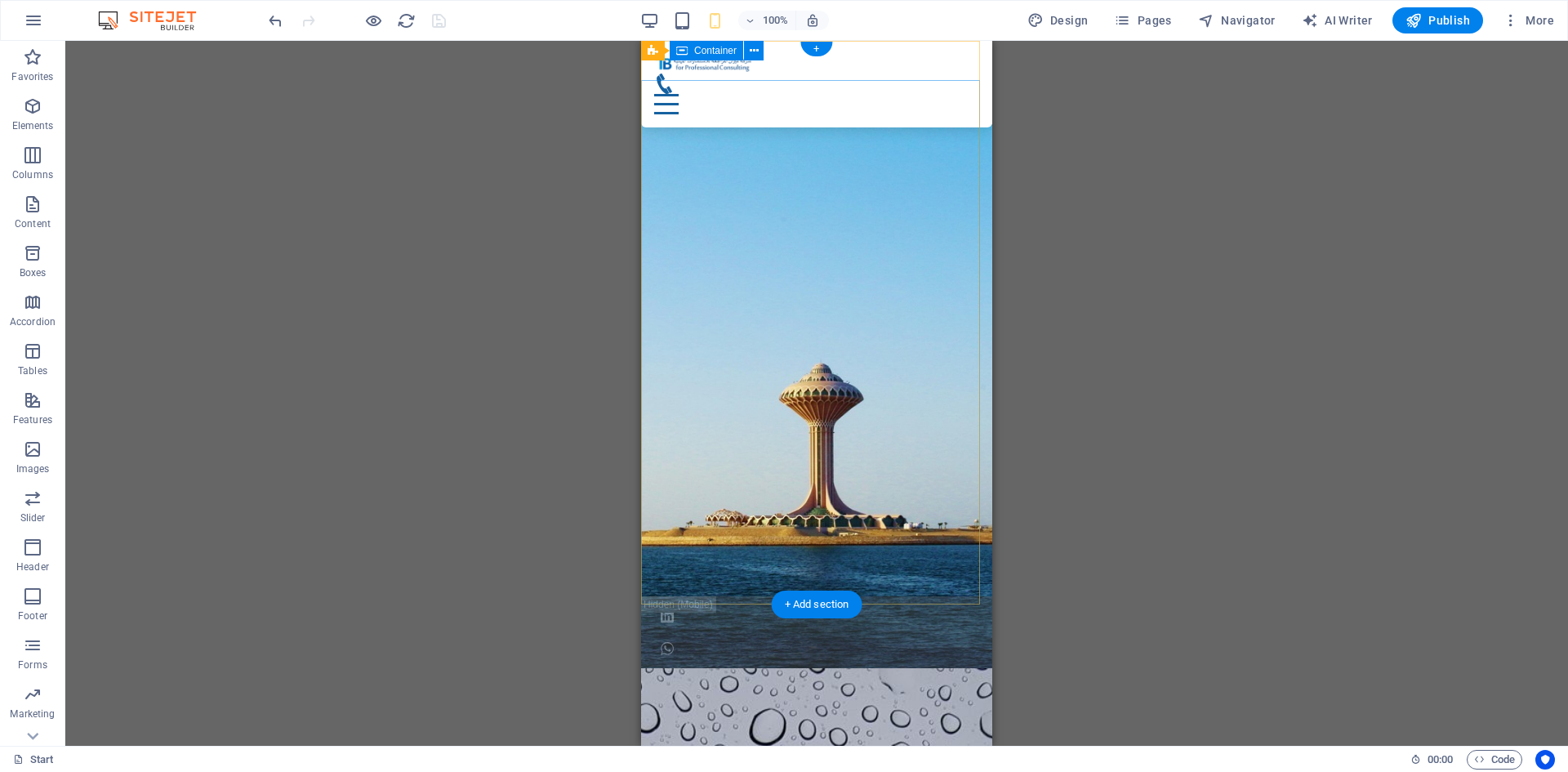
scroll to position [0, 0]
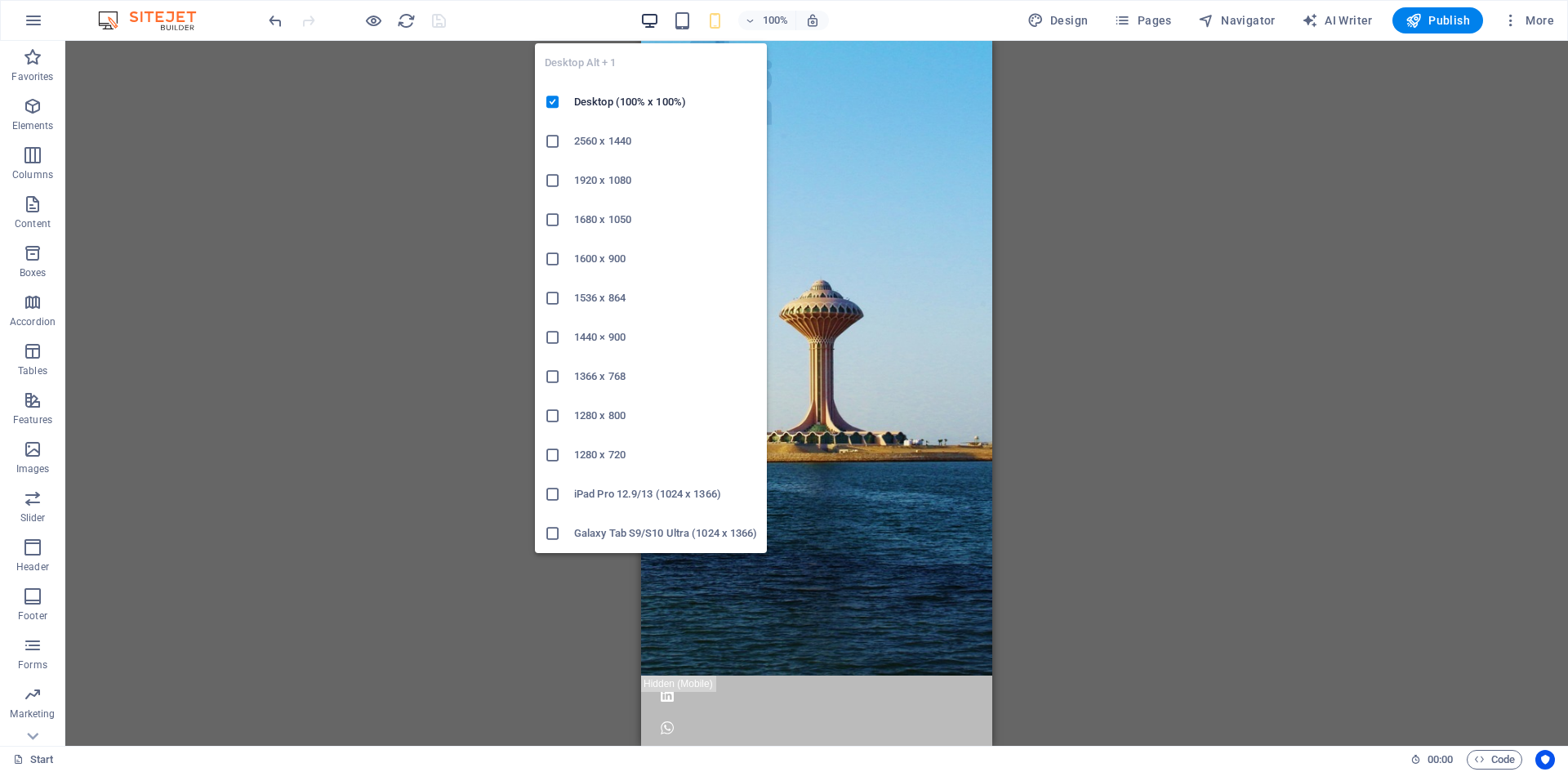
click at [646, 13] on icon "button" at bounding box center [650, 21] width 19 height 19
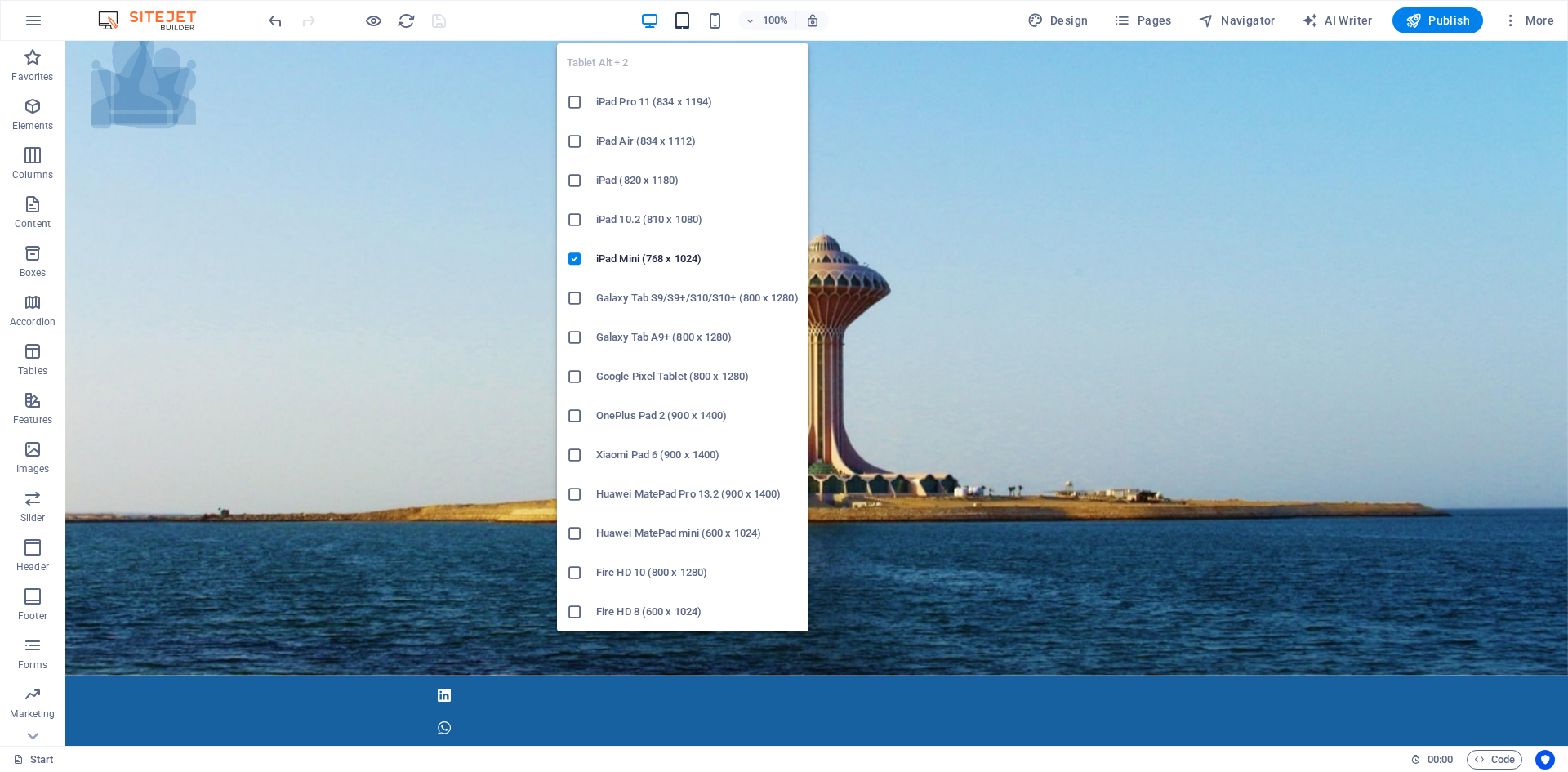
click at [680, 17] on icon "button" at bounding box center [683, 21] width 19 height 19
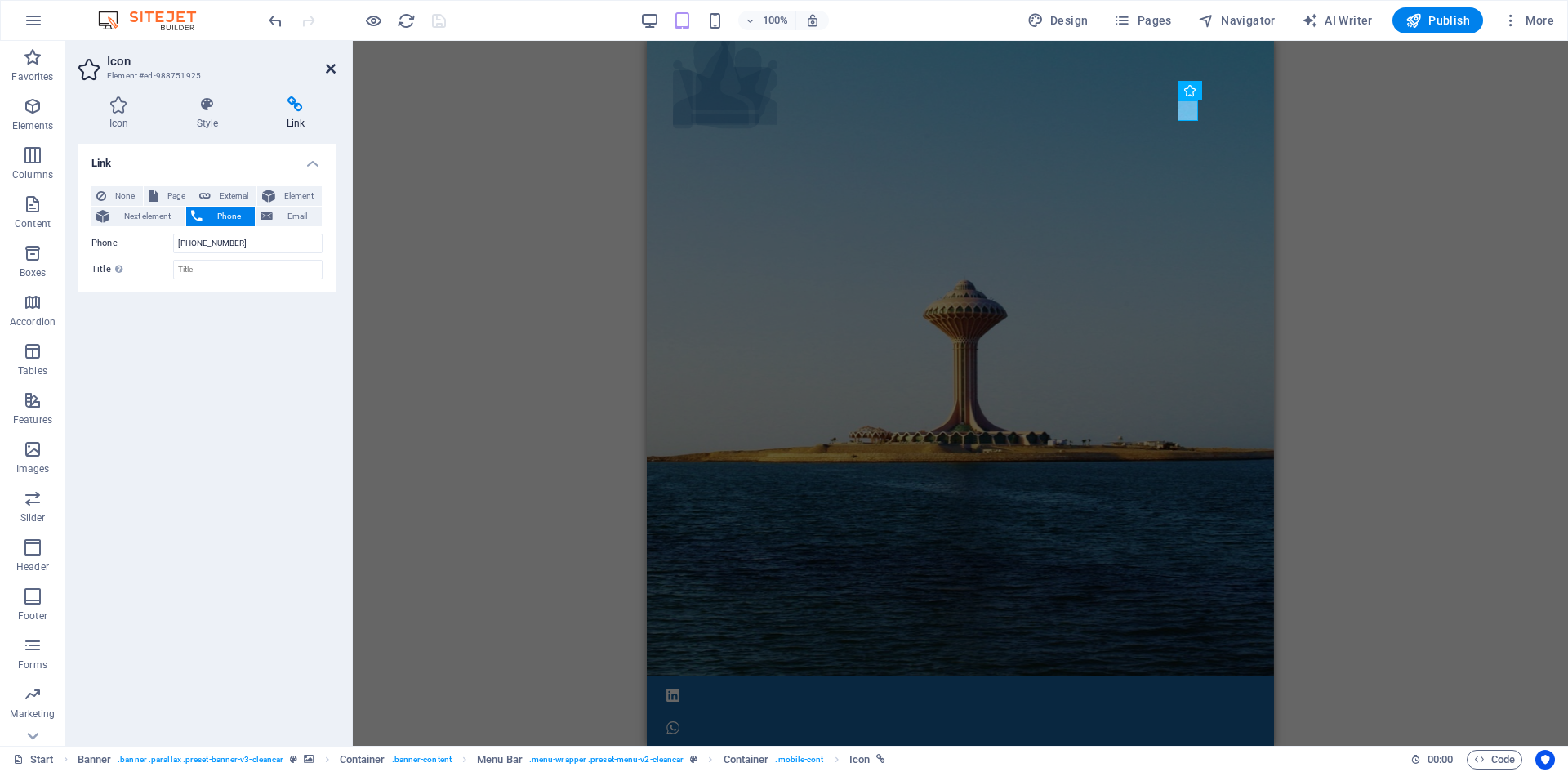
click at [333, 67] on icon at bounding box center [331, 68] width 9 height 13
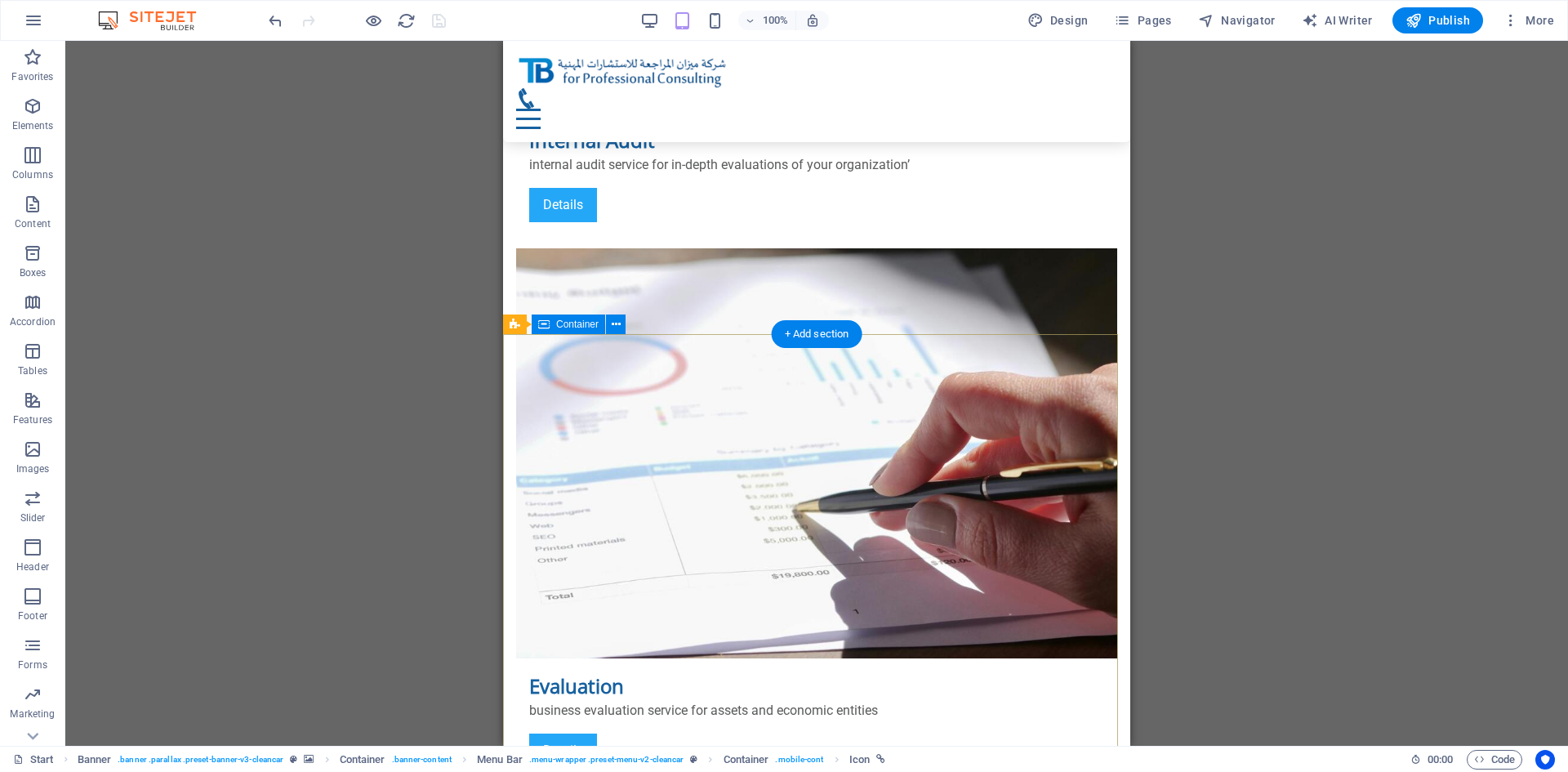
scroll to position [4950, 0]
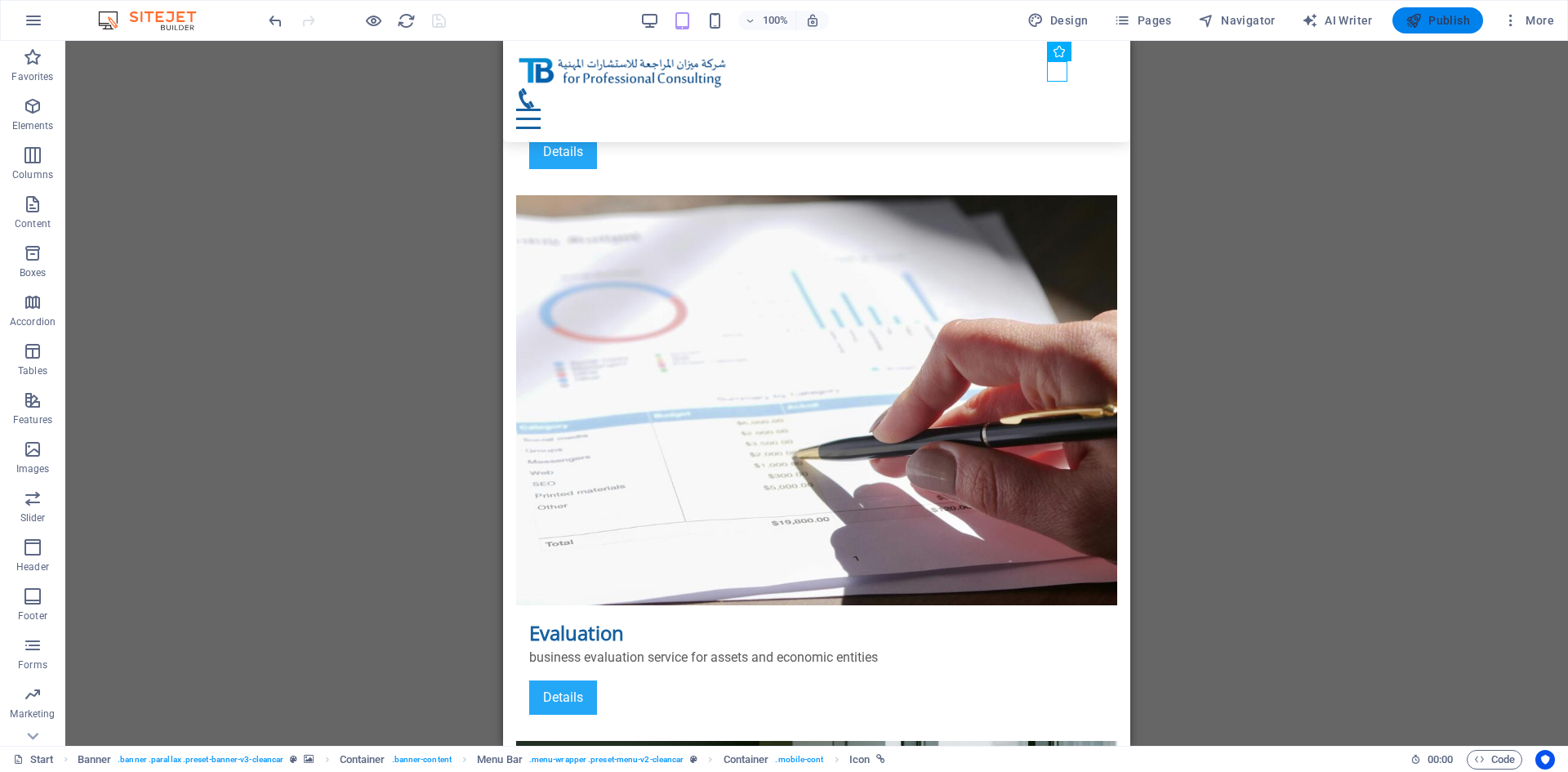
click at [1417, 22] on icon "button" at bounding box center [1413, 20] width 16 height 16
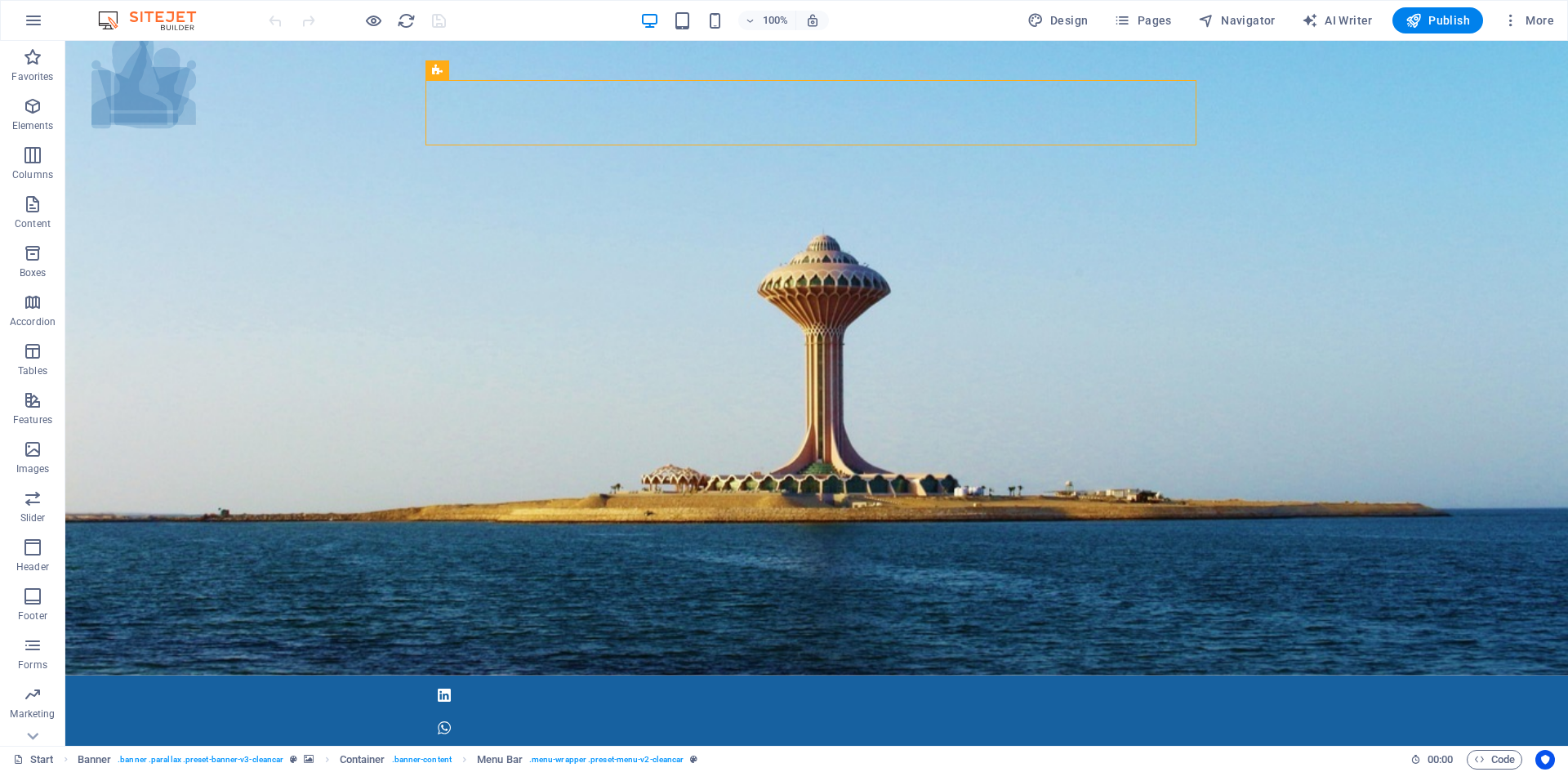
click at [597, 19] on div "100% Design Pages Navigator AI Writer Publish More" at bounding box center [912, 21] width 1295 height 26
